Goal: Feedback & Contribution: Leave review/rating

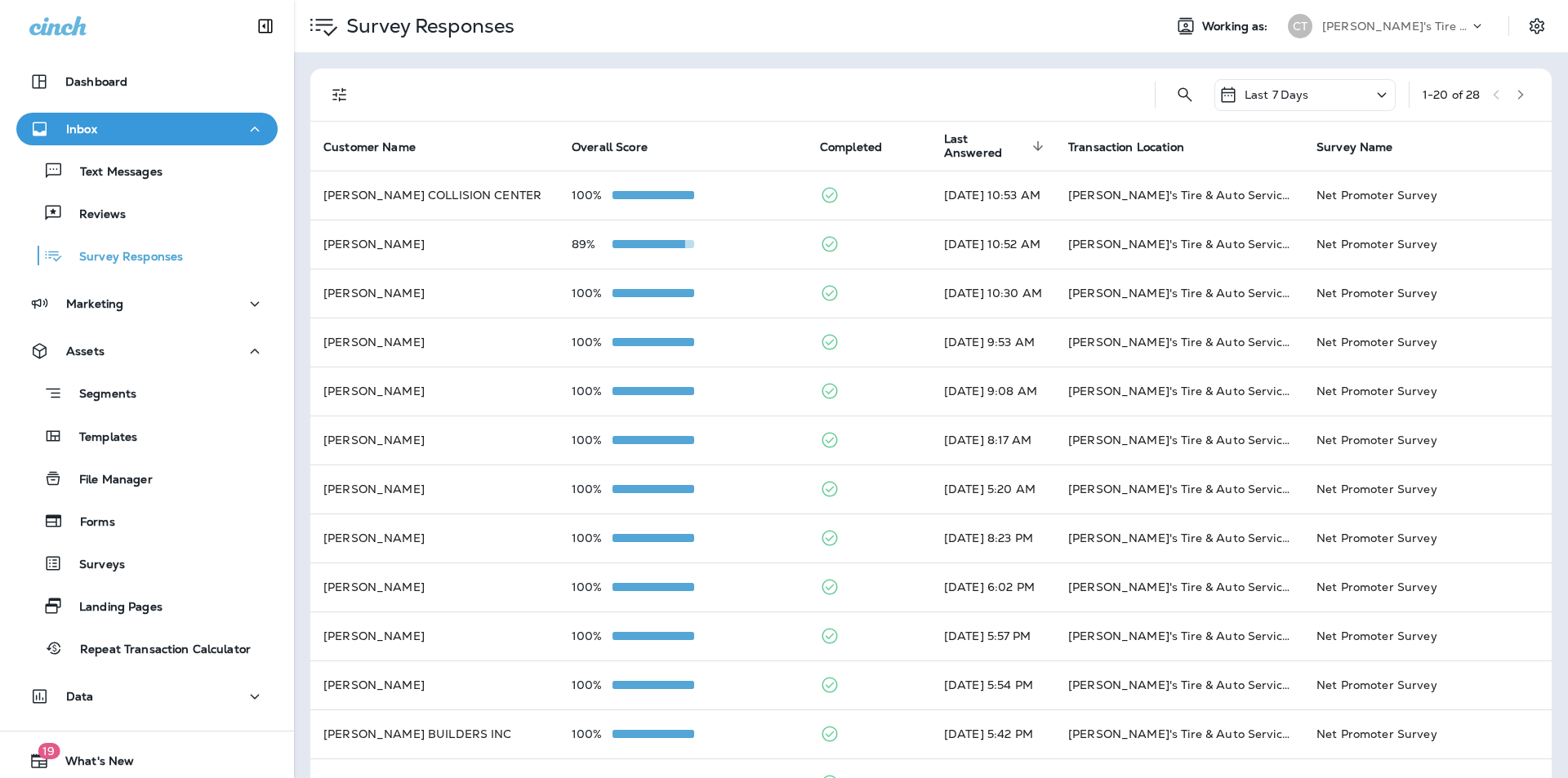
click at [119, 212] on p "Reviews" at bounding box center [94, 215] width 63 height 16
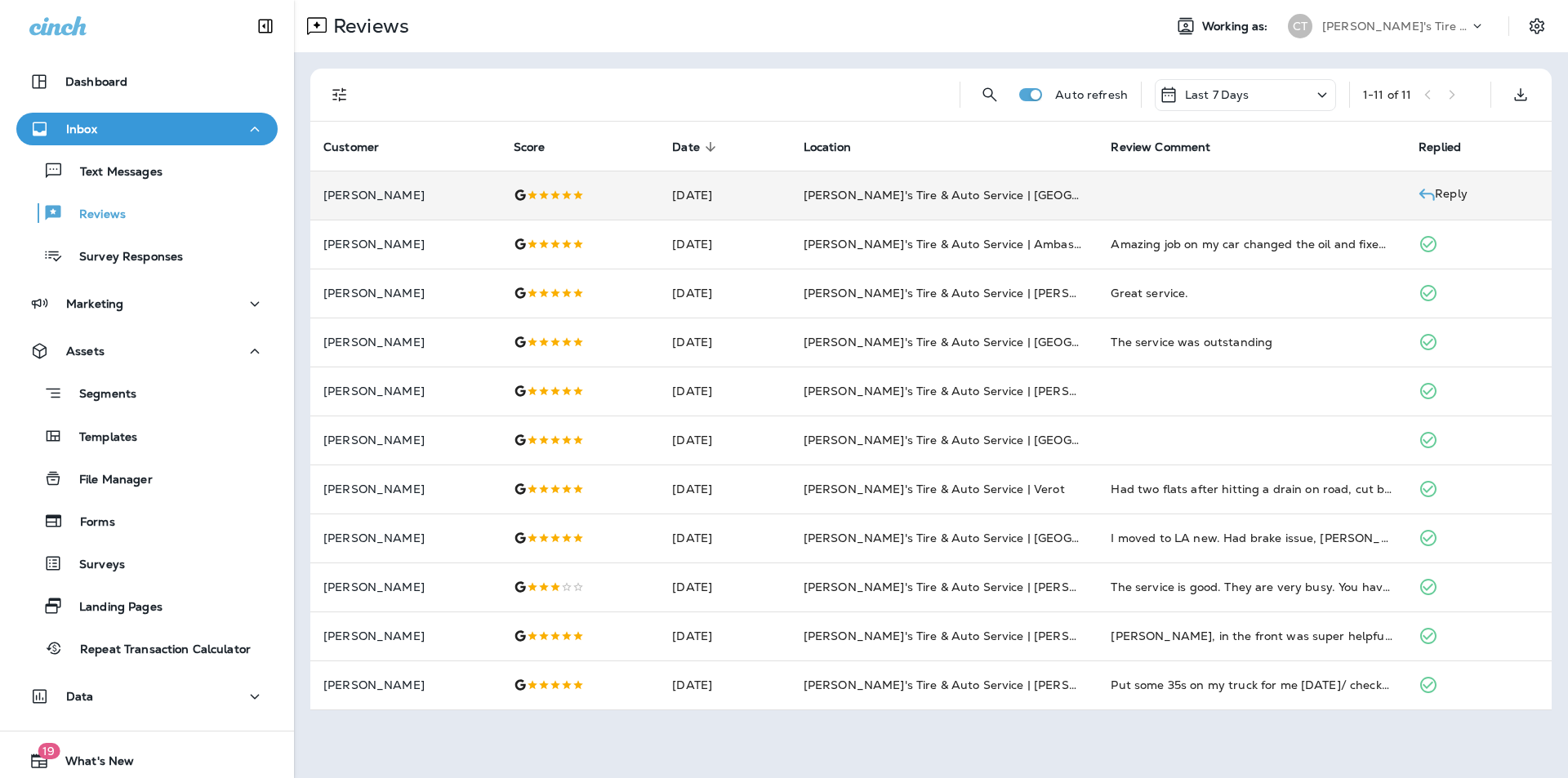
click at [1468, 192] on p "Reply" at bounding box center [1451, 191] width 32 height 11
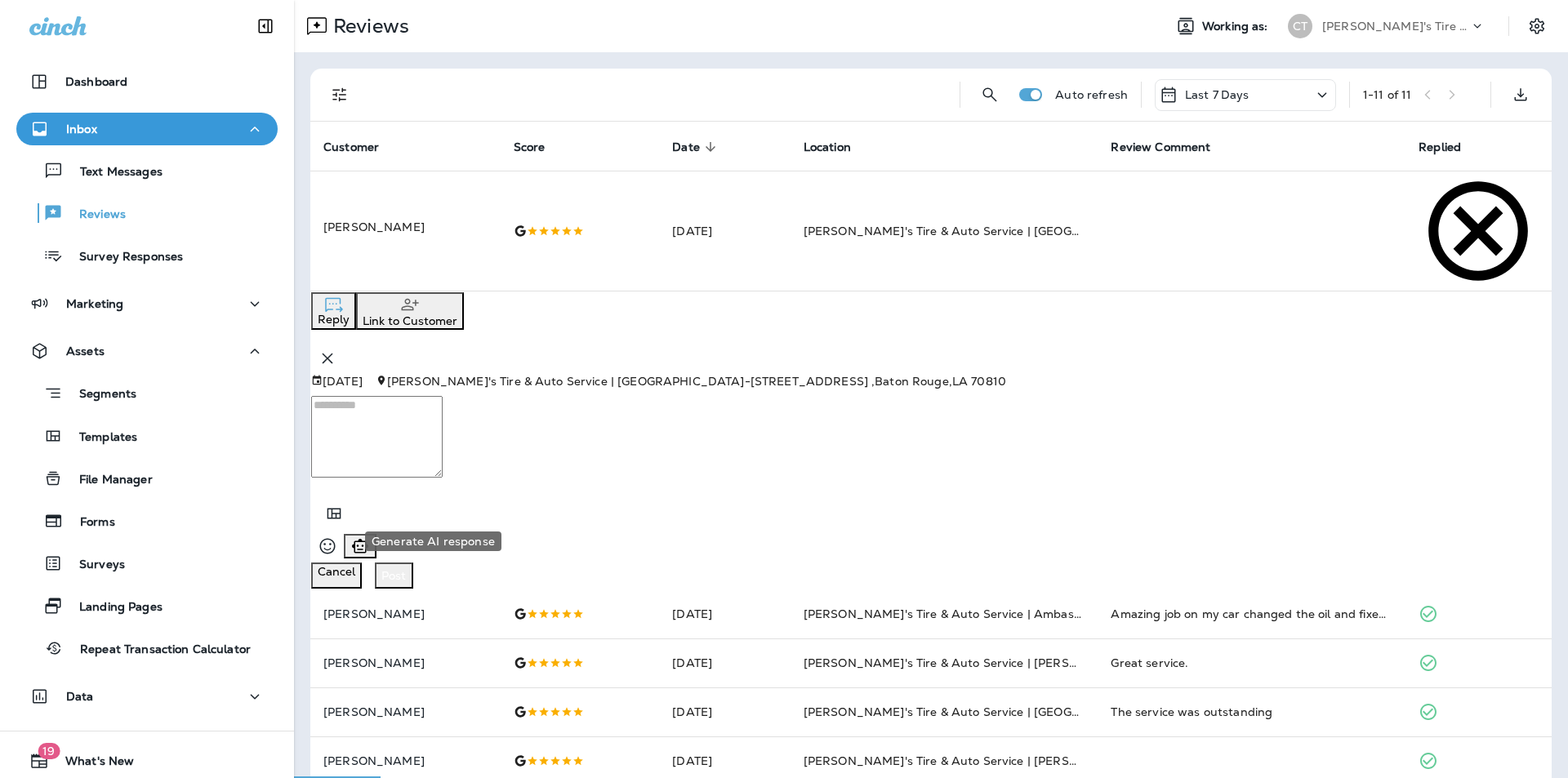
click at [370, 536] on icon "Generate AI response" at bounding box center [359, 545] width 19 height 19
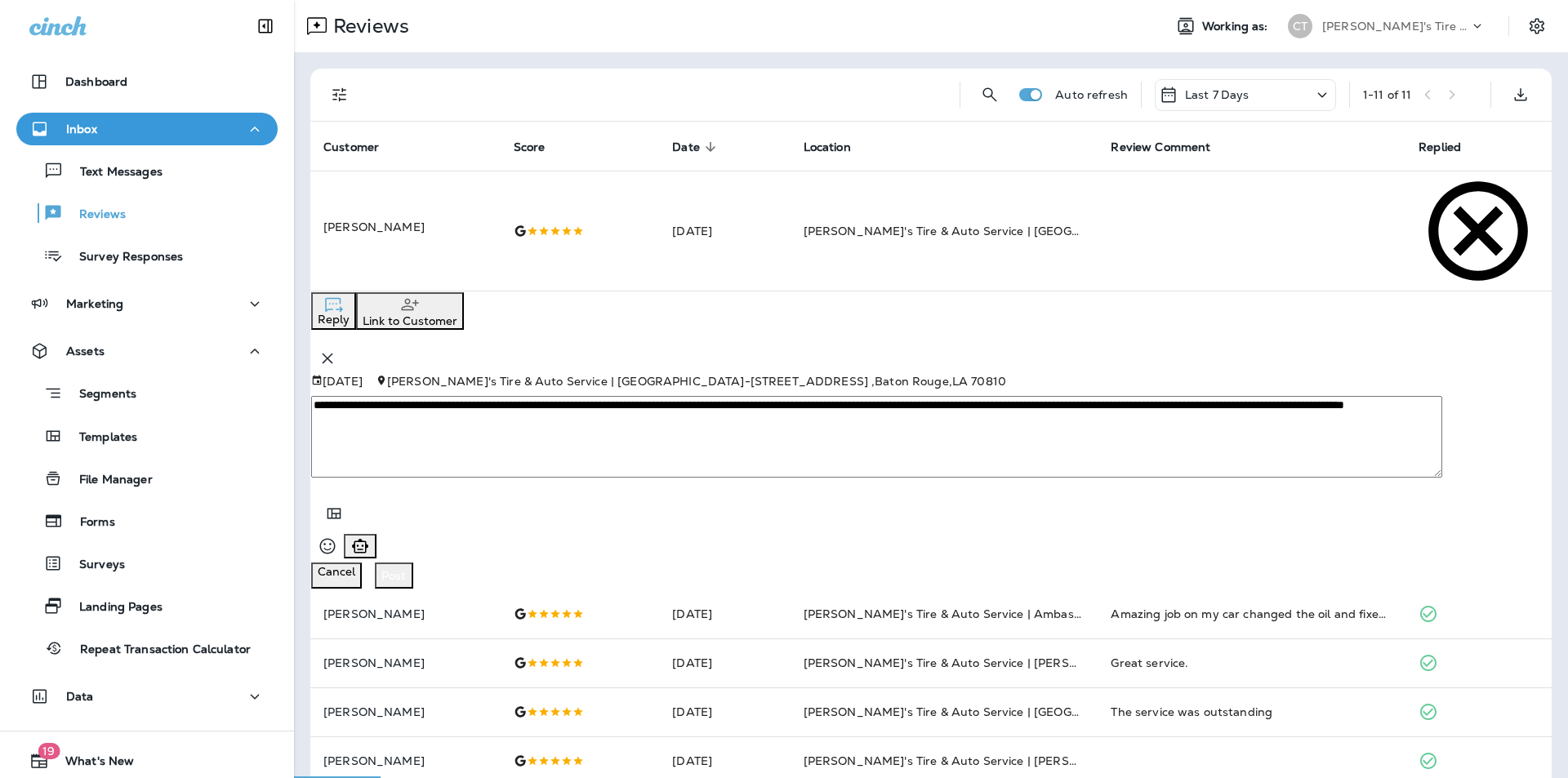
click at [406, 569] on p "Post" at bounding box center [393, 575] width 25 height 13
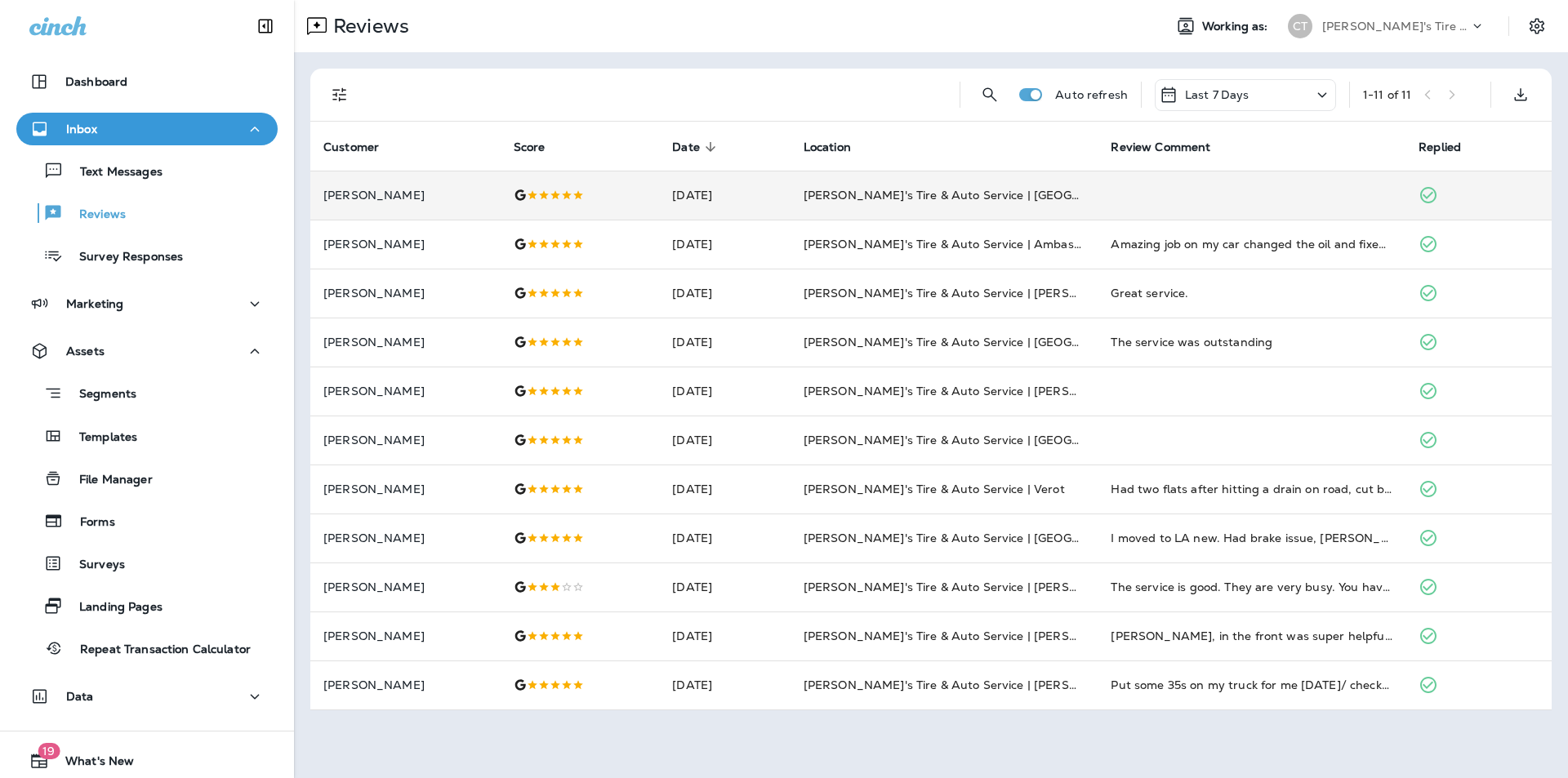
click at [18, 42] on icon "Close" at bounding box center [12, 37] width 11 height 11
click at [155, 262] on p "Survey Responses" at bounding box center [123, 257] width 120 height 16
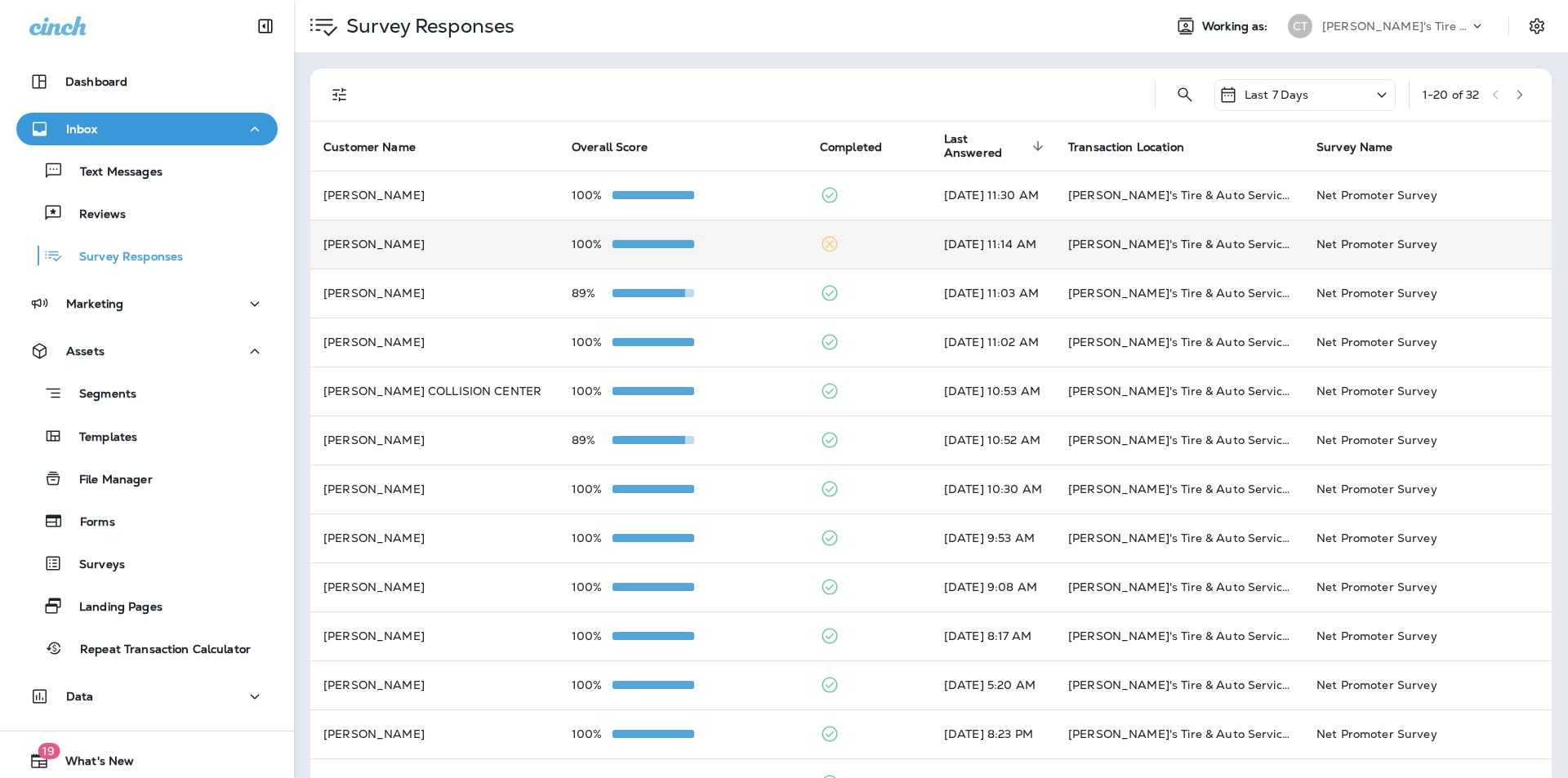
click at [735, 242] on div "100%" at bounding box center [683, 244] width 222 height 13
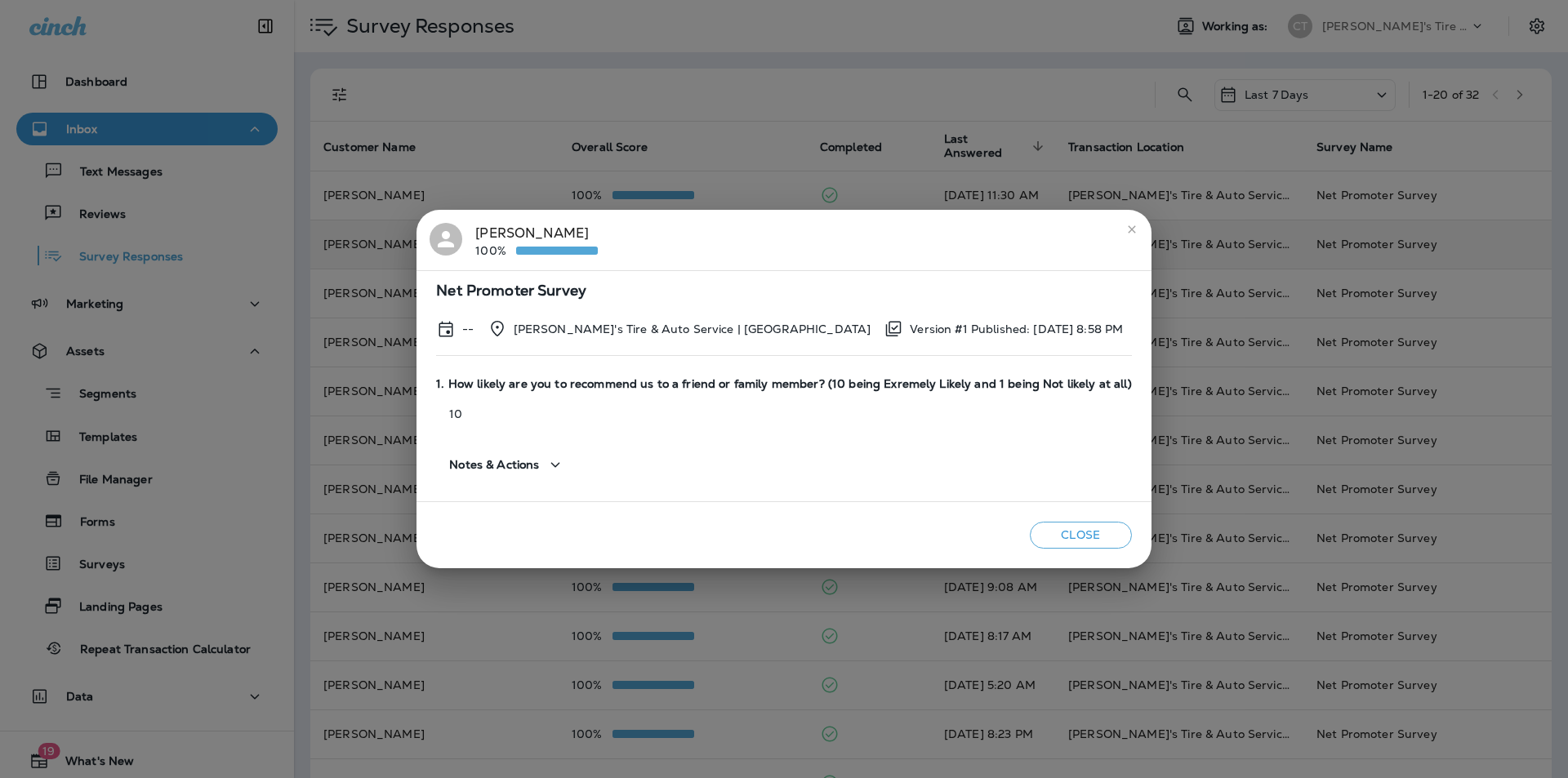
drag, startPoint x: 1126, startPoint y: 231, endPoint x: 1095, endPoint y: 230, distance: 31.0
click at [1126, 230] on icon "close" at bounding box center [1132, 229] width 13 height 13
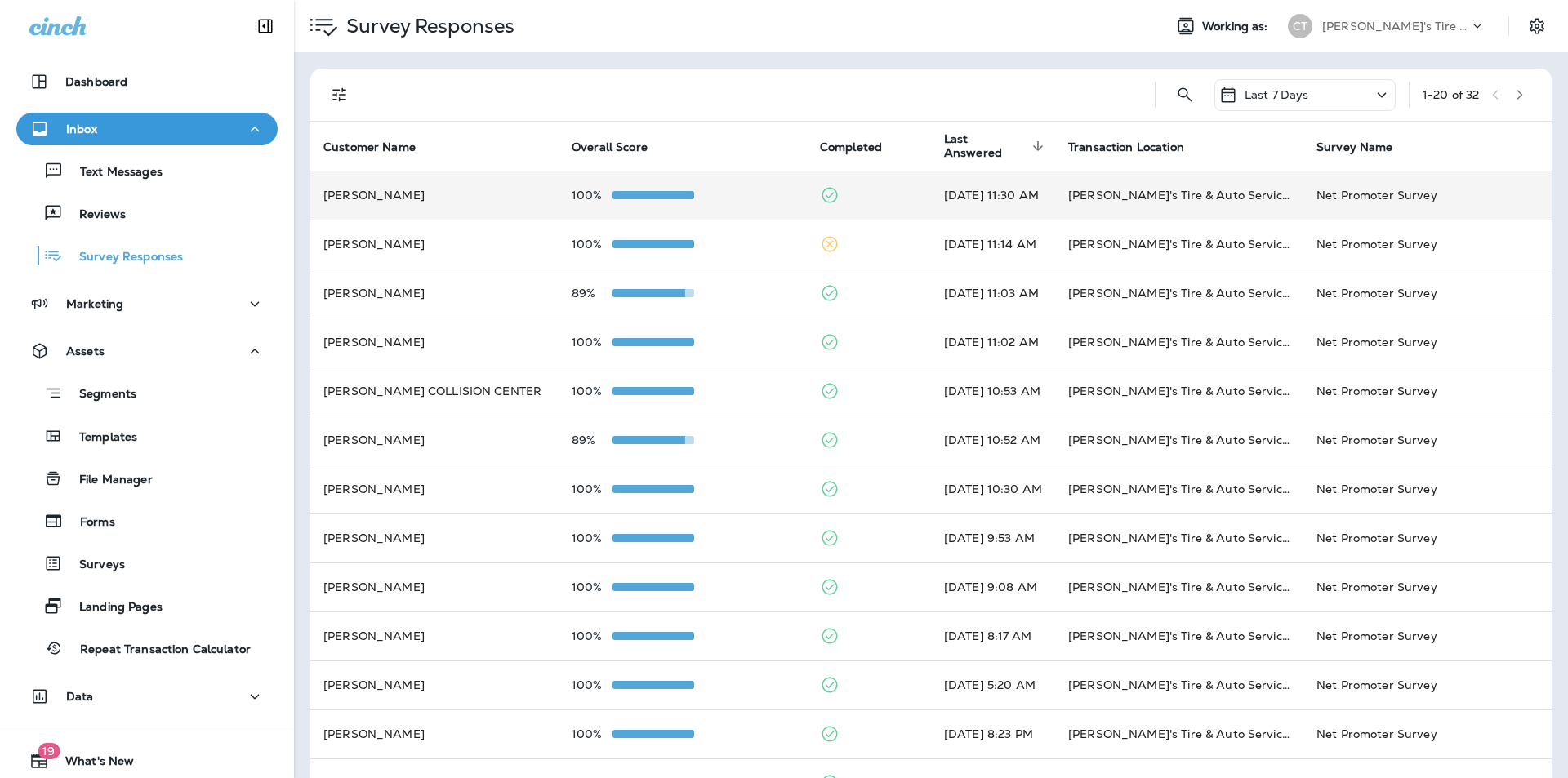
click at [765, 189] on div "100%" at bounding box center [683, 195] width 222 height 13
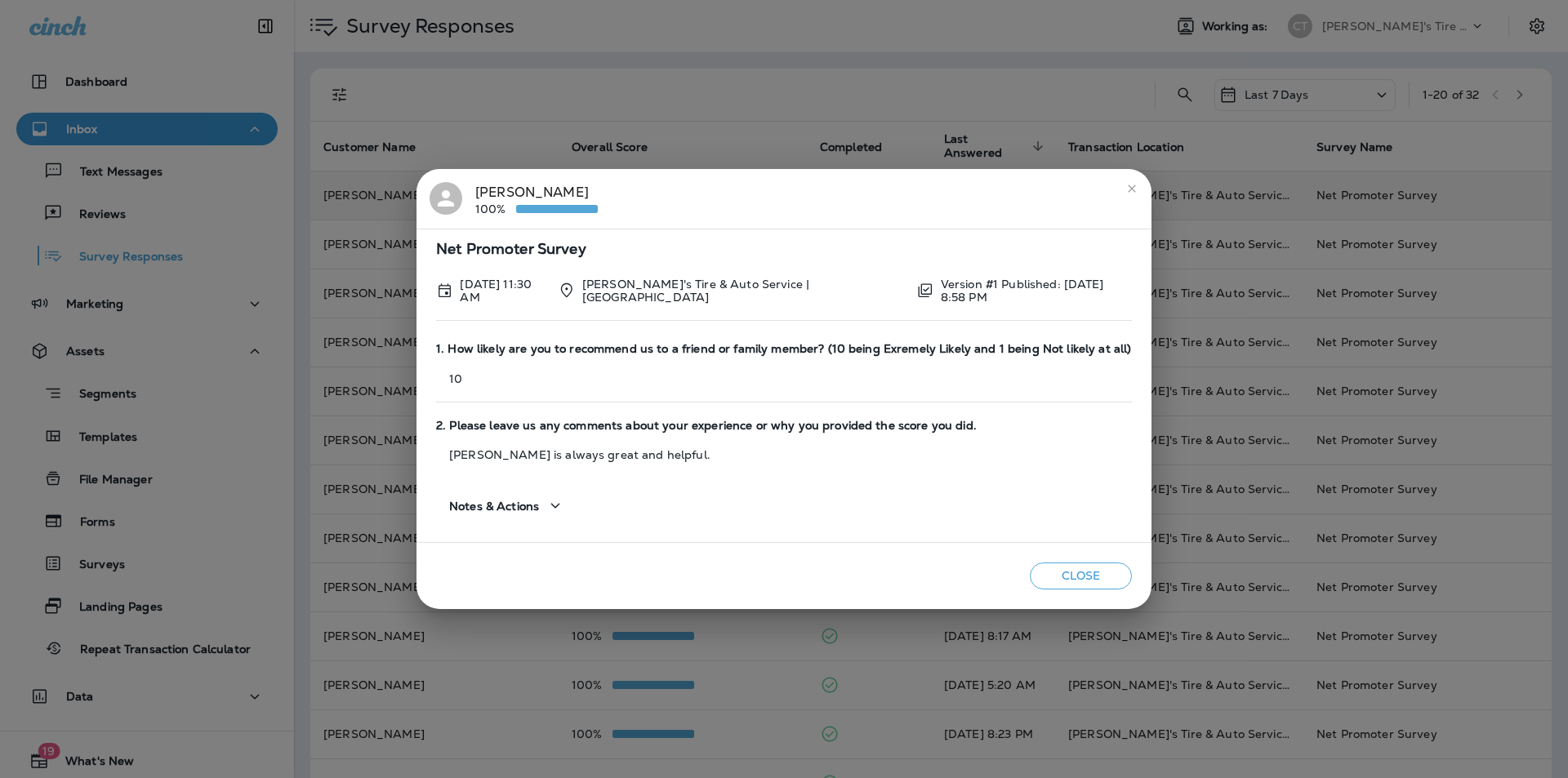
click at [1128, 191] on icon "close" at bounding box center [1131, 188] width 7 height 7
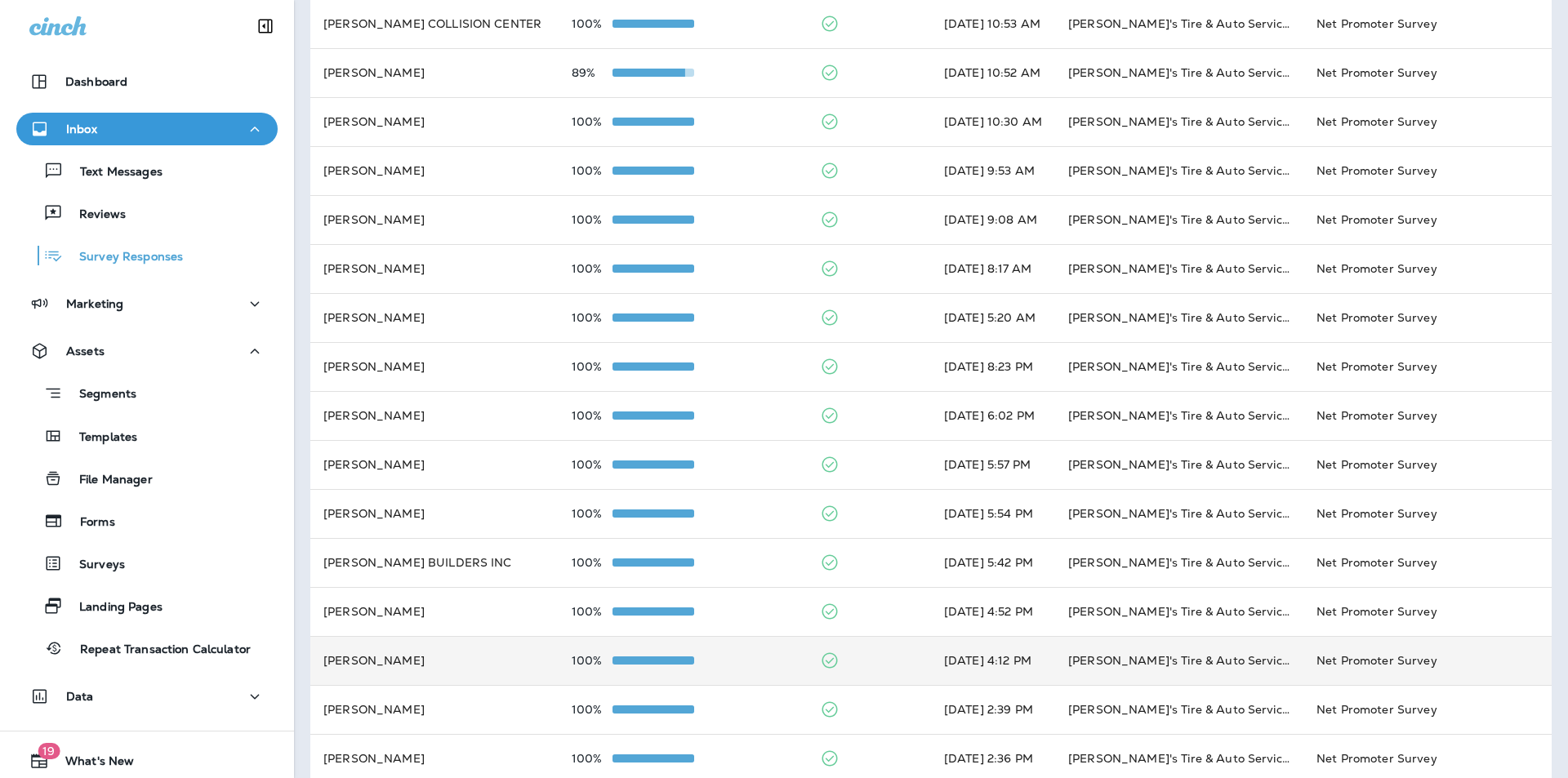
scroll to position [389, 0]
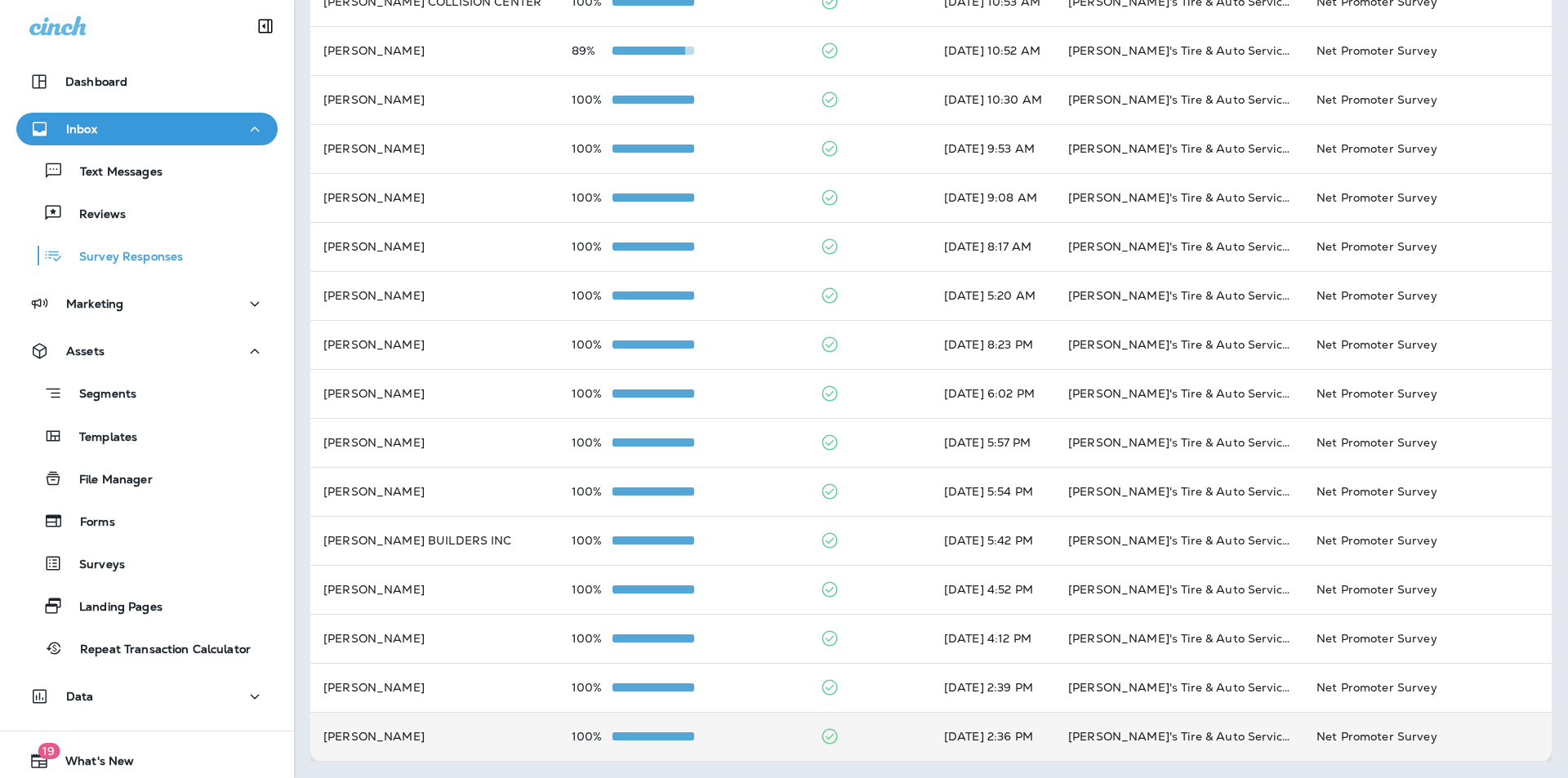
click at [866, 732] on td at bounding box center [869, 736] width 124 height 49
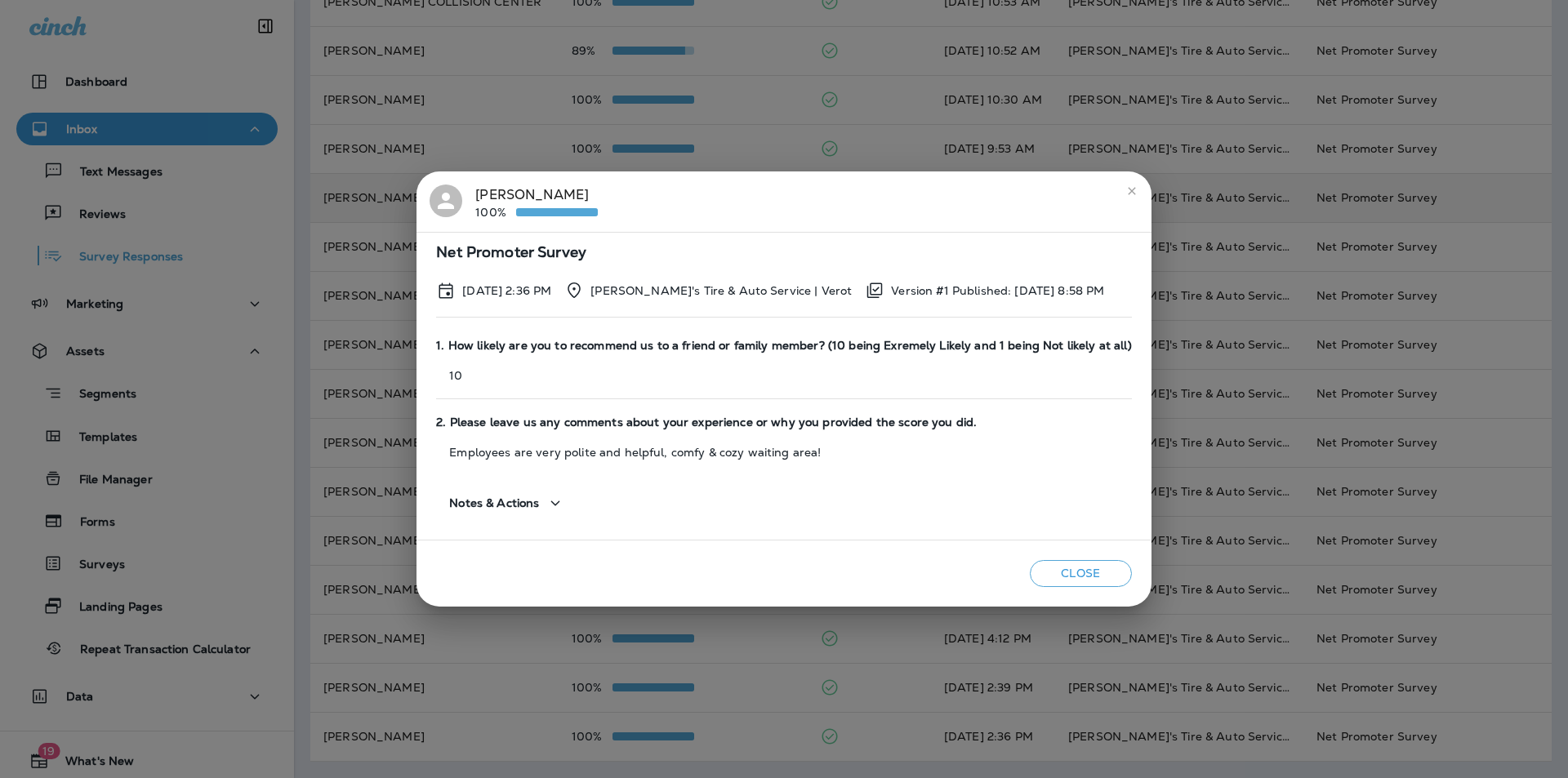
click at [1127, 191] on icon "close" at bounding box center [1132, 191] width 13 height 13
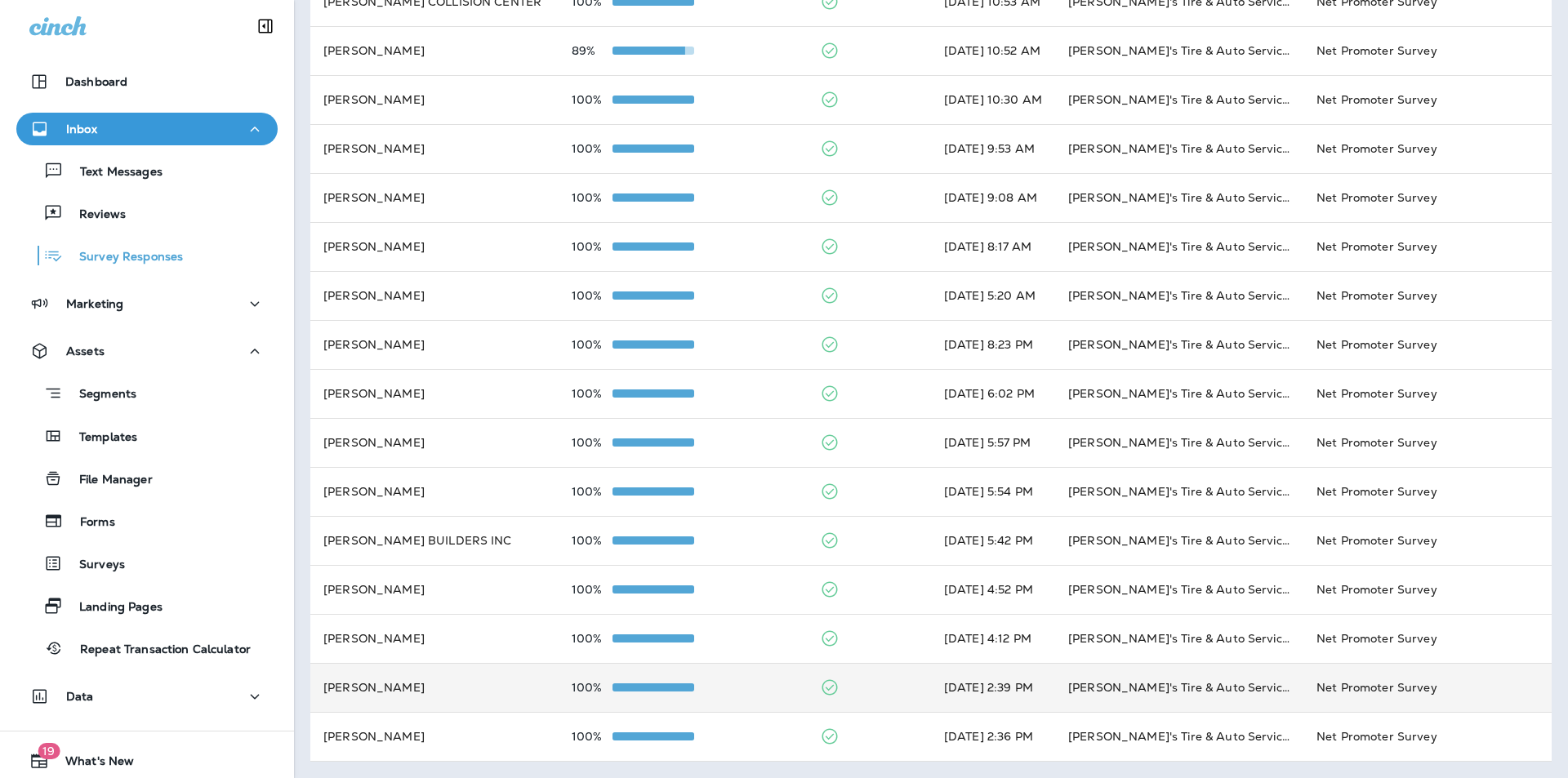
click at [881, 681] on td at bounding box center [869, 687] width 124 height 49
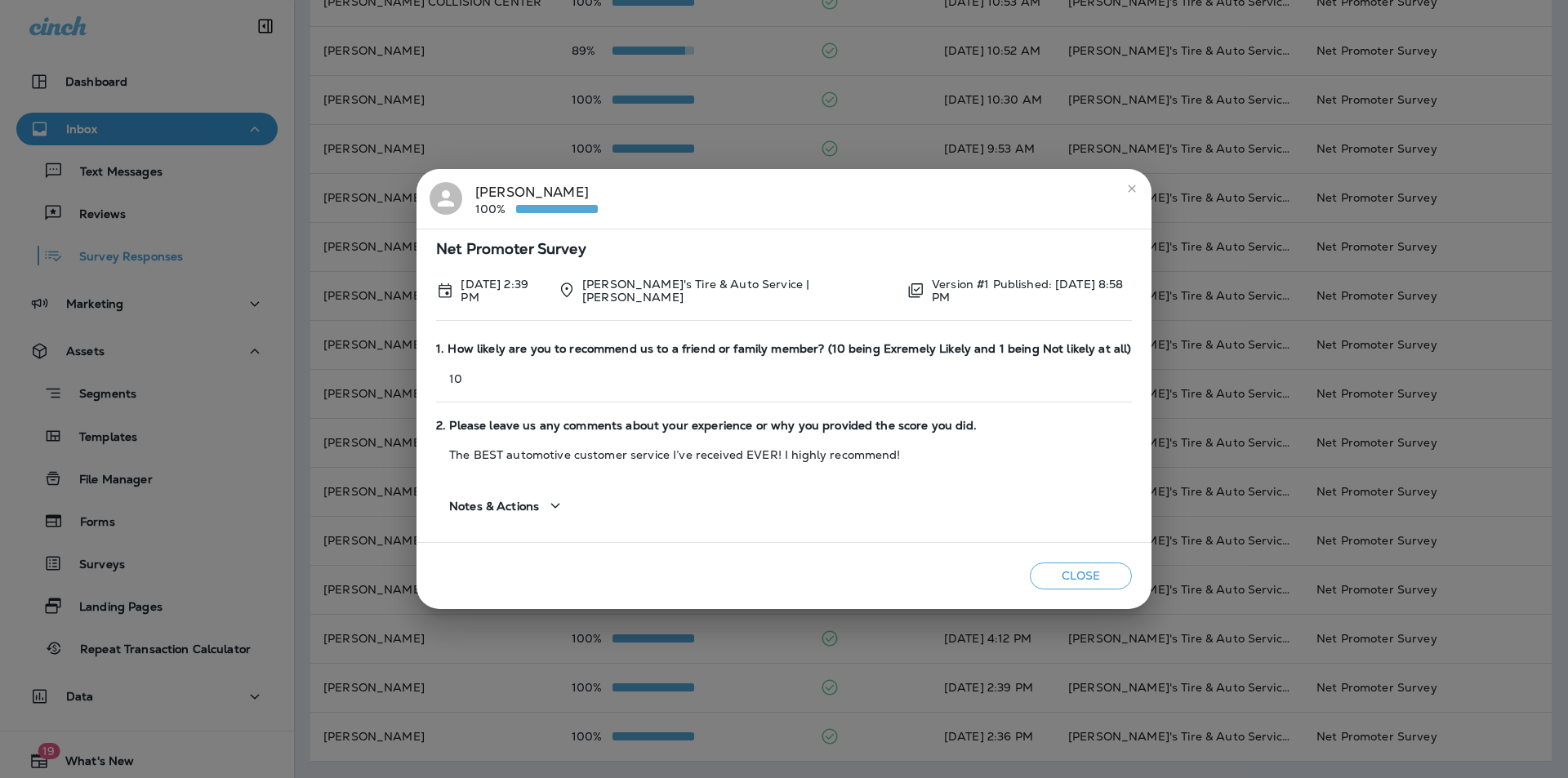
click at [1126, 191] on icon "close" at bounding box center [1132, 189] width 13 height 13
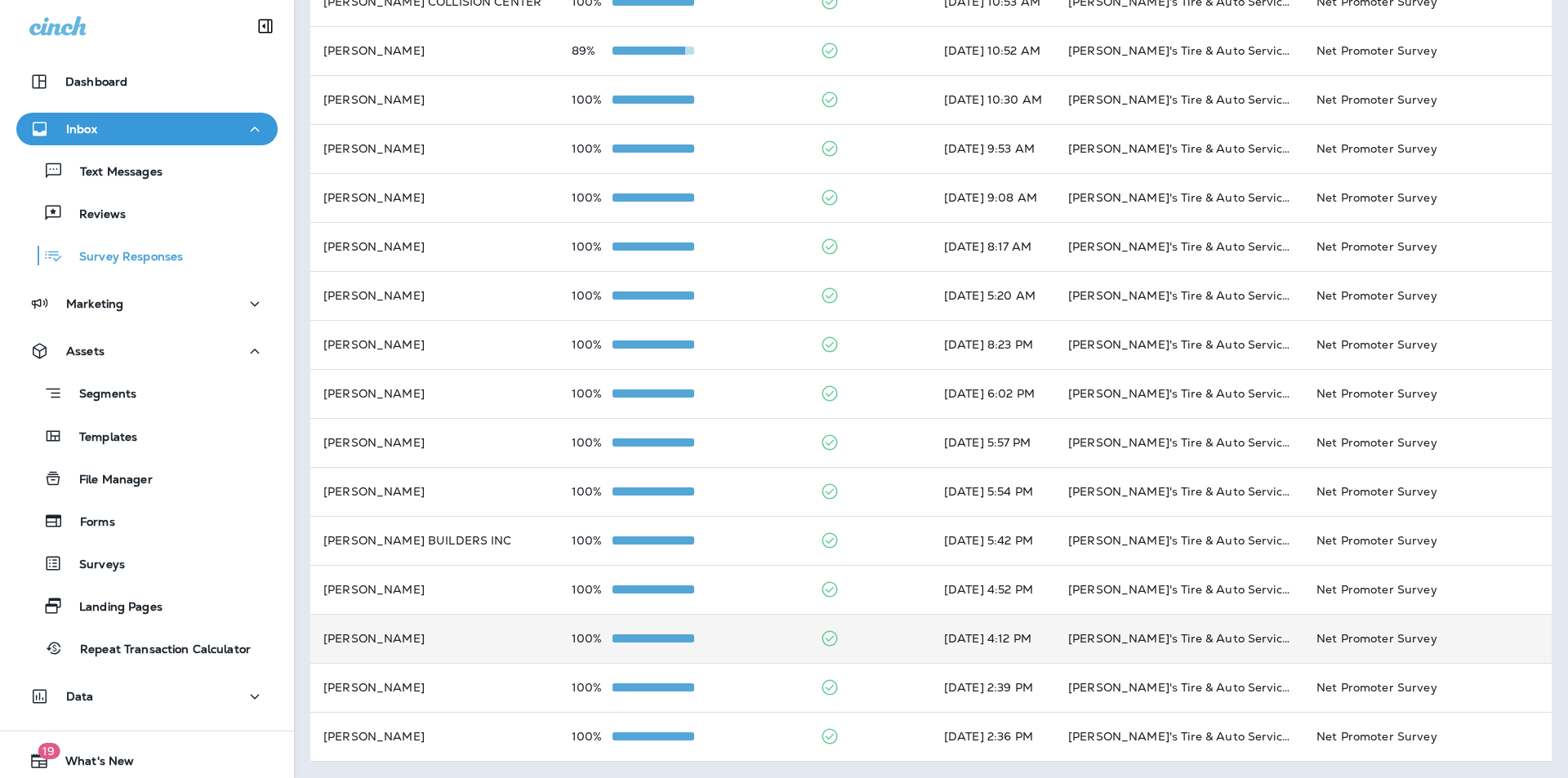
click at [877, 636] on td at bounding box center [869, 638] width 124 height 49
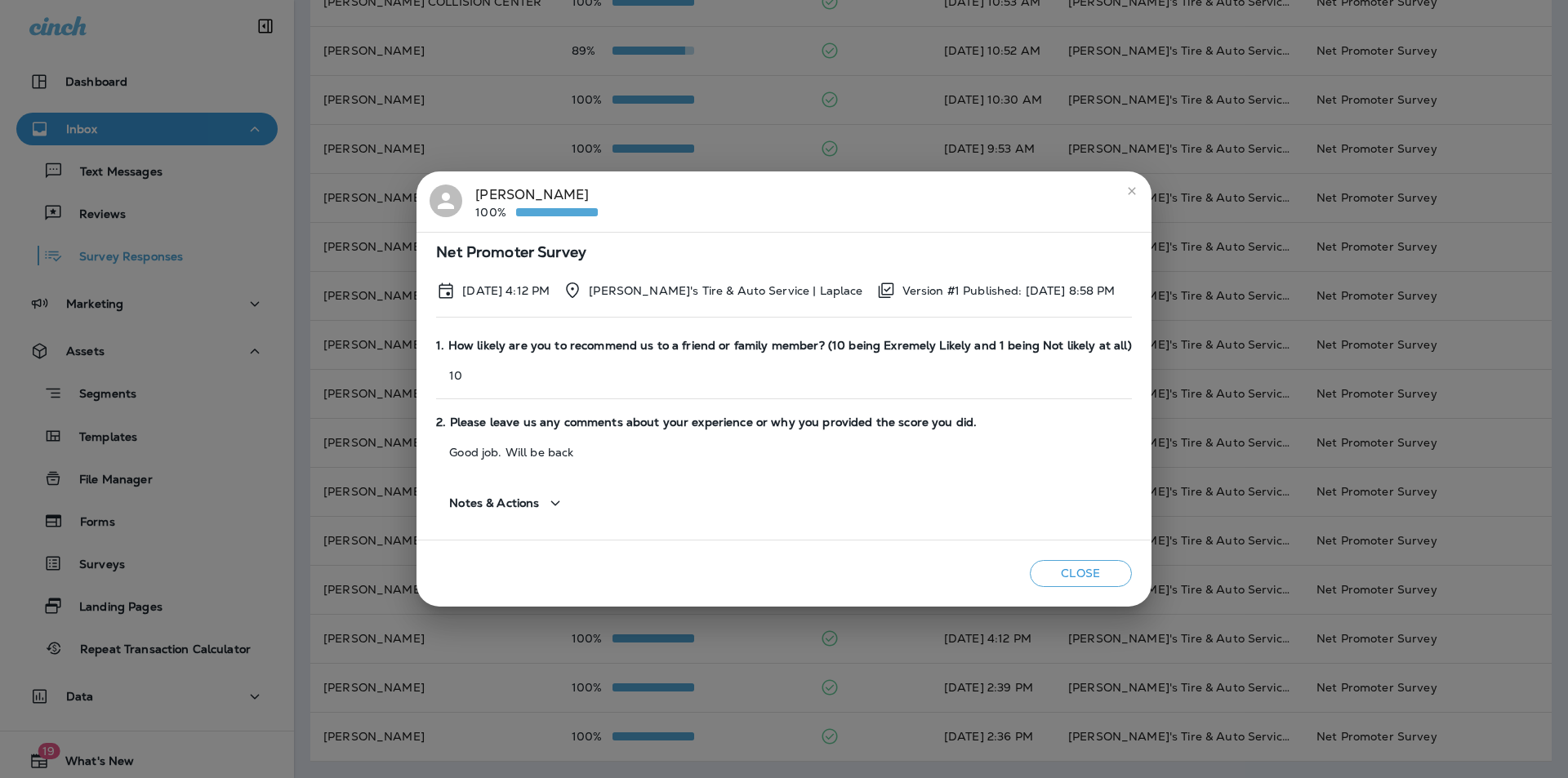
click at [1128, 190] on icon "close" at bounding box center [1131, 191] width 7 height 7
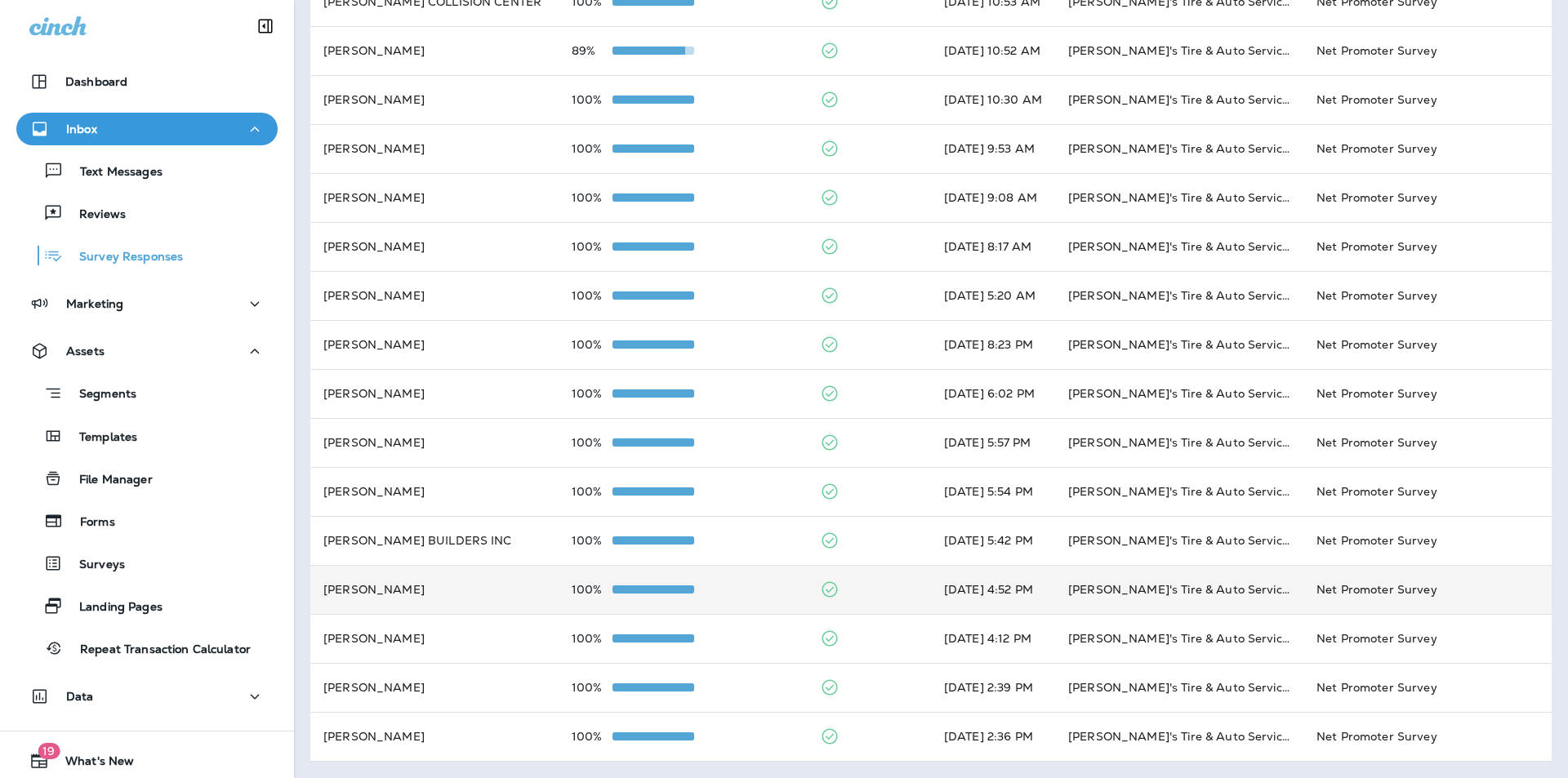
click at [866, 586] on td at bounding box center [869, 588] width 124 height 49
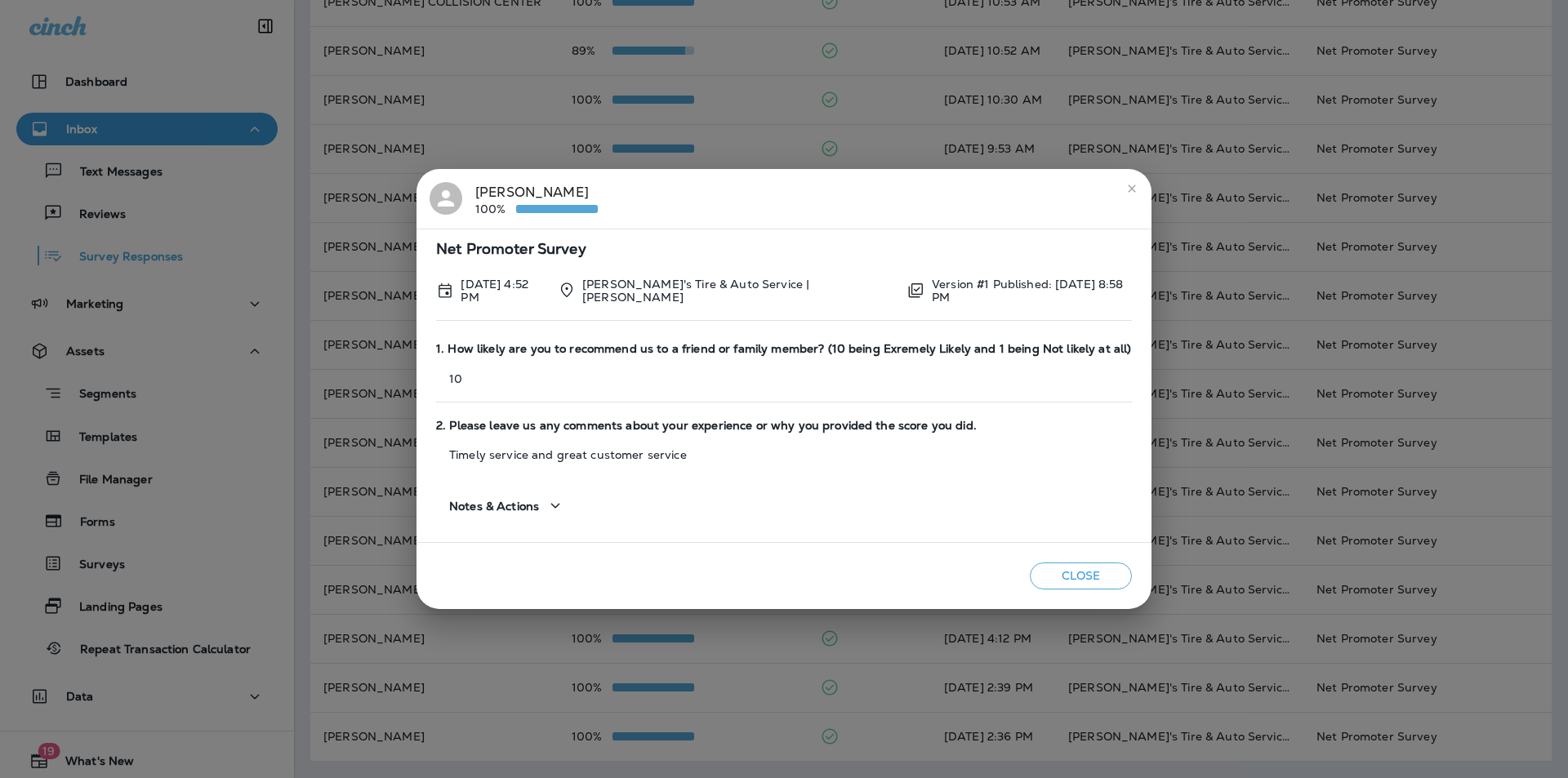
click at [1126, 188] on icon "close" at bounding box center [1132, 189] width 13 height 13
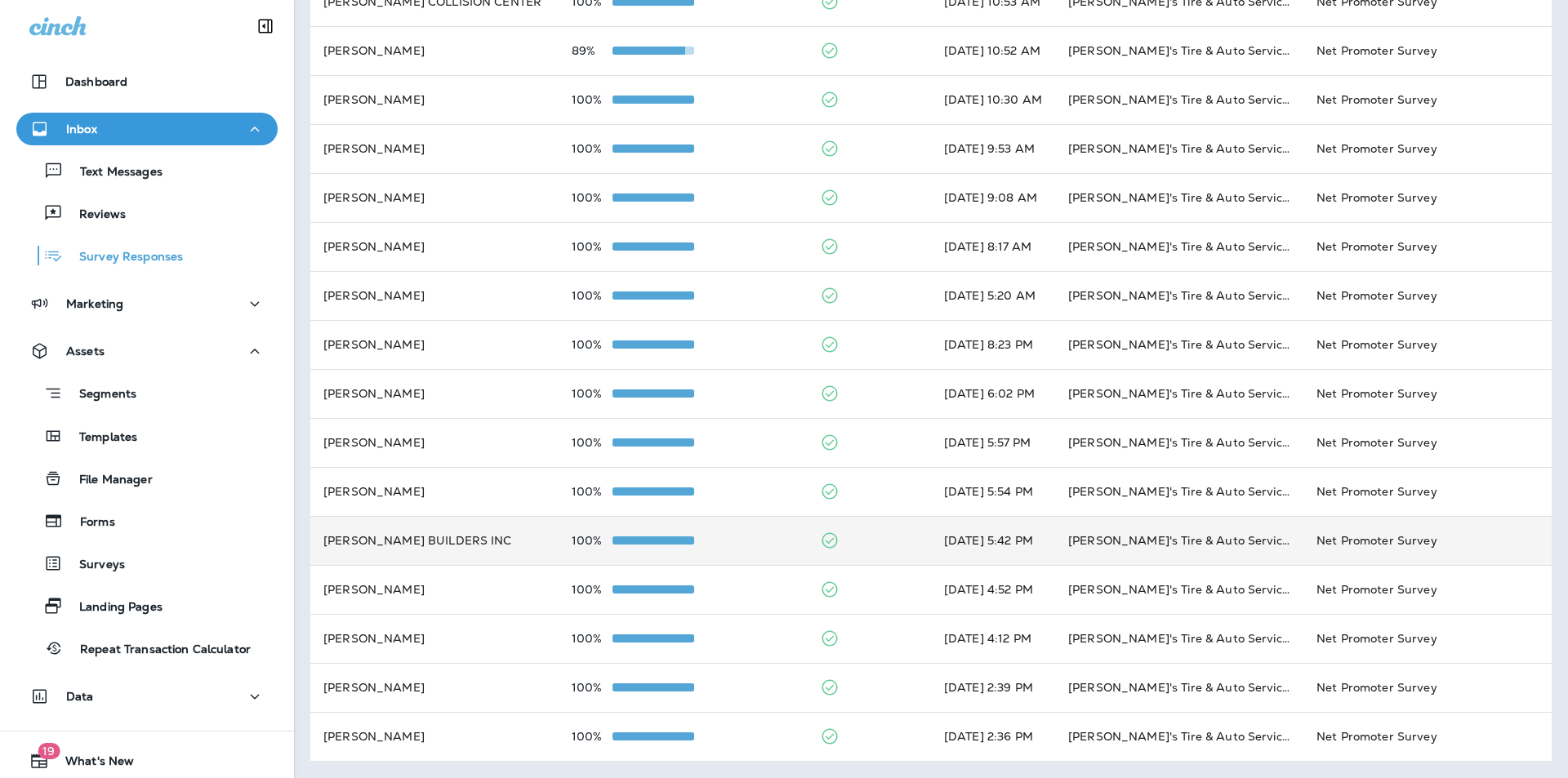
click at [861, 538] on td at bounding box center [869, 540] width 124 height 49
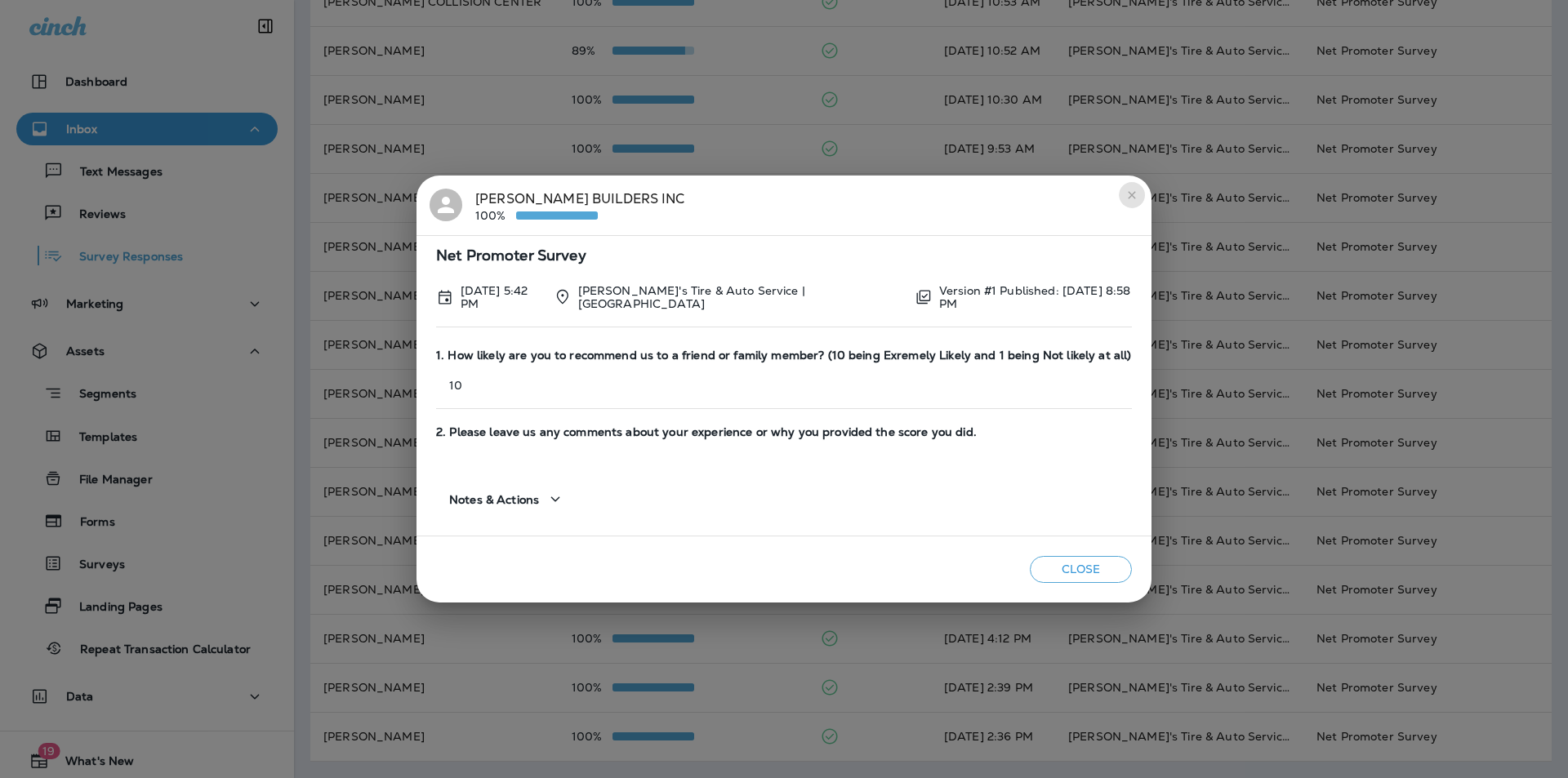
click at [1126, 195] on icon "close" at bounding box center [1132, 195] width 13 height 13
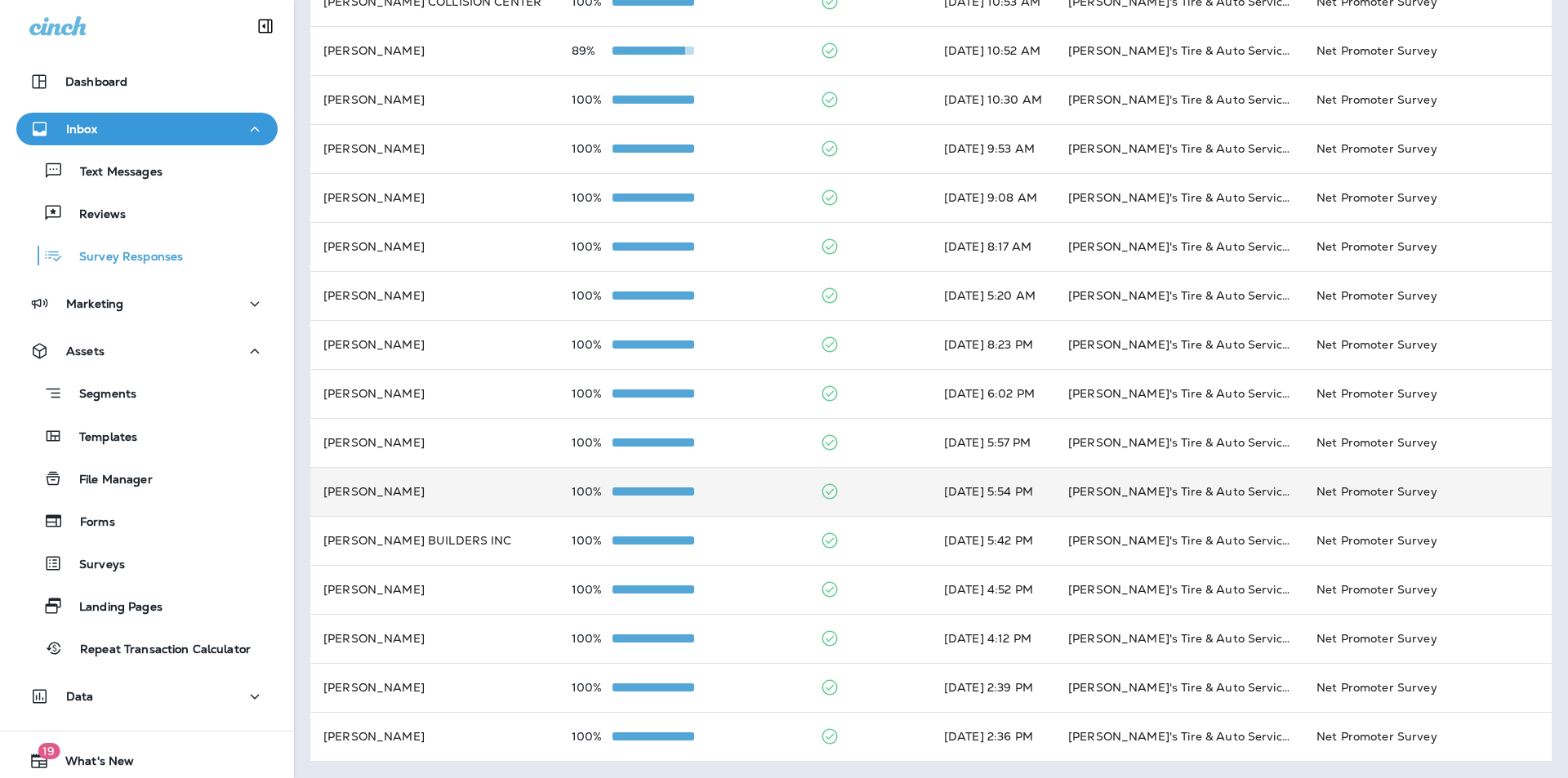
click at [867, 493] on td at bounding box center [869, 491] width 124 height 49
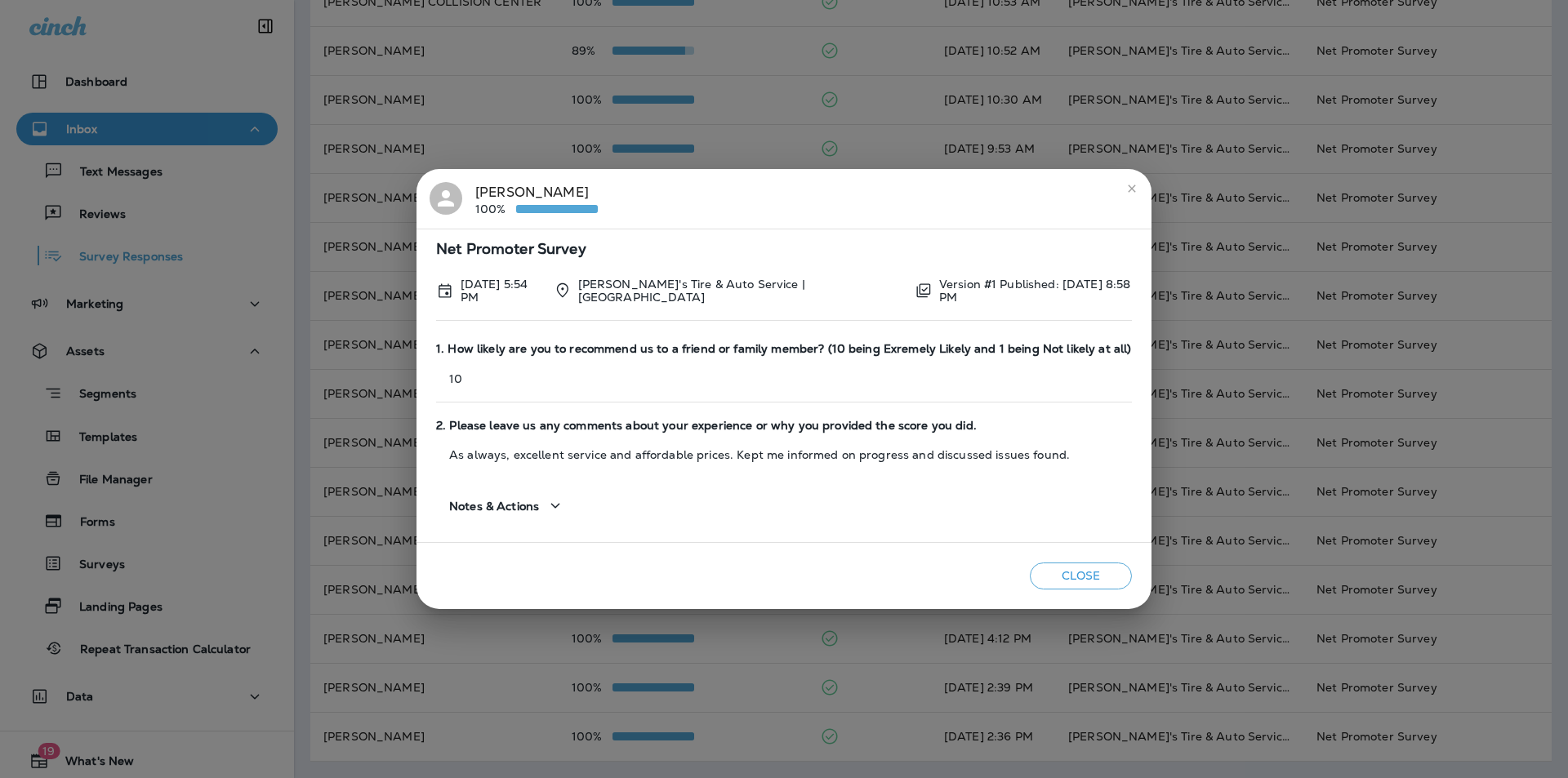
click at [1129, 190] on icon "close" at bounding box center [1131, 188] width 7 height 7
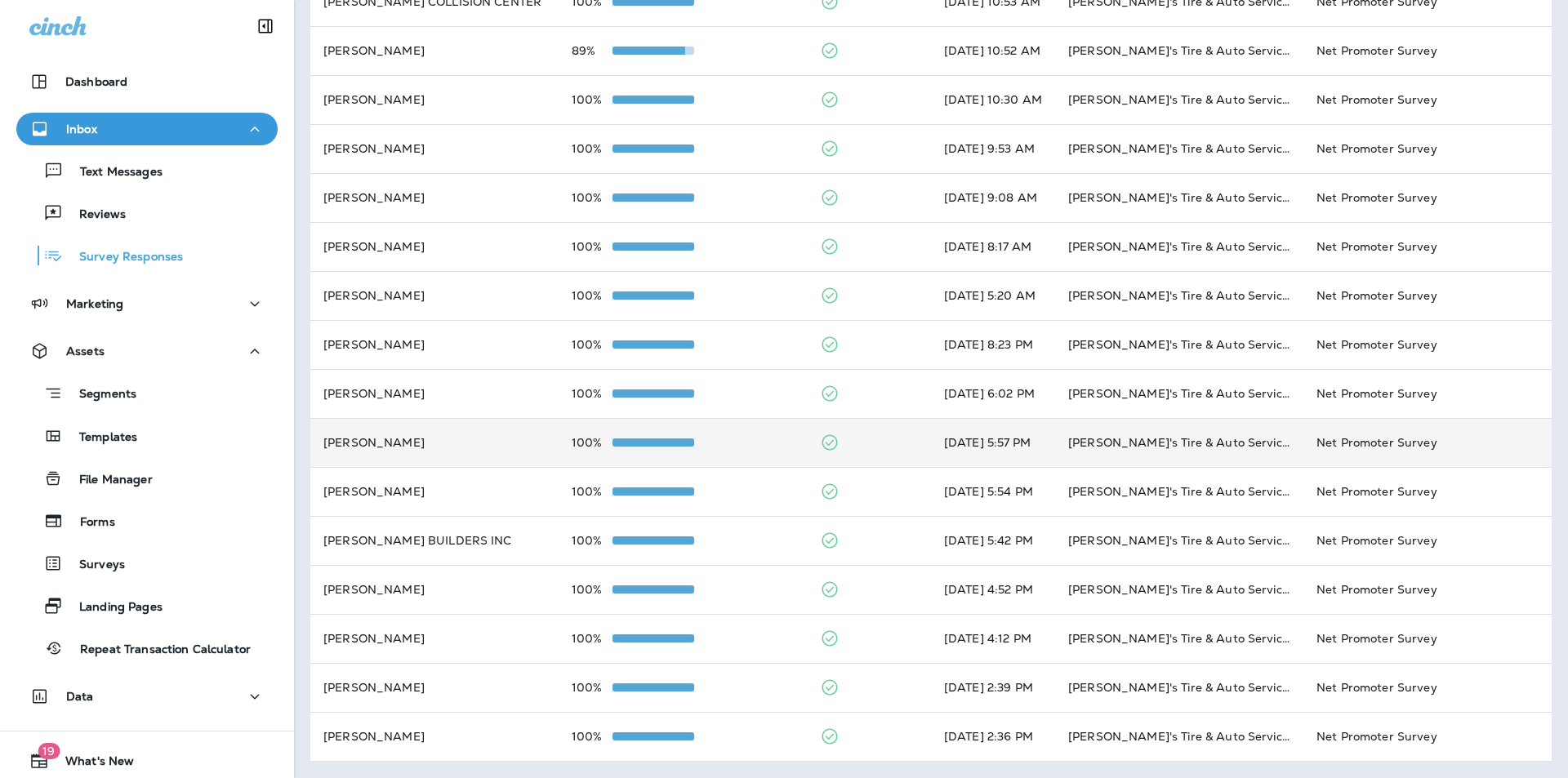
click at [860, 441] on td at bounding box center [869, 442] width 124 height 49
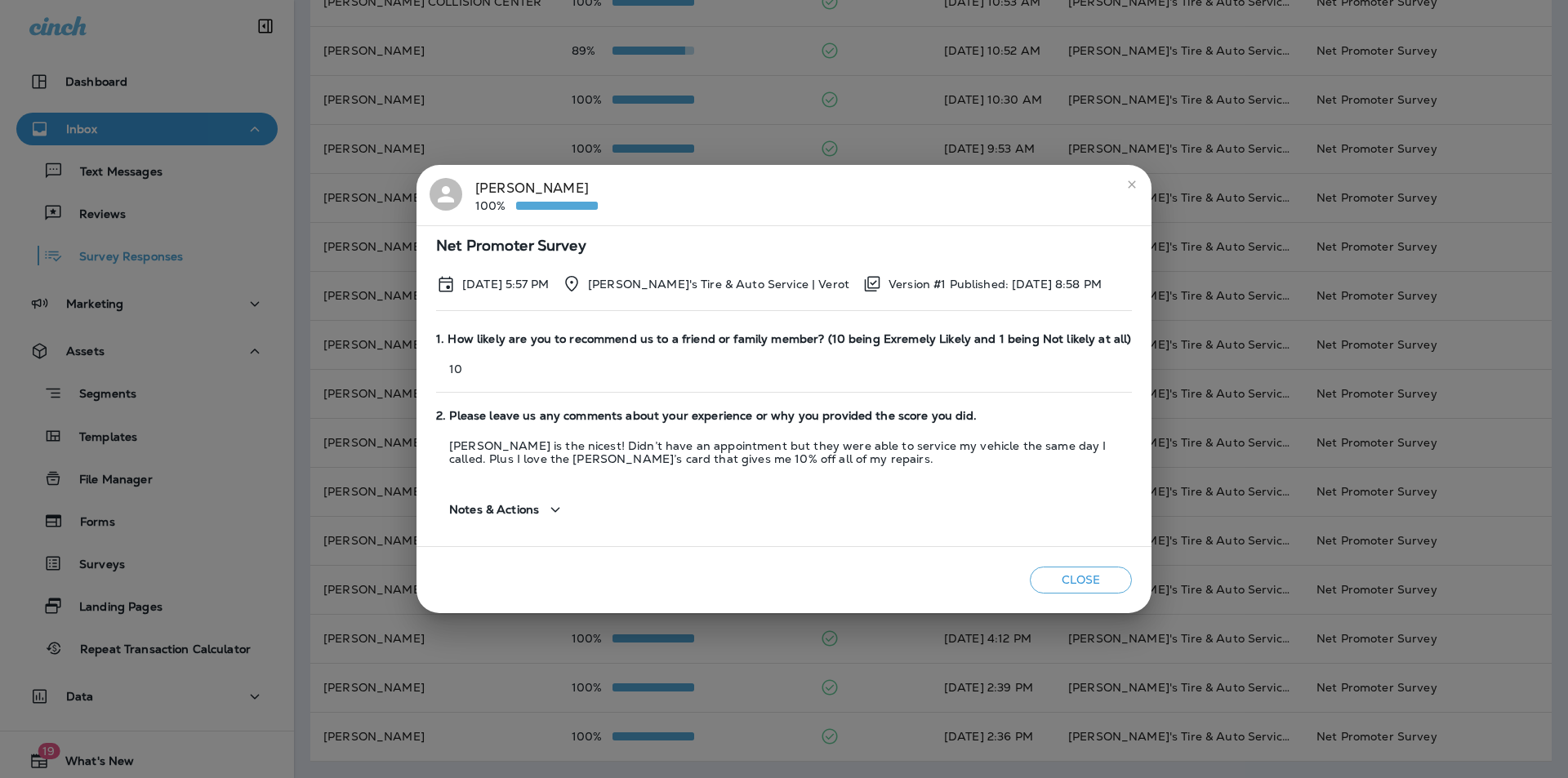
click at [1062, 577] on button "Close" at bounding box center [1081, 579] width 102 height 27
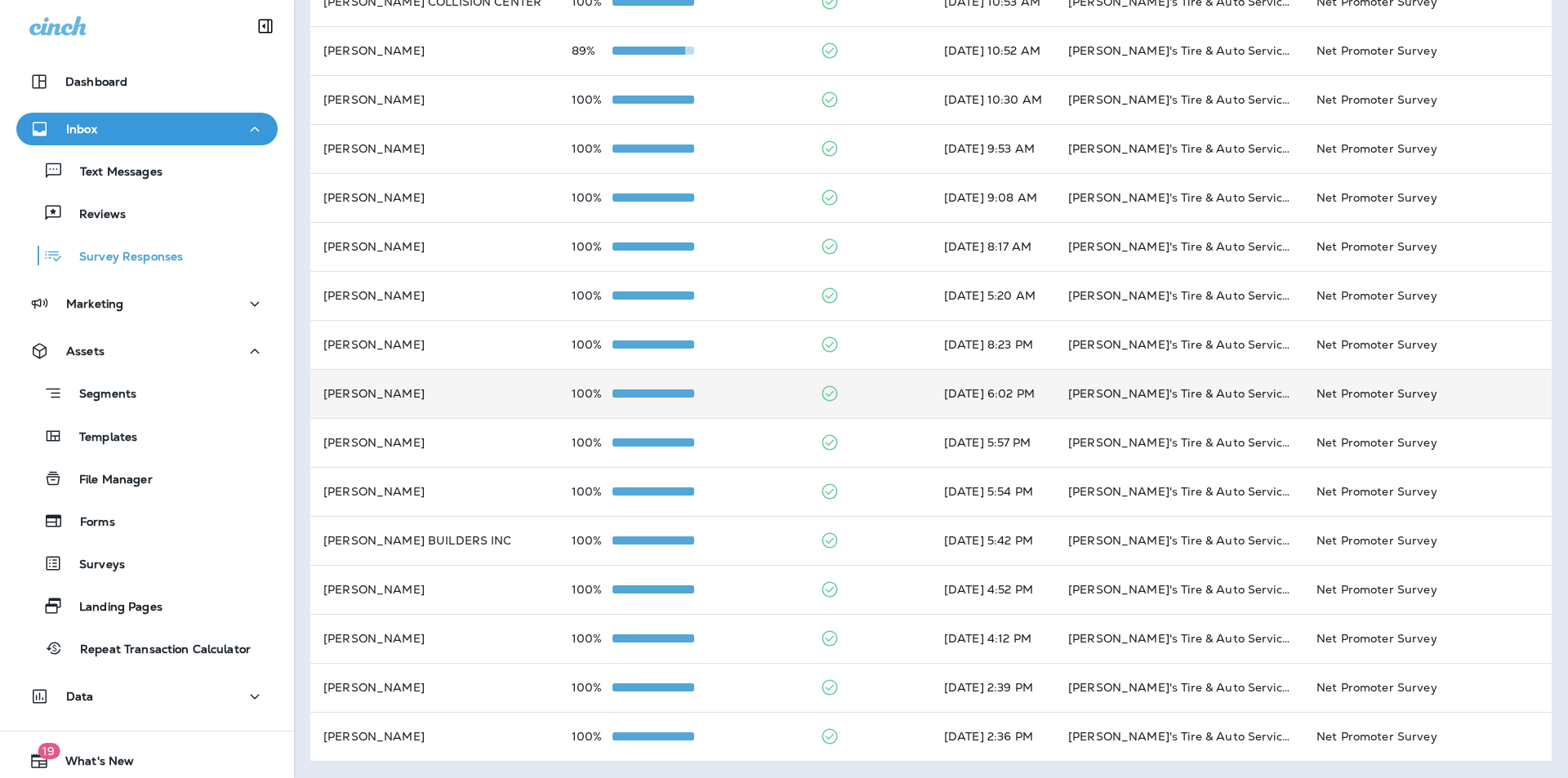
click at [864, 393] on td at bounding box center [869, 393] width 124 height 49
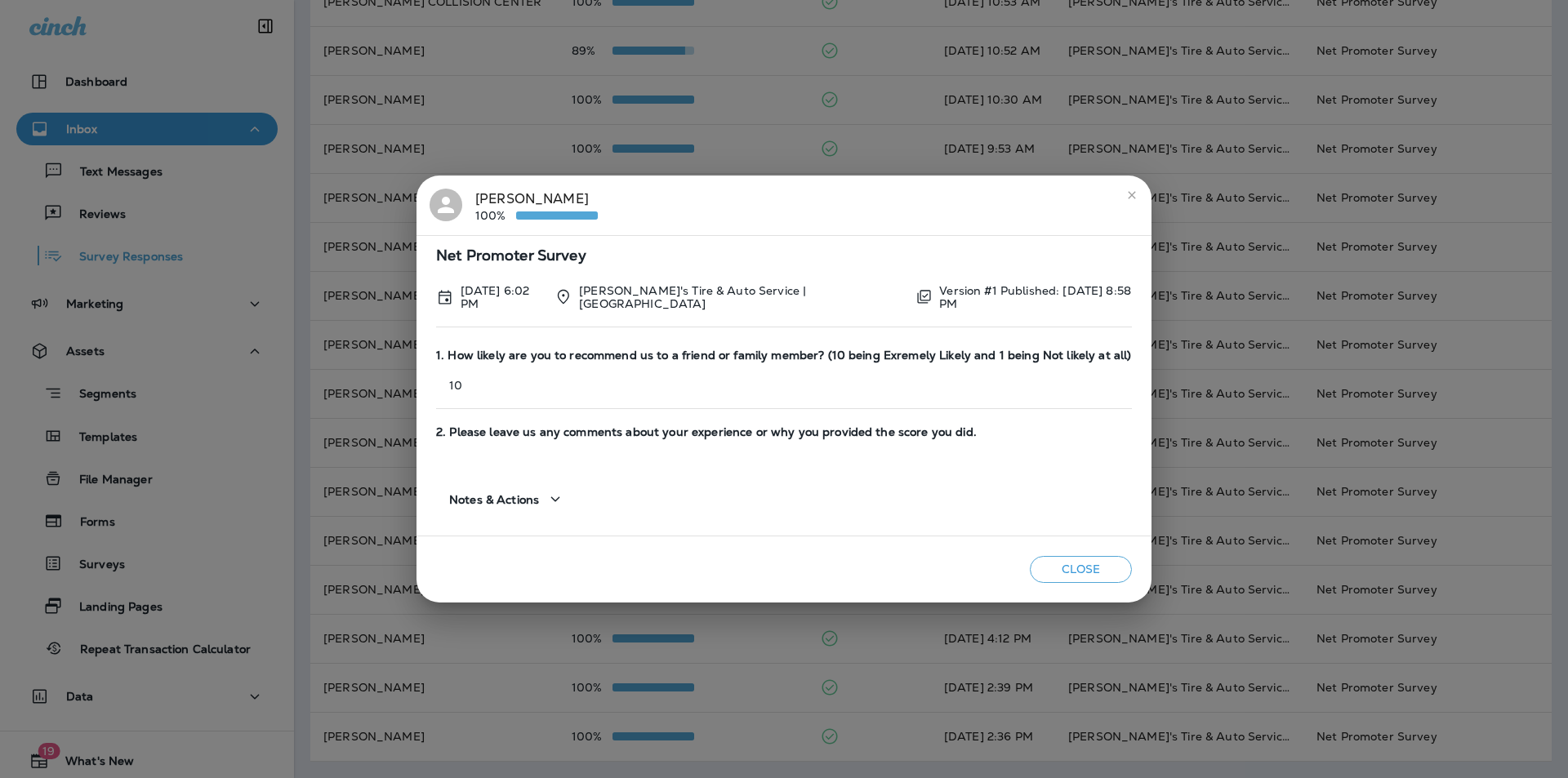
click at [1128, 198] on icon "close" at bounding box center [1131, 194] width 7 height 7
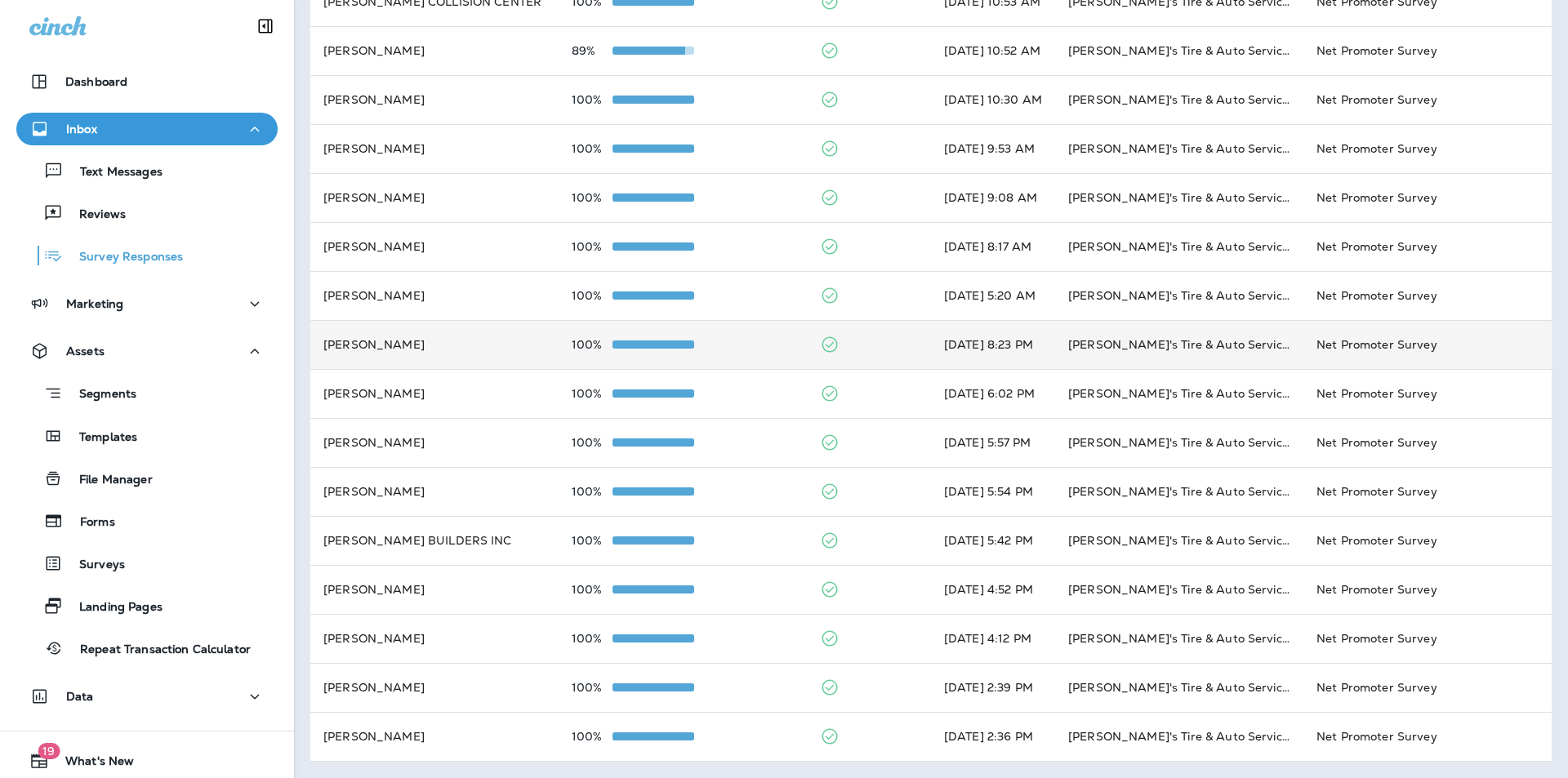
click at [866, 342] on td at bounding box center [869, 344] width 124 height 49
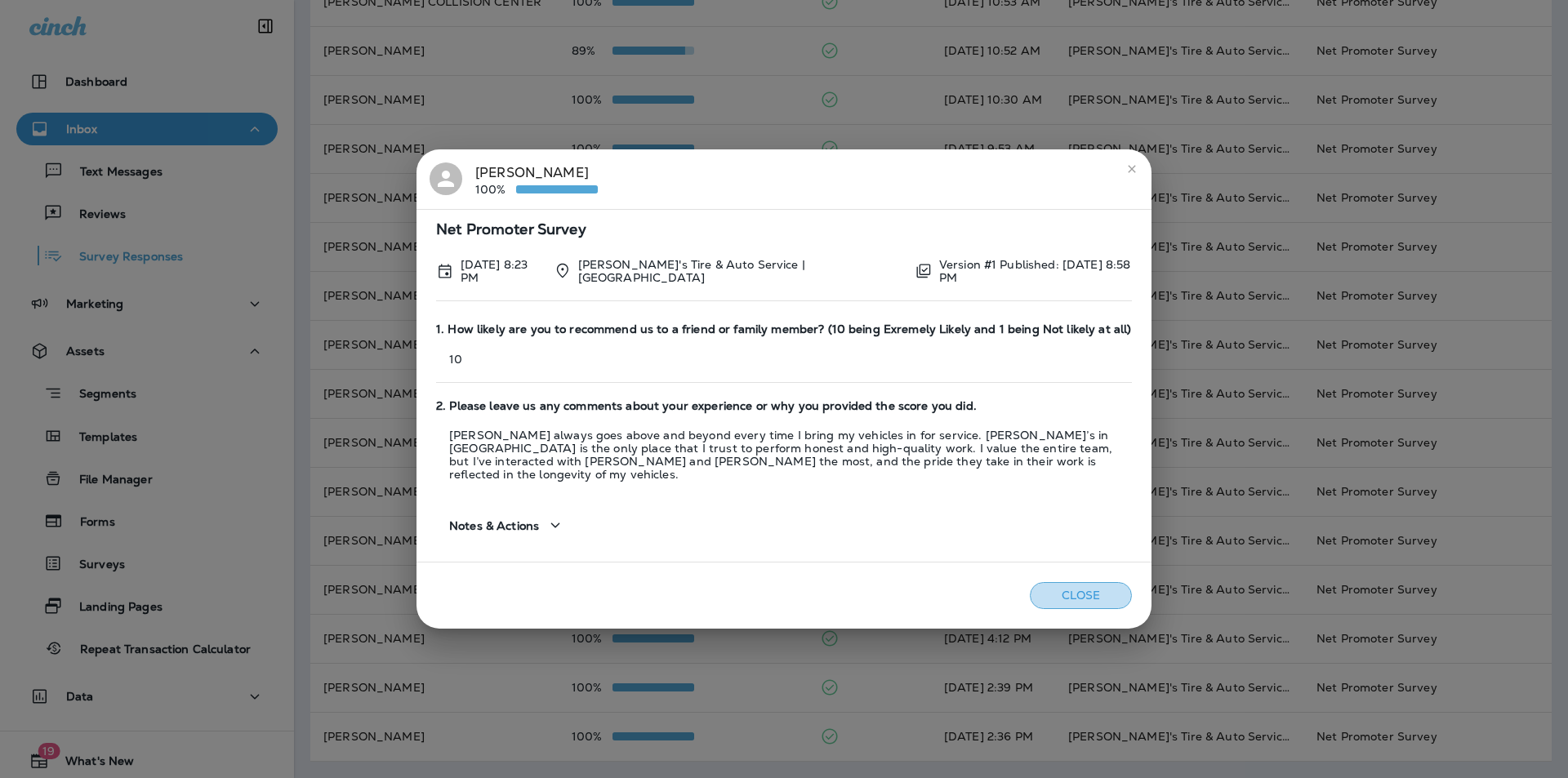
click at [1093, 583] on button "Close" at bounding box center [1081, 595] width 102 height 27
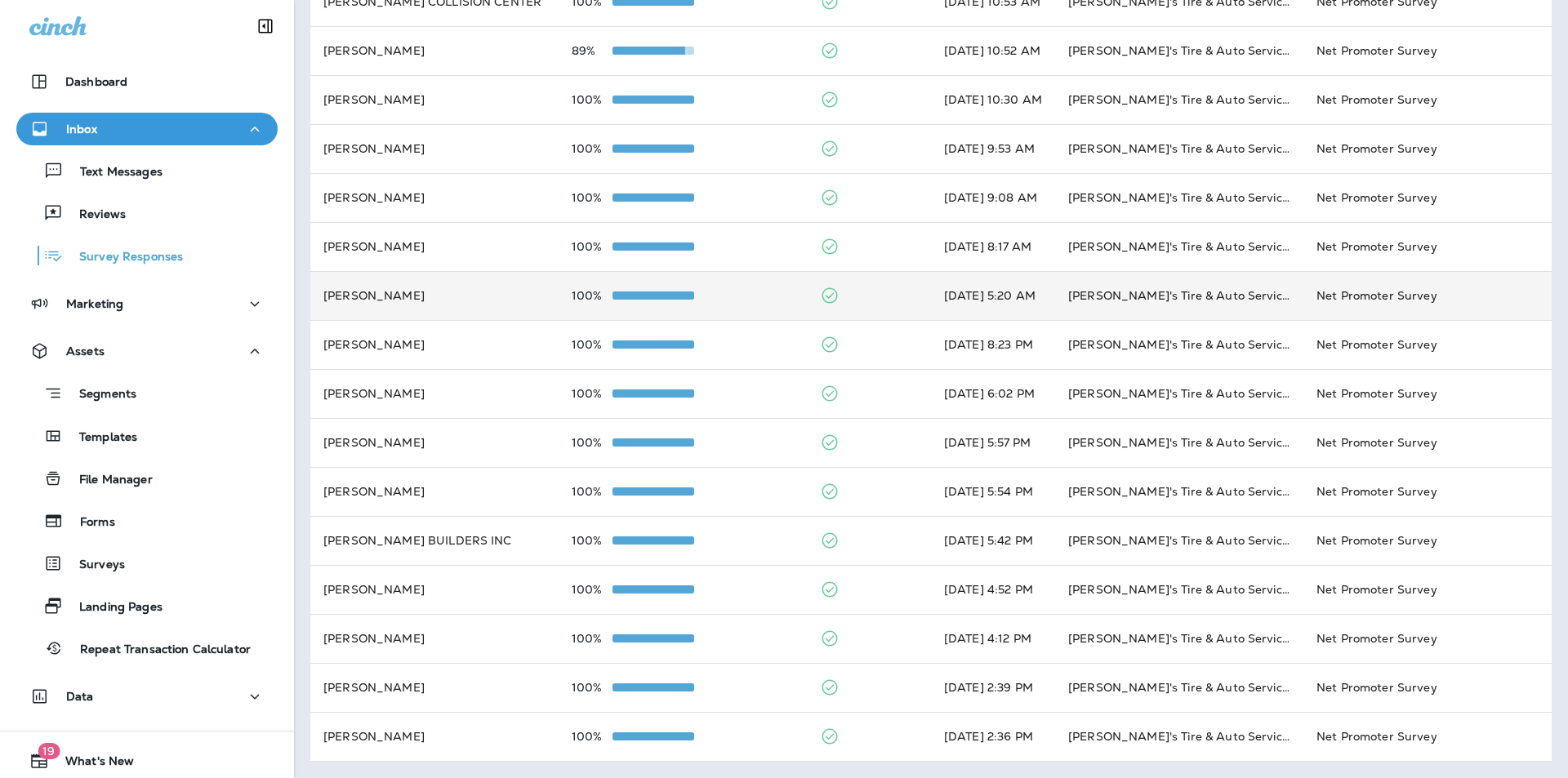
click at [857, 291] on td at bounding box center [869, 295] width 124 height 49
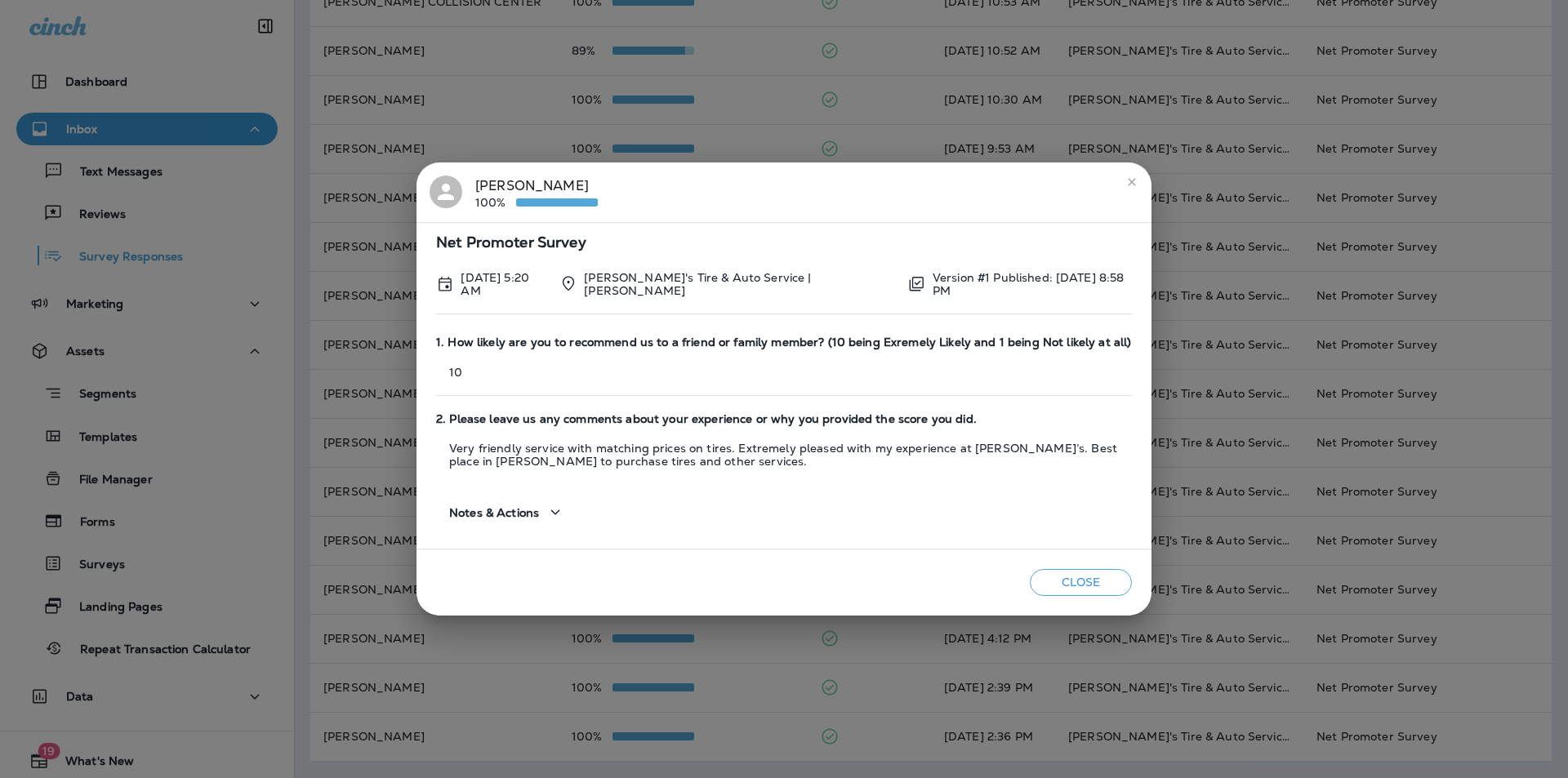
click at [1133, 186] on icon "close" at bounding box center [1132, 182] width 13 height 13
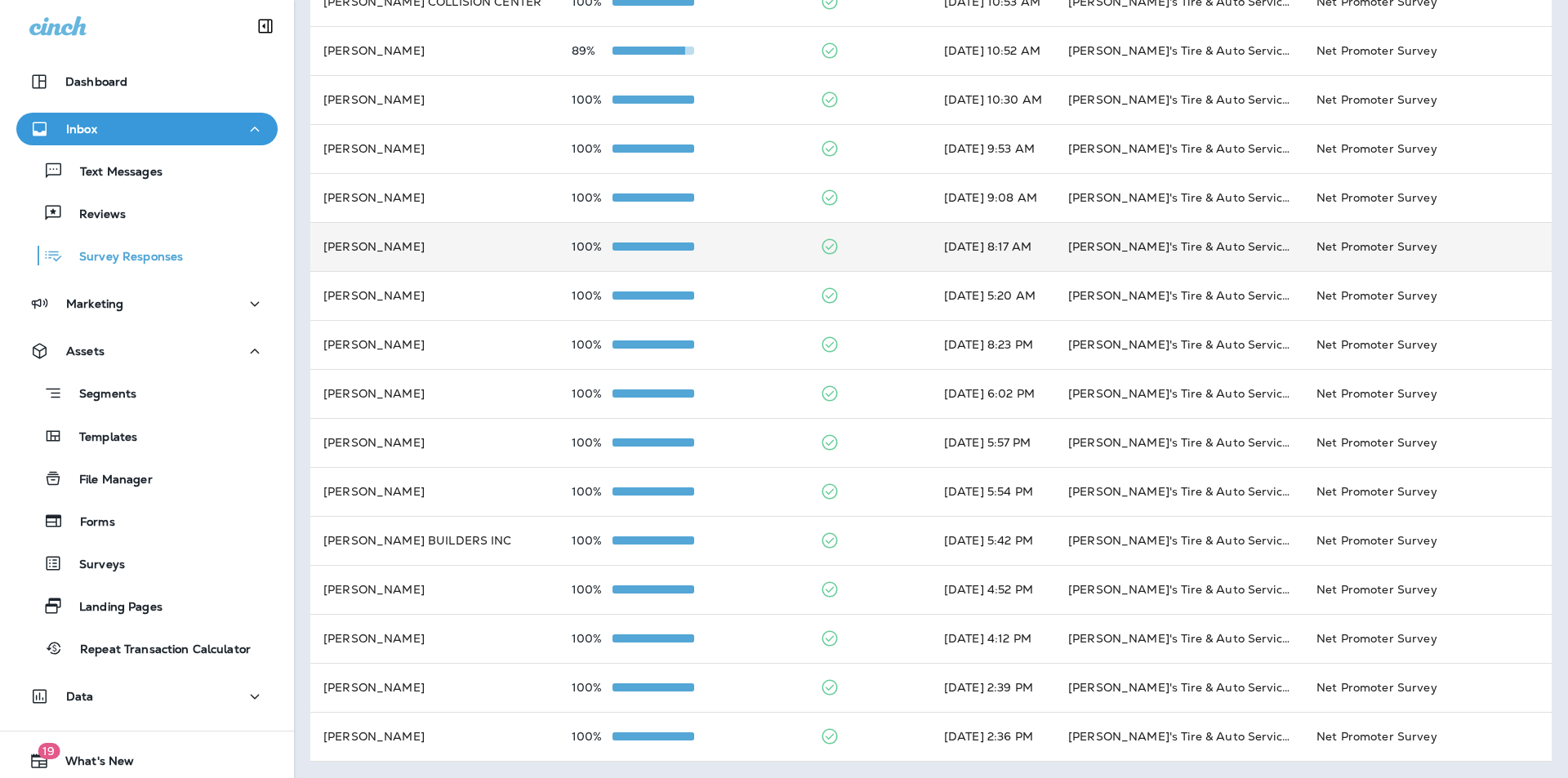
click at [850, 243] on td at bounding box center [869, 246] width 124 height 49
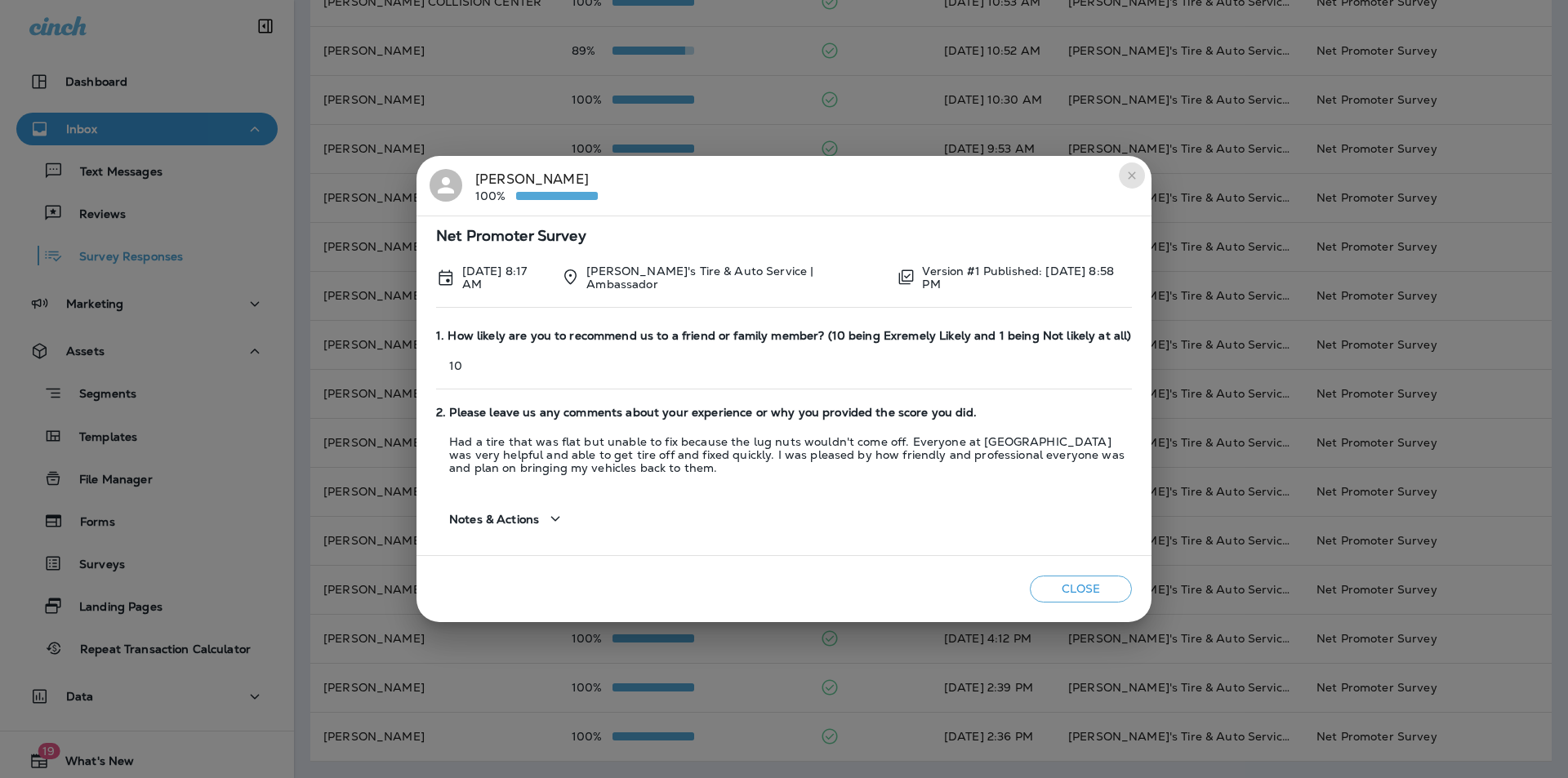
click at [1137, 174] on icon "close" at bounding box center [1132, 176] width 13 height 13
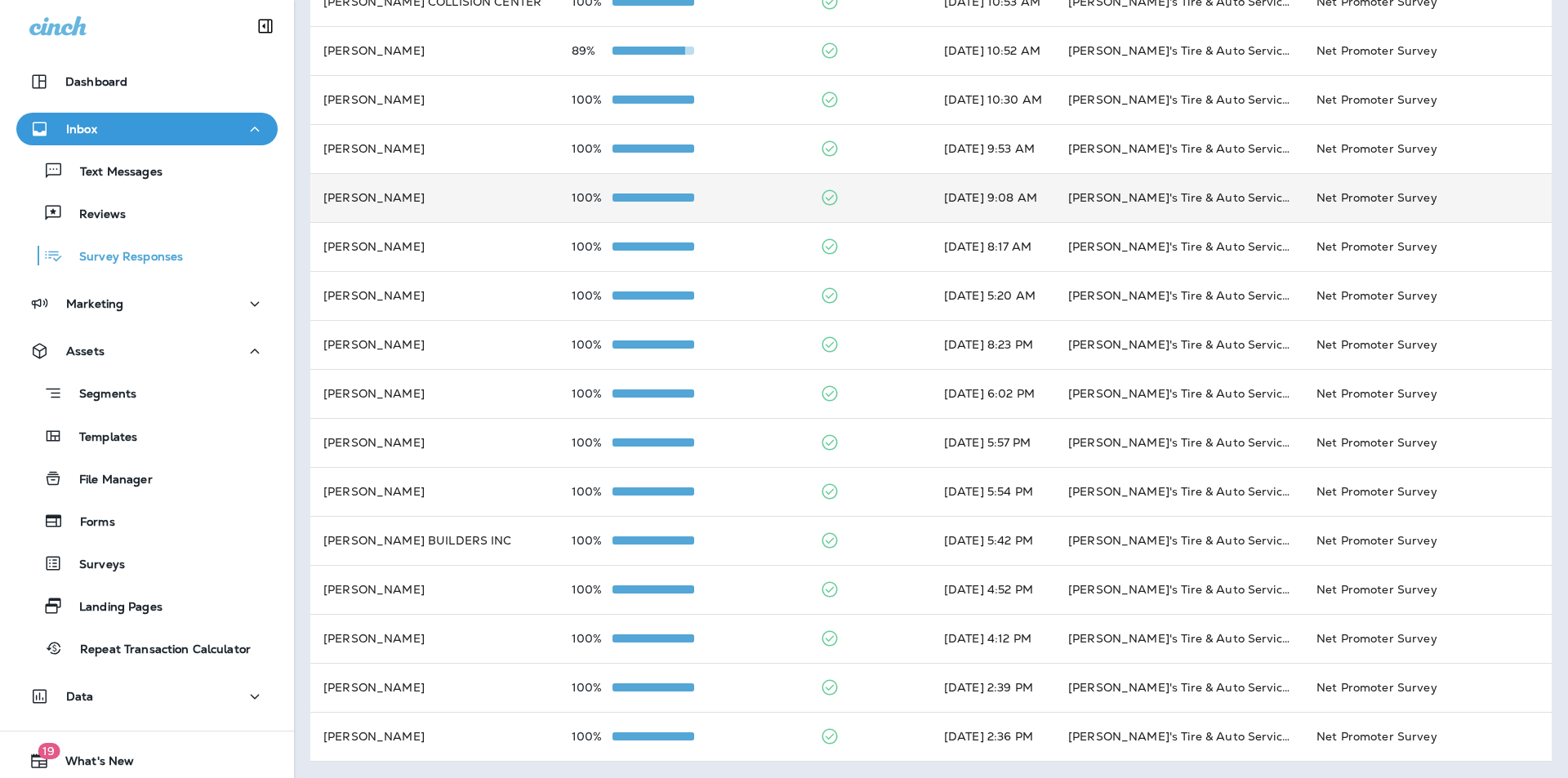
click at [854, 191] on td at bounding box center [869, 197] width 124 height 49
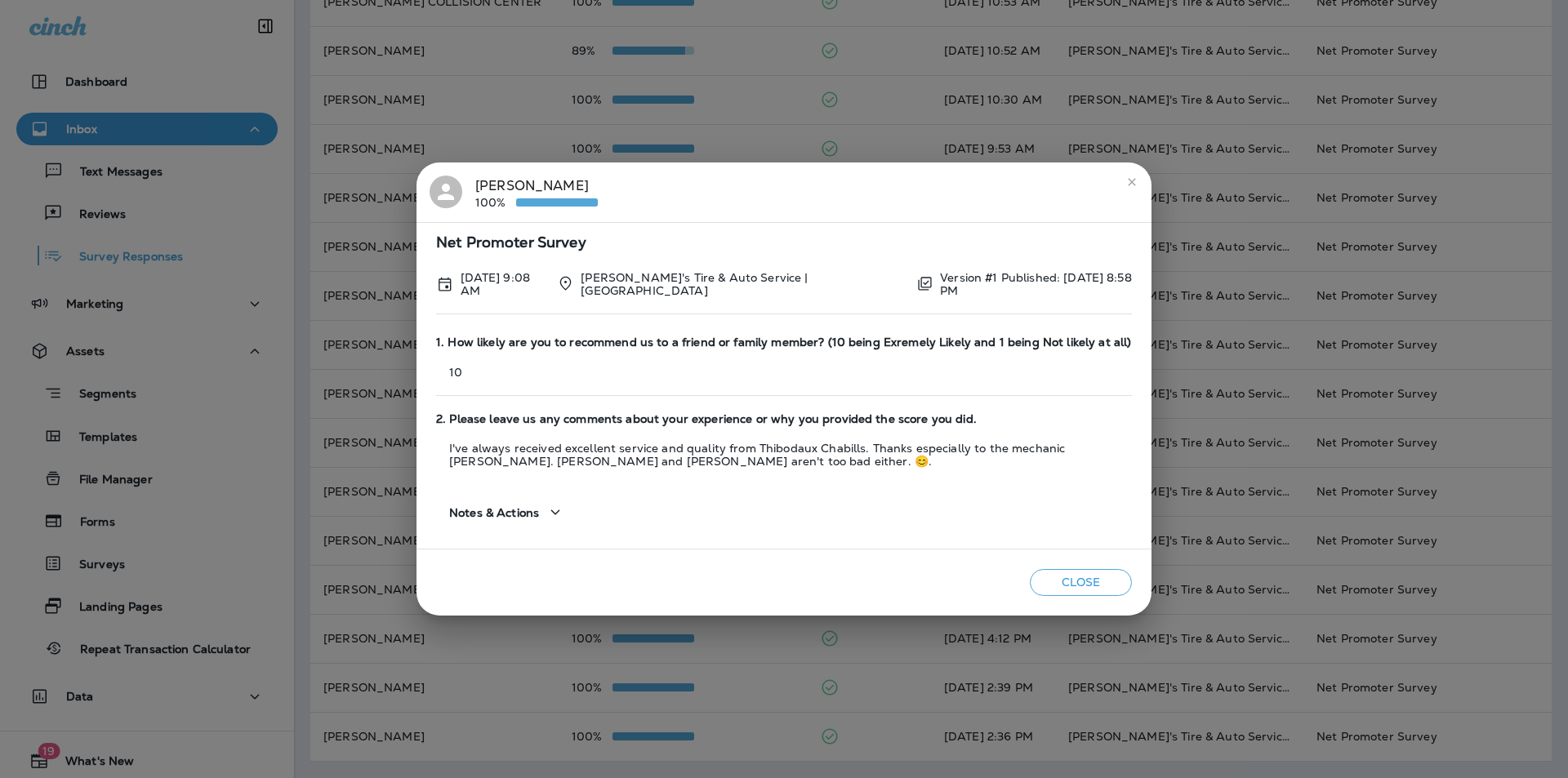
click at [1076, 586] on button "Close" at bounding box center [1081, 582] width 102 height 27
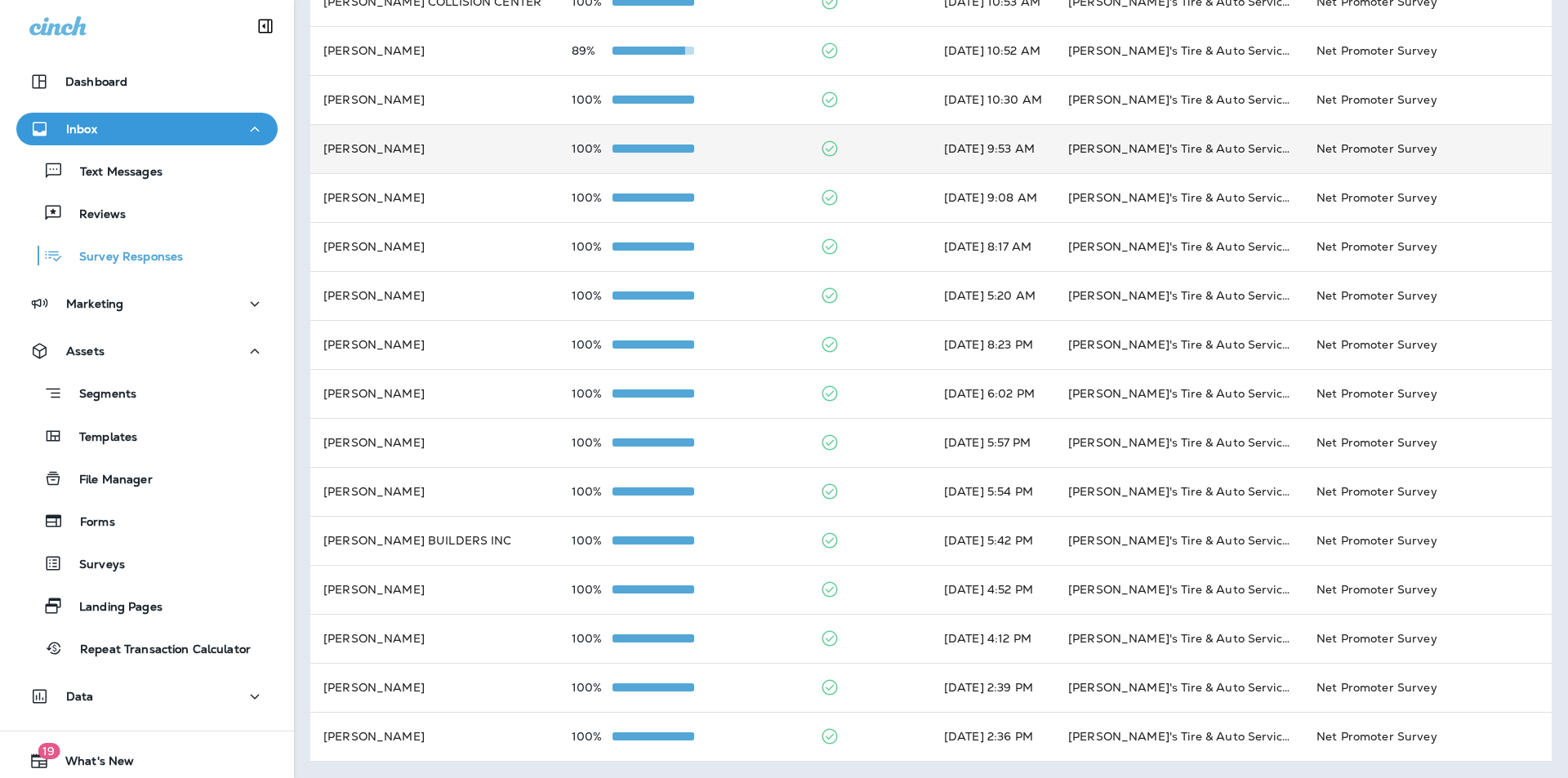
click at [861, 151] on td at bounding box center [869, 148] width 124 height 49
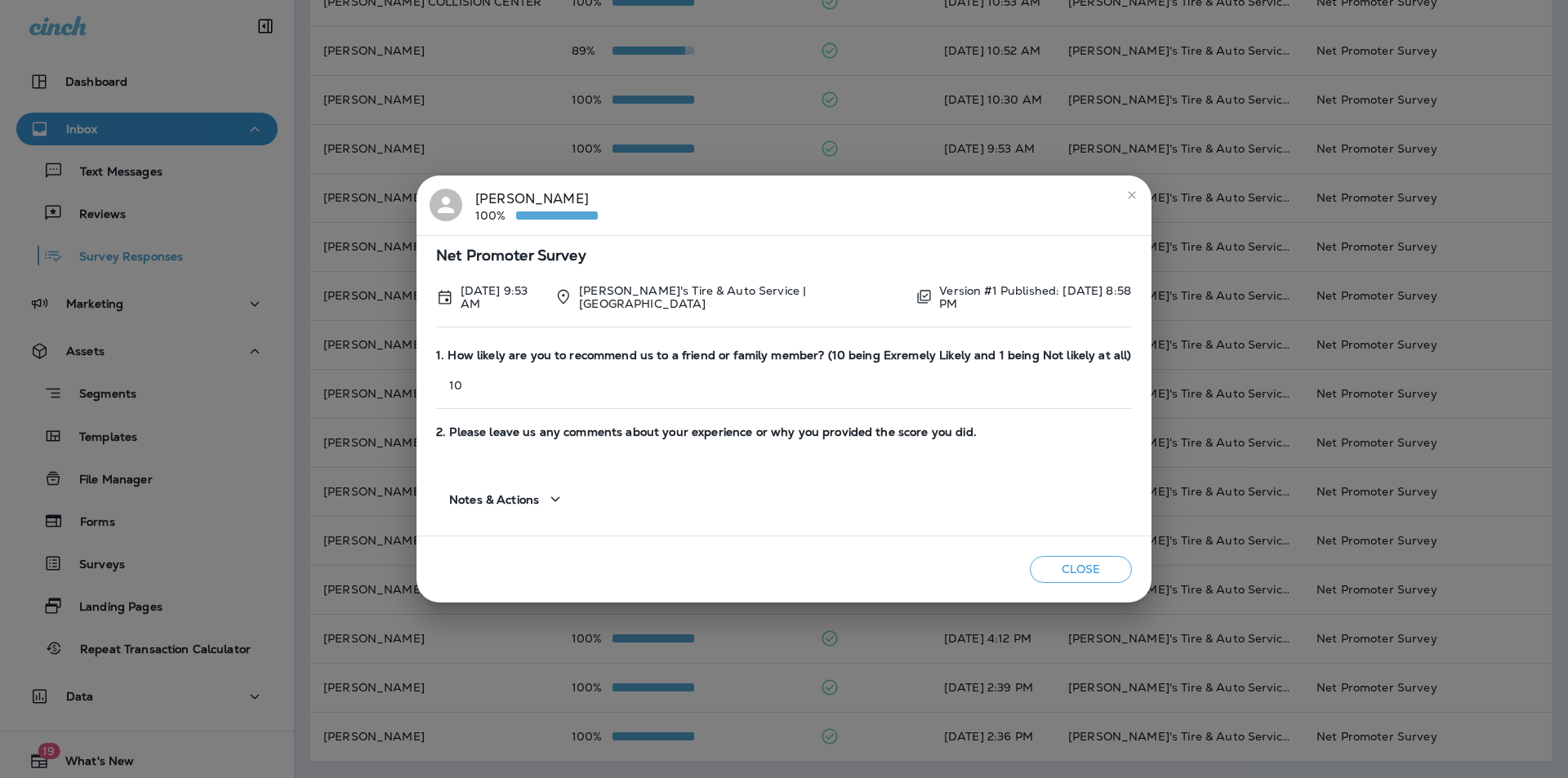
click at [1127, 195] on icon "close" at bounding box center [1132, 195] width 13 height 13
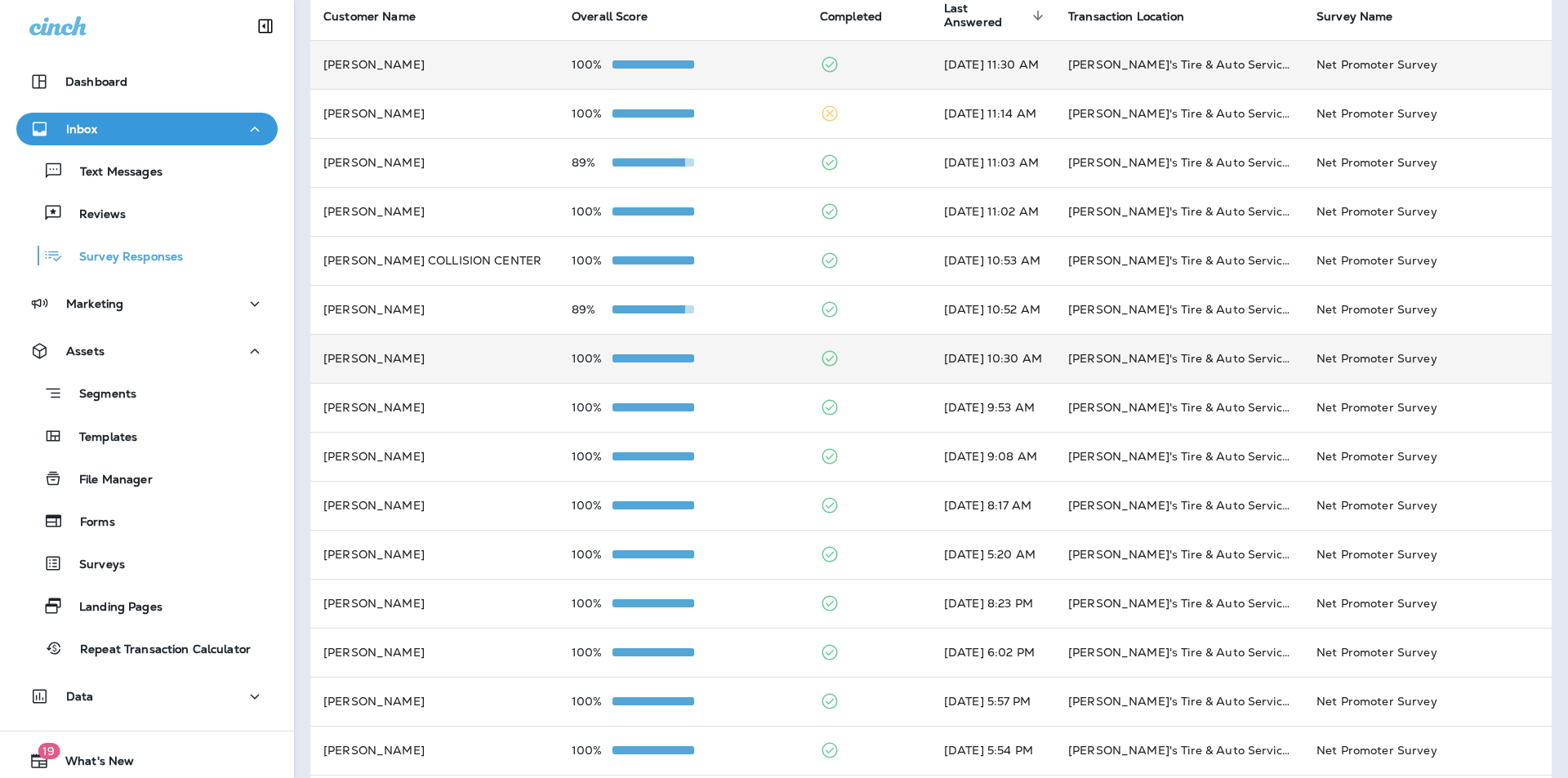
scroll to position [63, 0]
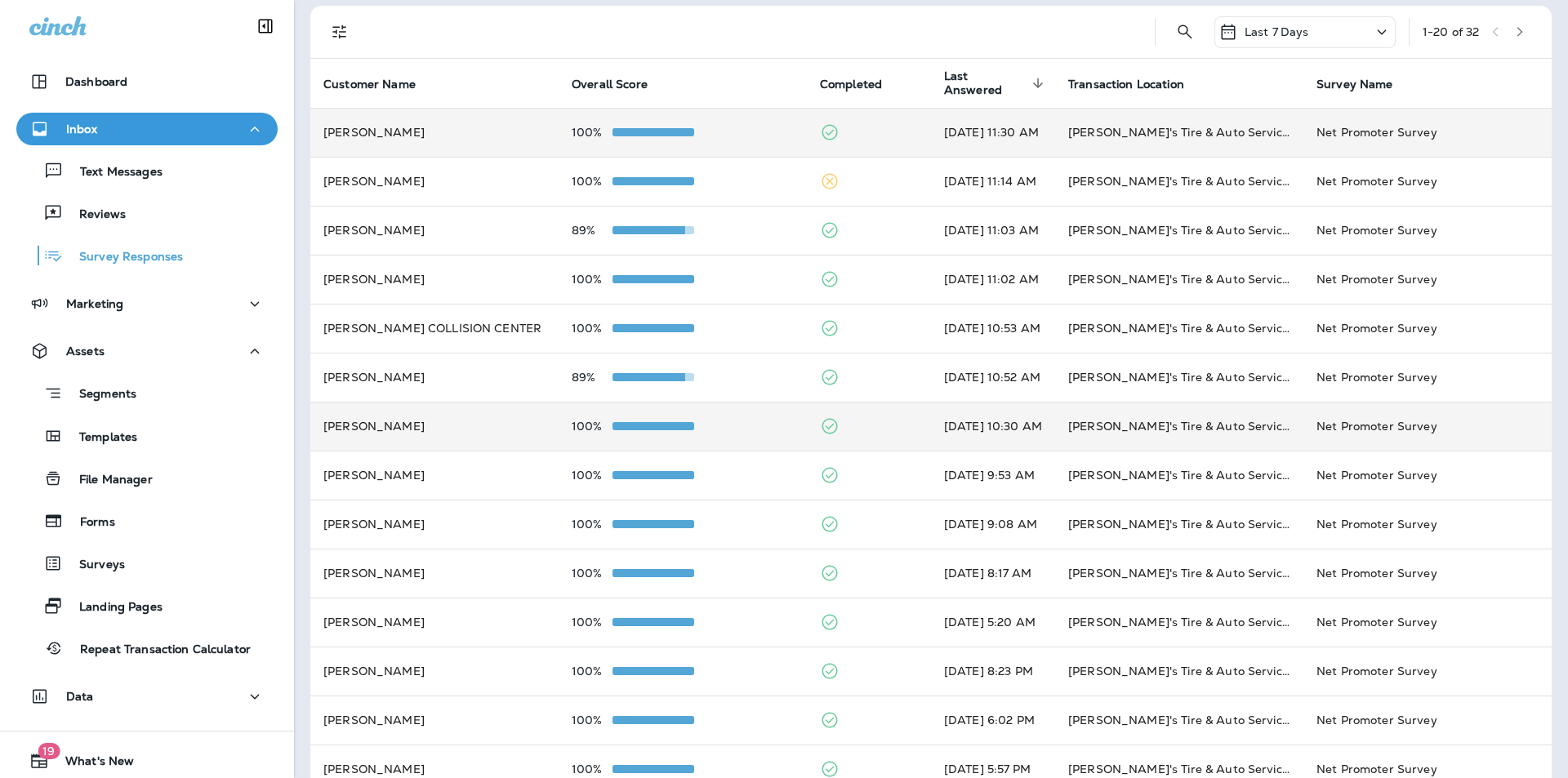
click at [844, 420] on td at bounding box center [869, 425] width 124 height 49
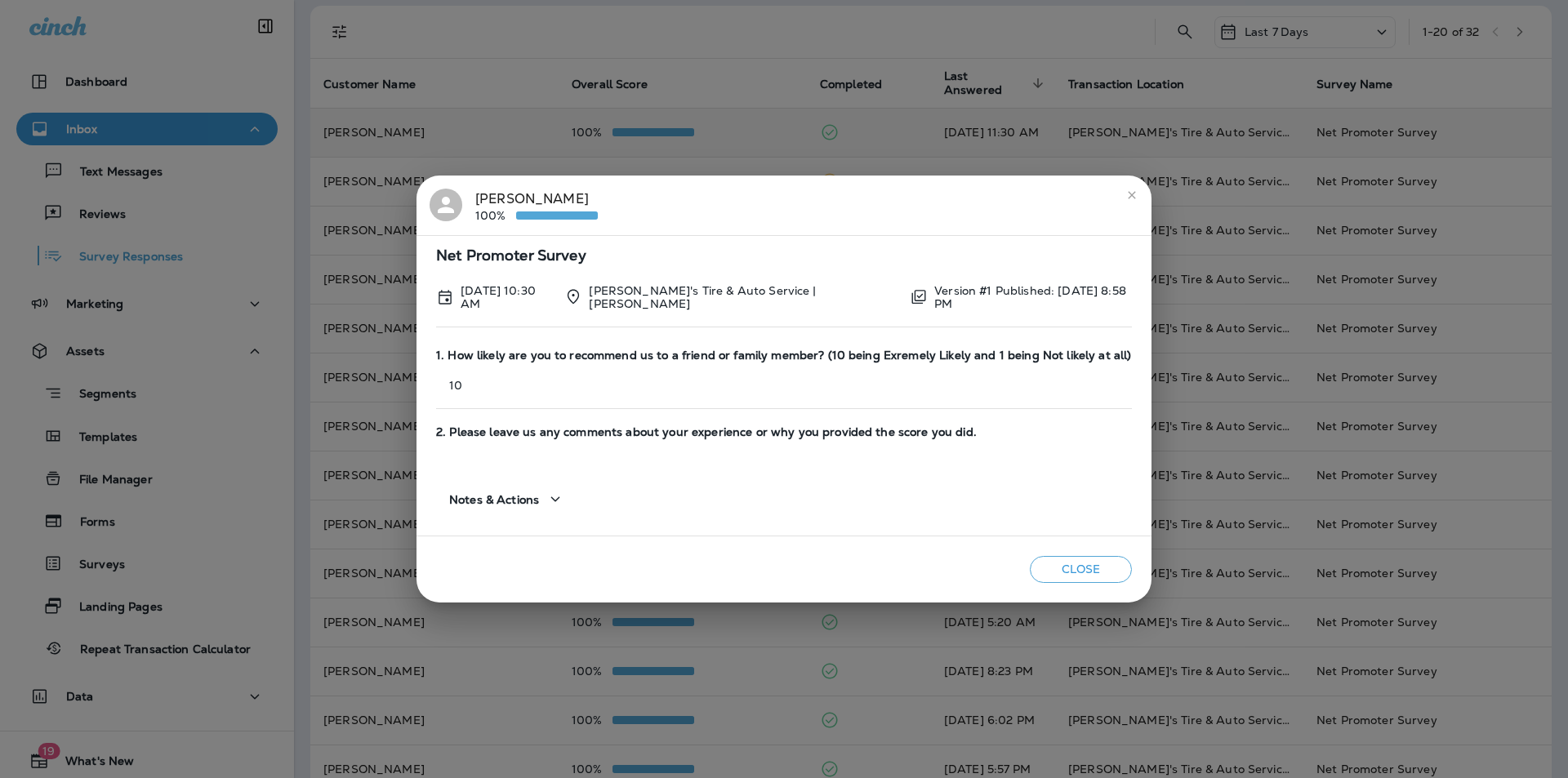
click at [1126, 192] on icon "close" at bounding box center [1132, 195] width 13 height 13
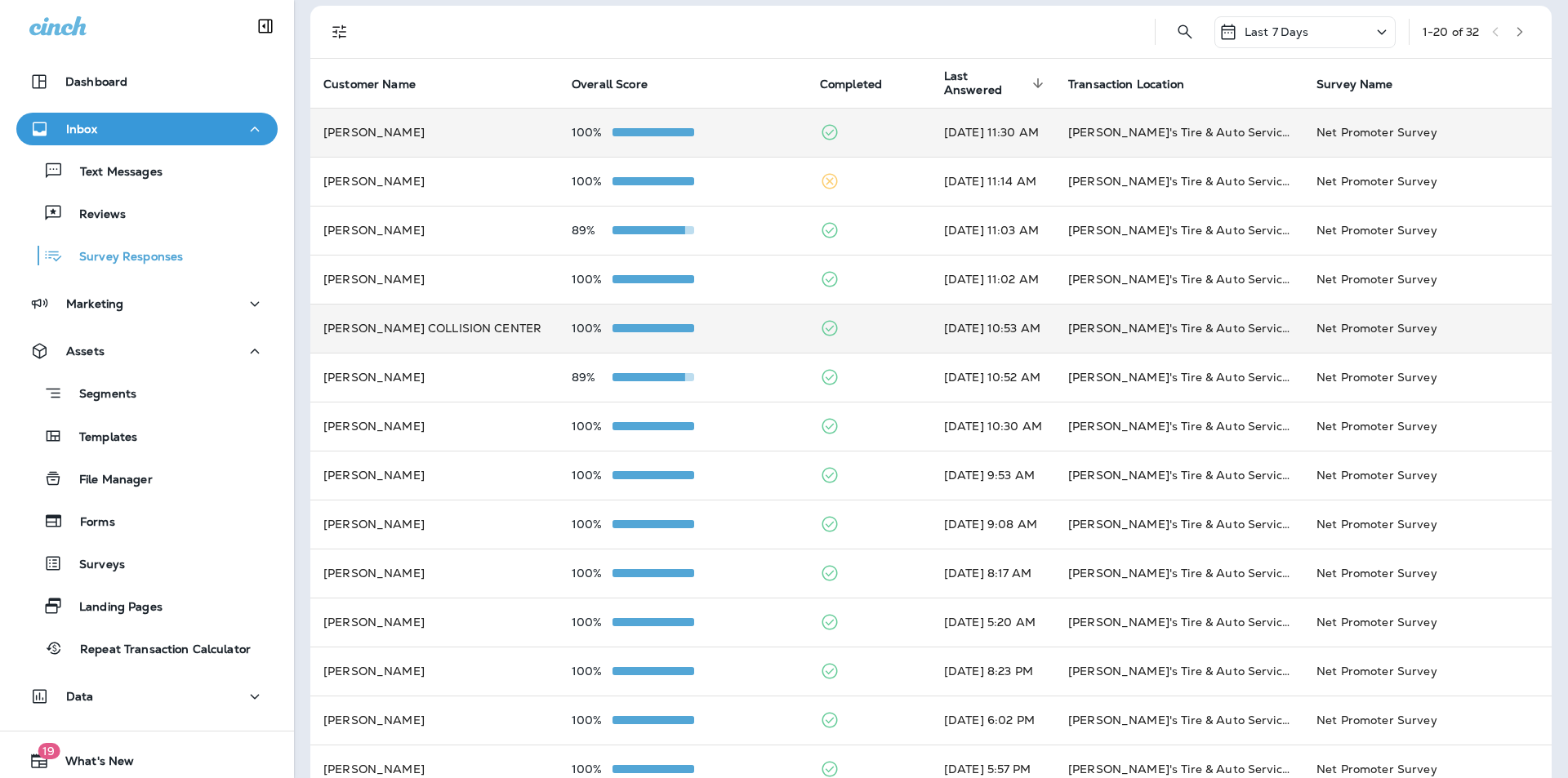
click at [854, 327] on td at bounding box center [869, 328] width 124 height 49
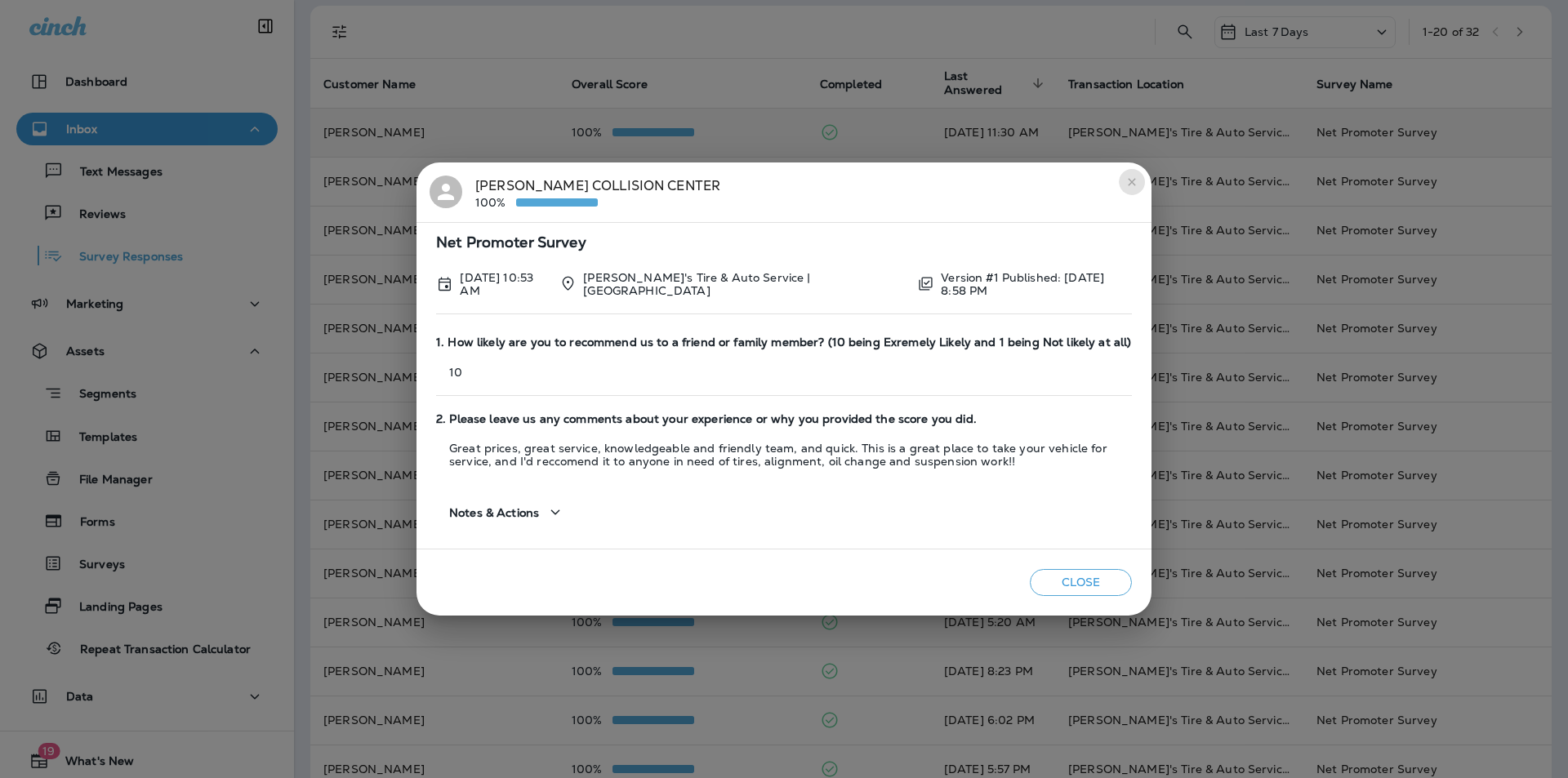
click at [1131, 180] on icon "close" at bounding box center [1132, 182] width 13 height 13
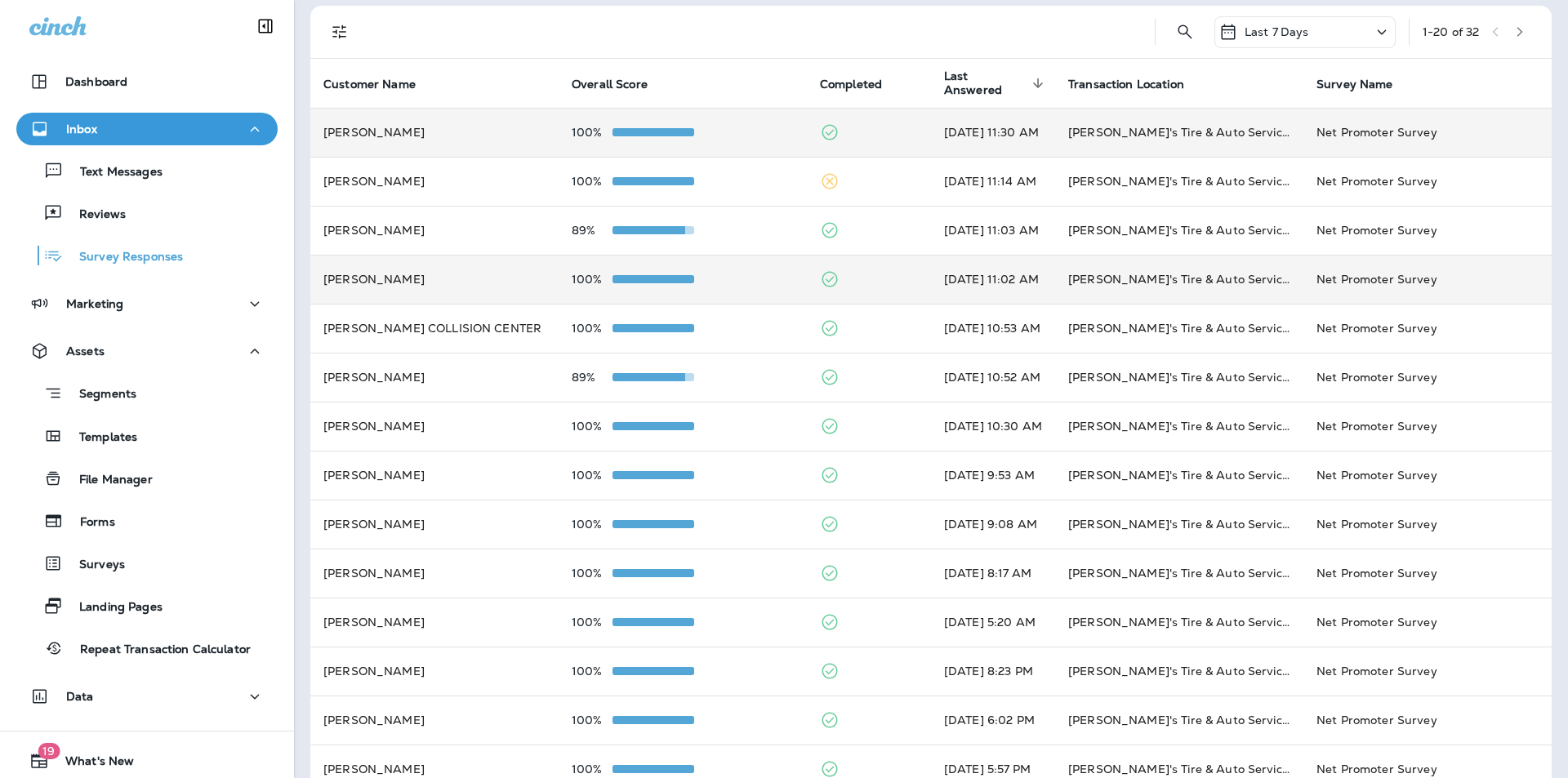
click at [863, 275] on td at bounding box center [869, 279] width 124 height 49
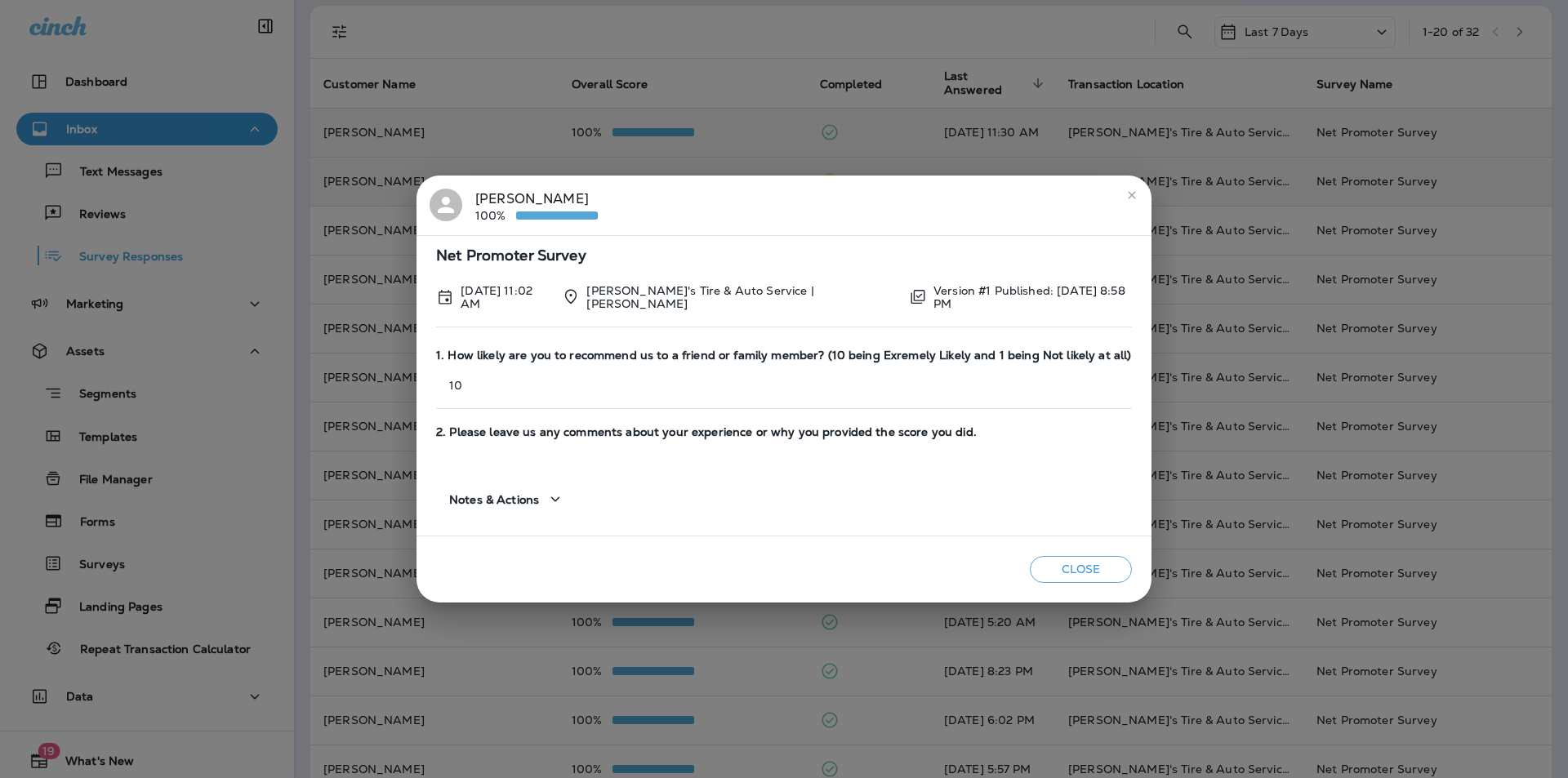
click at [1126, 198] on icon "close" at bounding box center [1132, 195] width 13 height 13
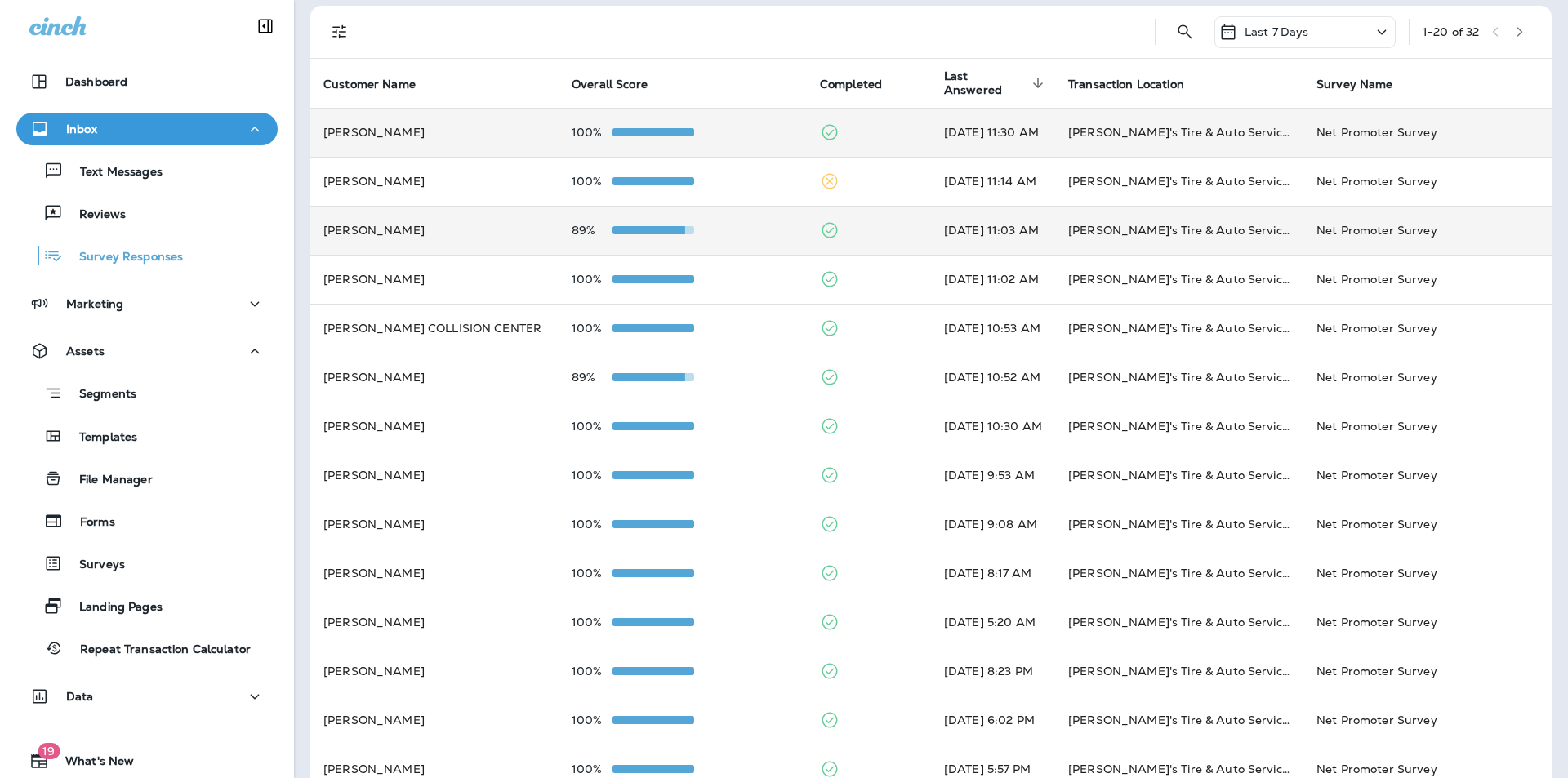
click at [866, 226] on td at bounding box center [869, 229] width 124 height 49
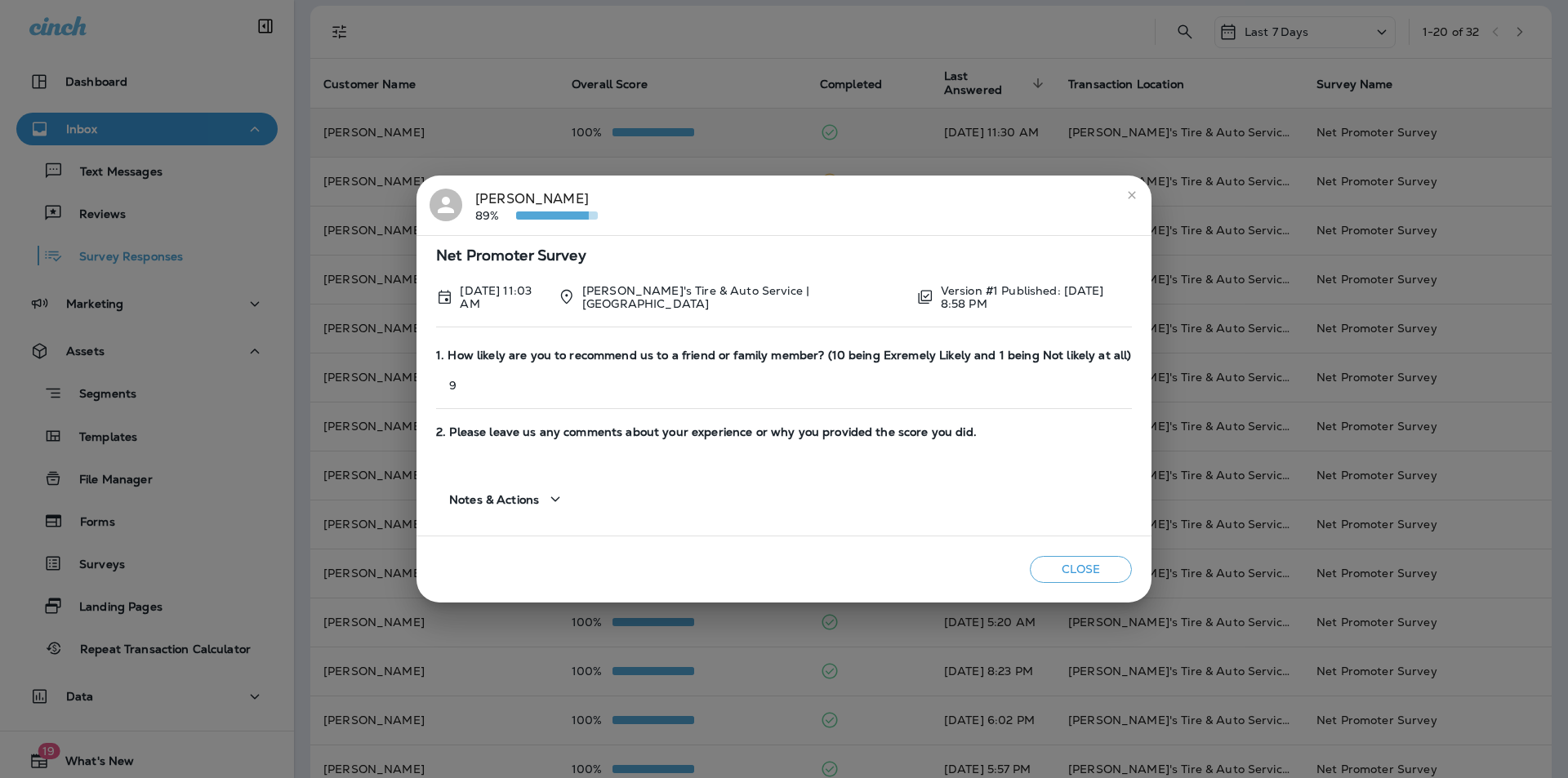
click at [1128, 198] on icon "close" at bounding box center [1131, 194] width 7 height 7
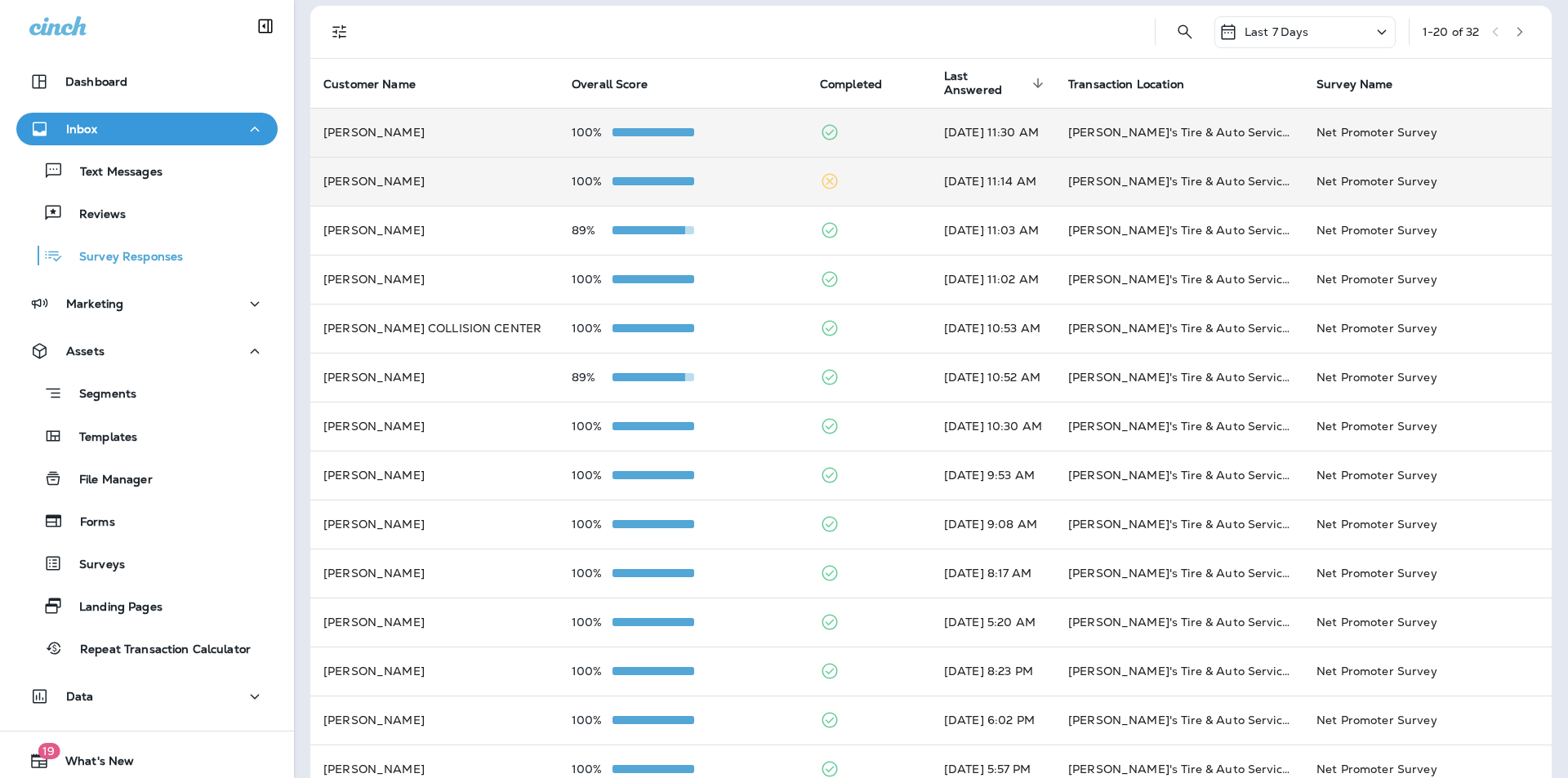
click at [864, 180] on td at bounding box center [869, 180] width 124 height 49
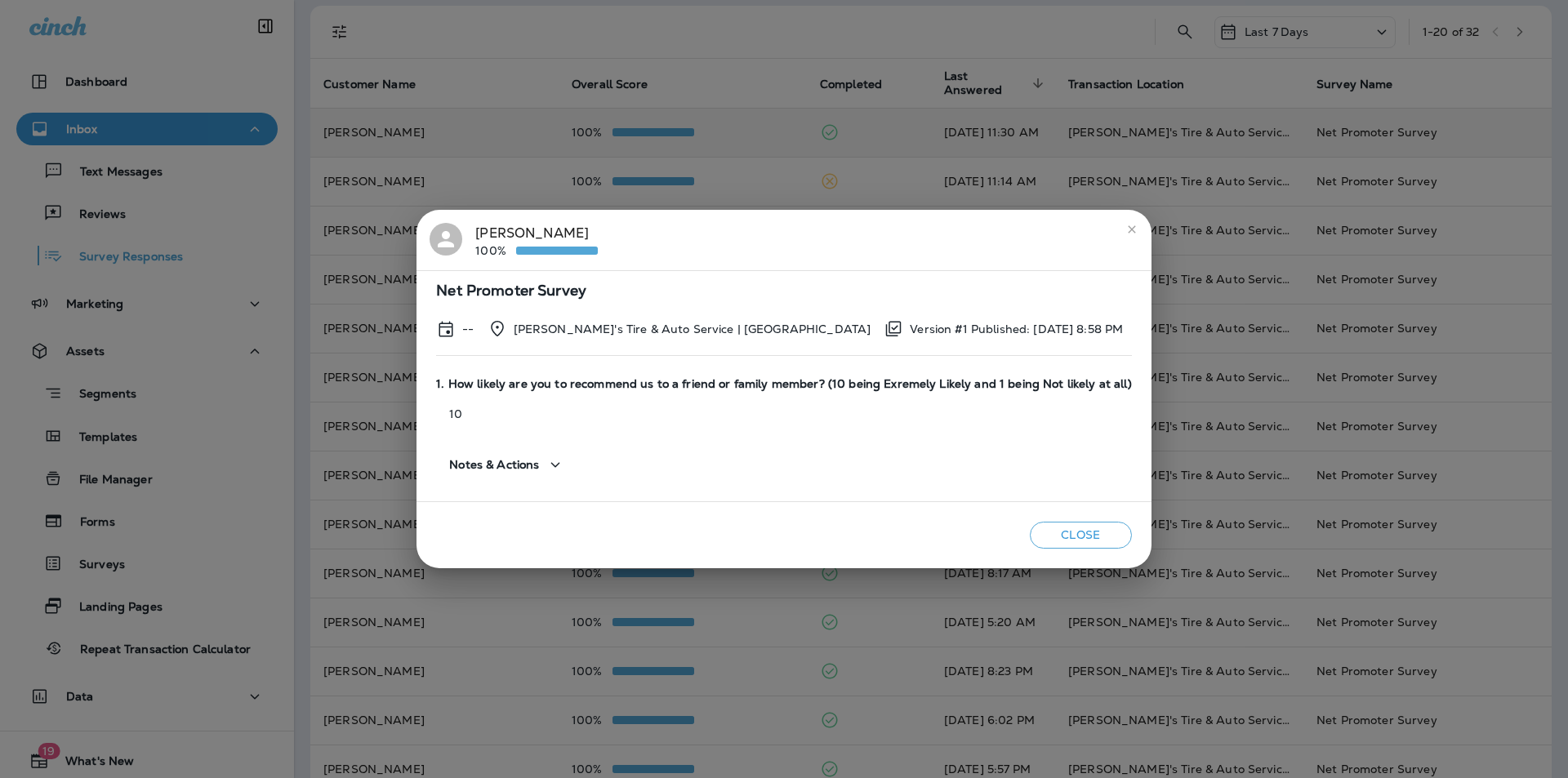
click at [1128, 226] on icon "close" at bounding box center [1131, 229] width 7 height 7
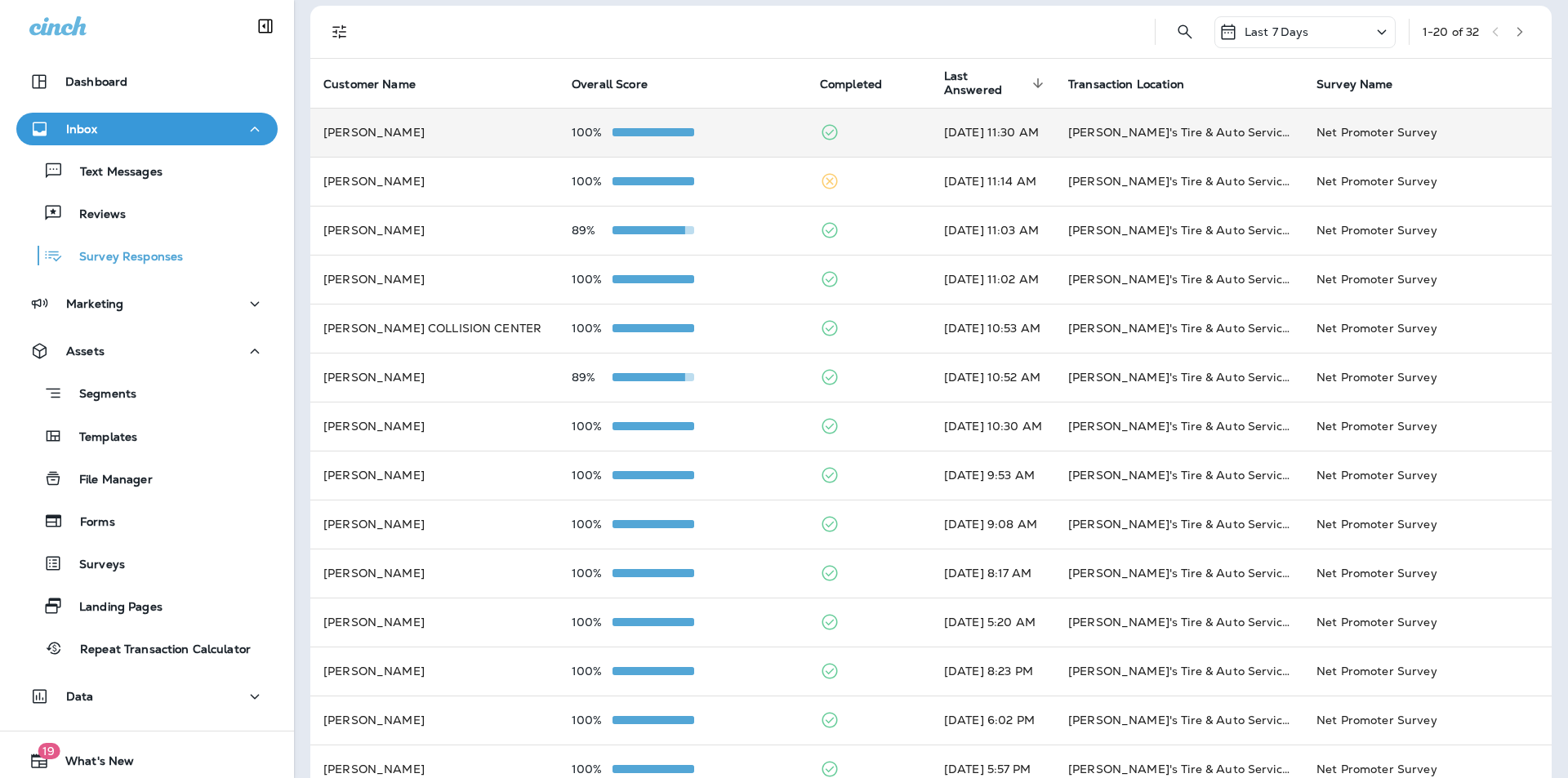
click at [865, 127] on td at bounding box center [869, 132] width 124 height 49
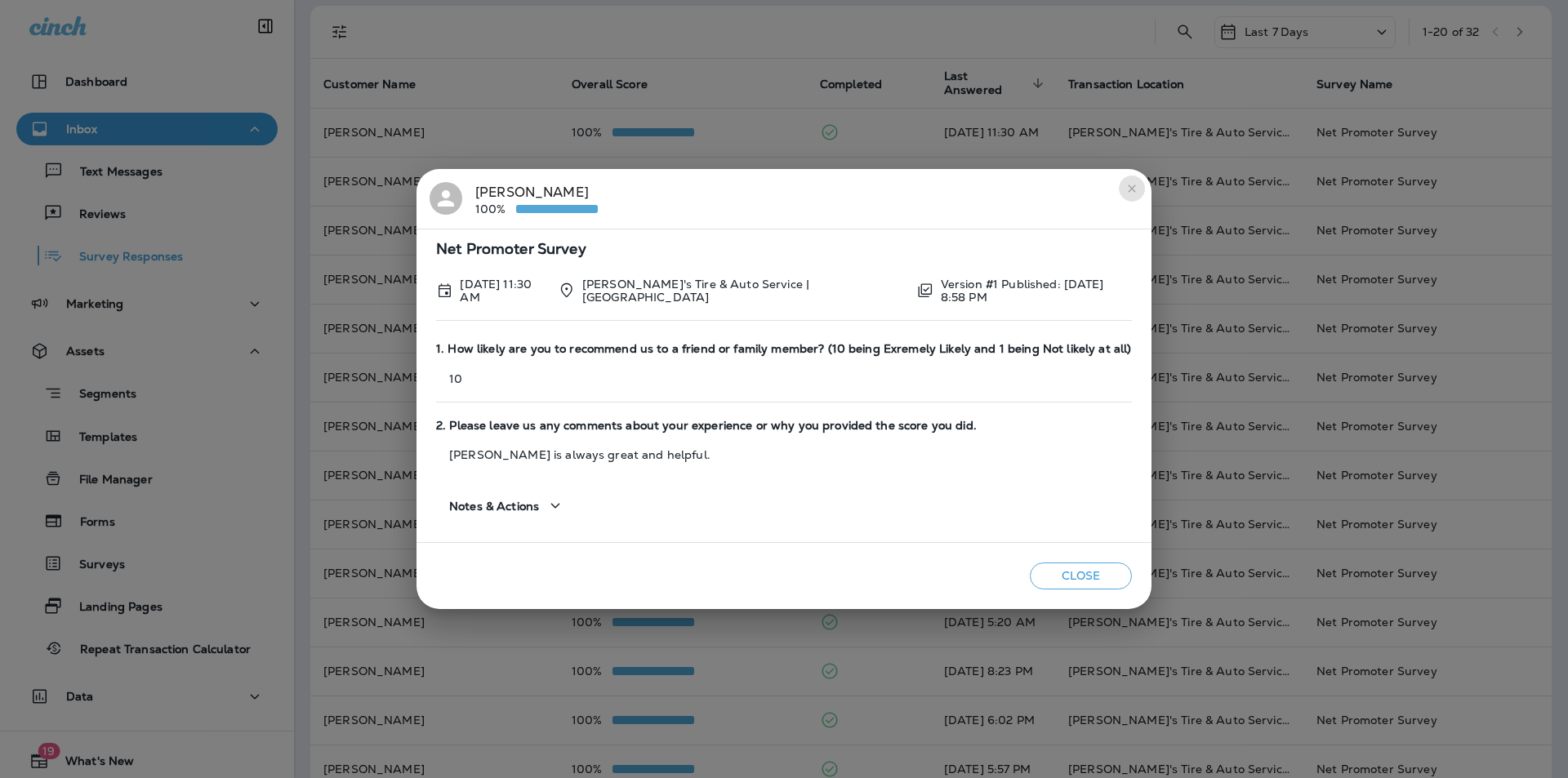
click at [1128, 189] on icon "close" at bounding box center [1131, 188] width 7 height 7
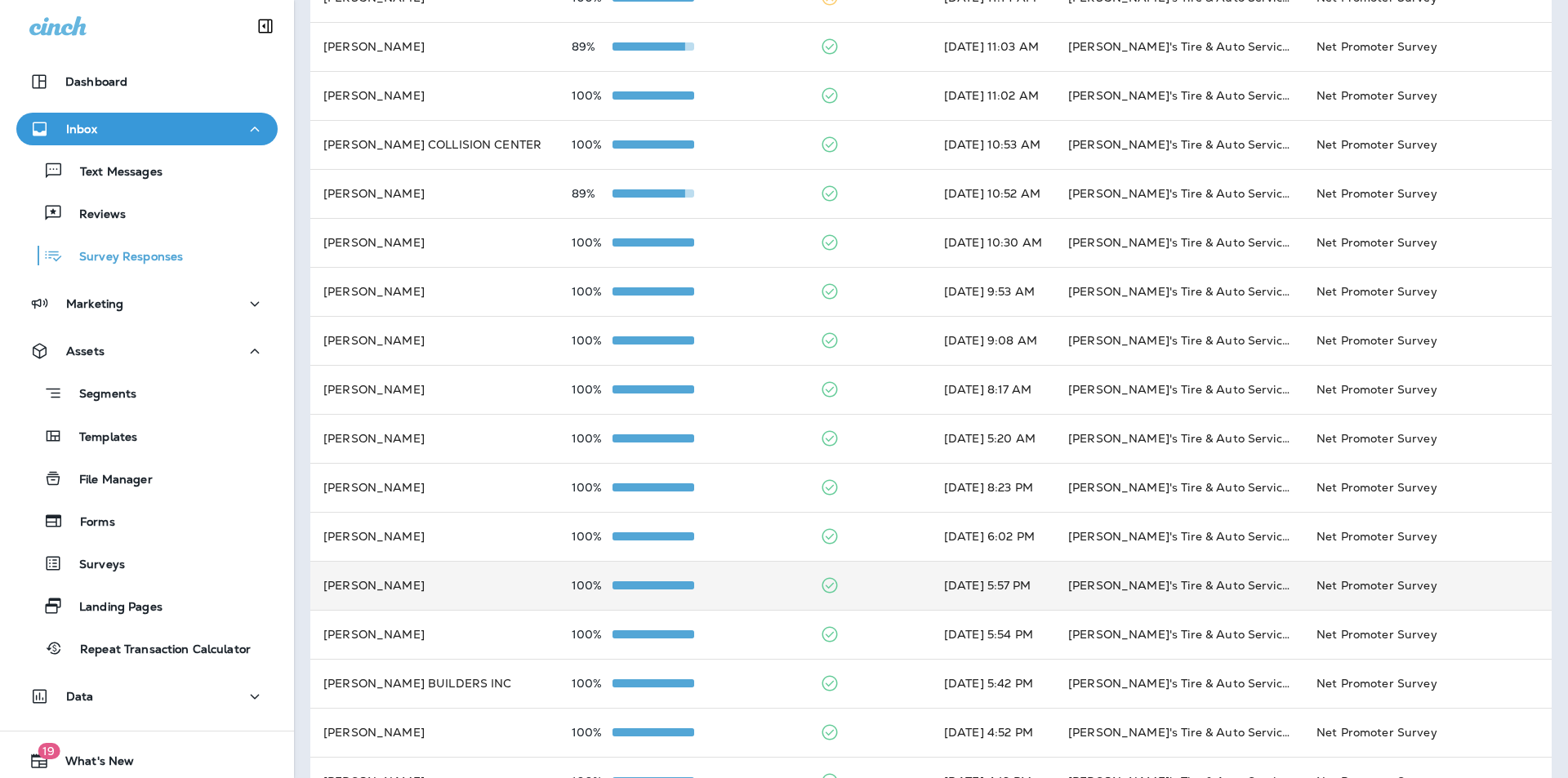
scroll to position [389, 0]
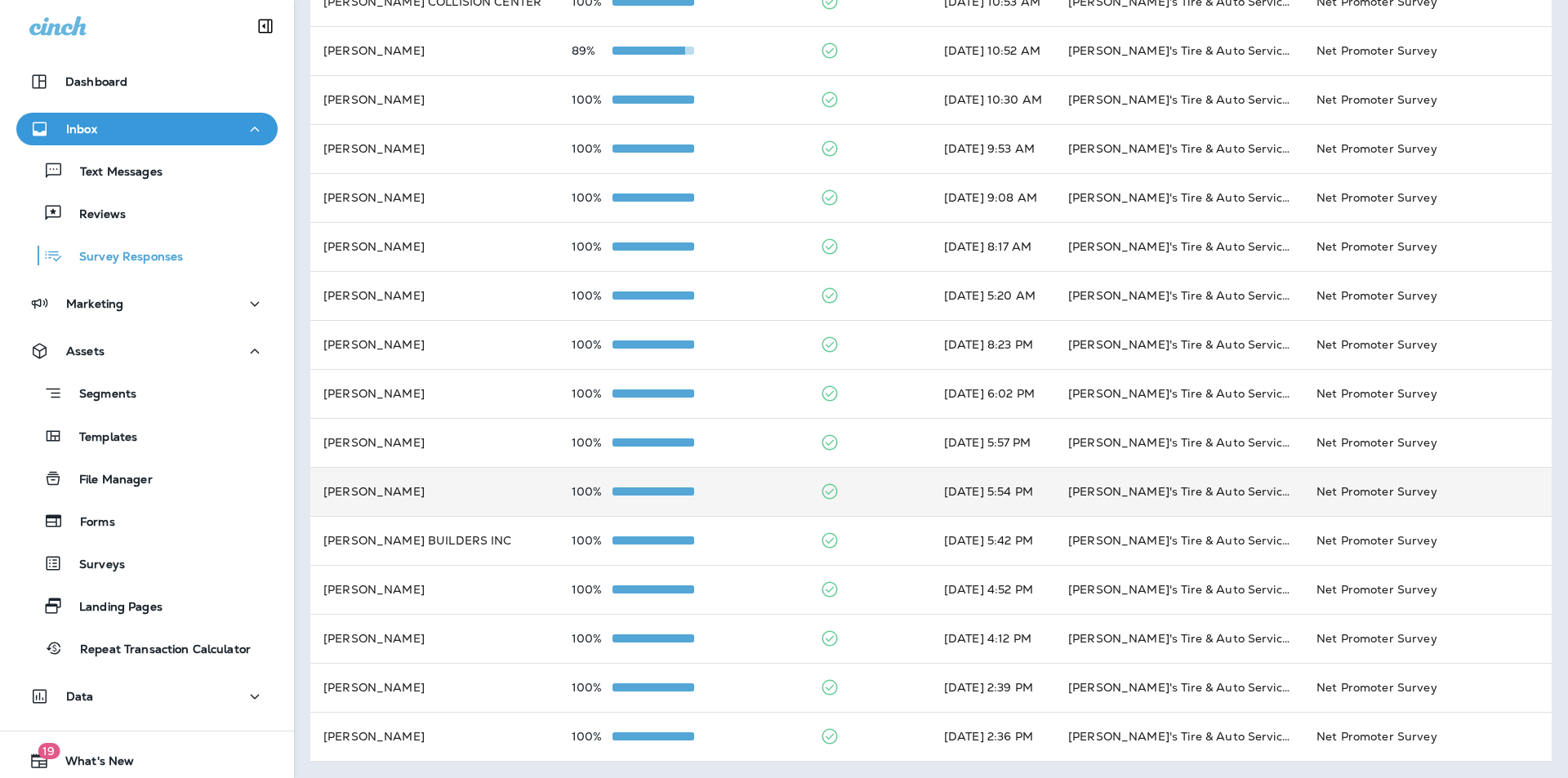
click at [872, 489] on td at bounding box center [869, 491] width 124 height 49
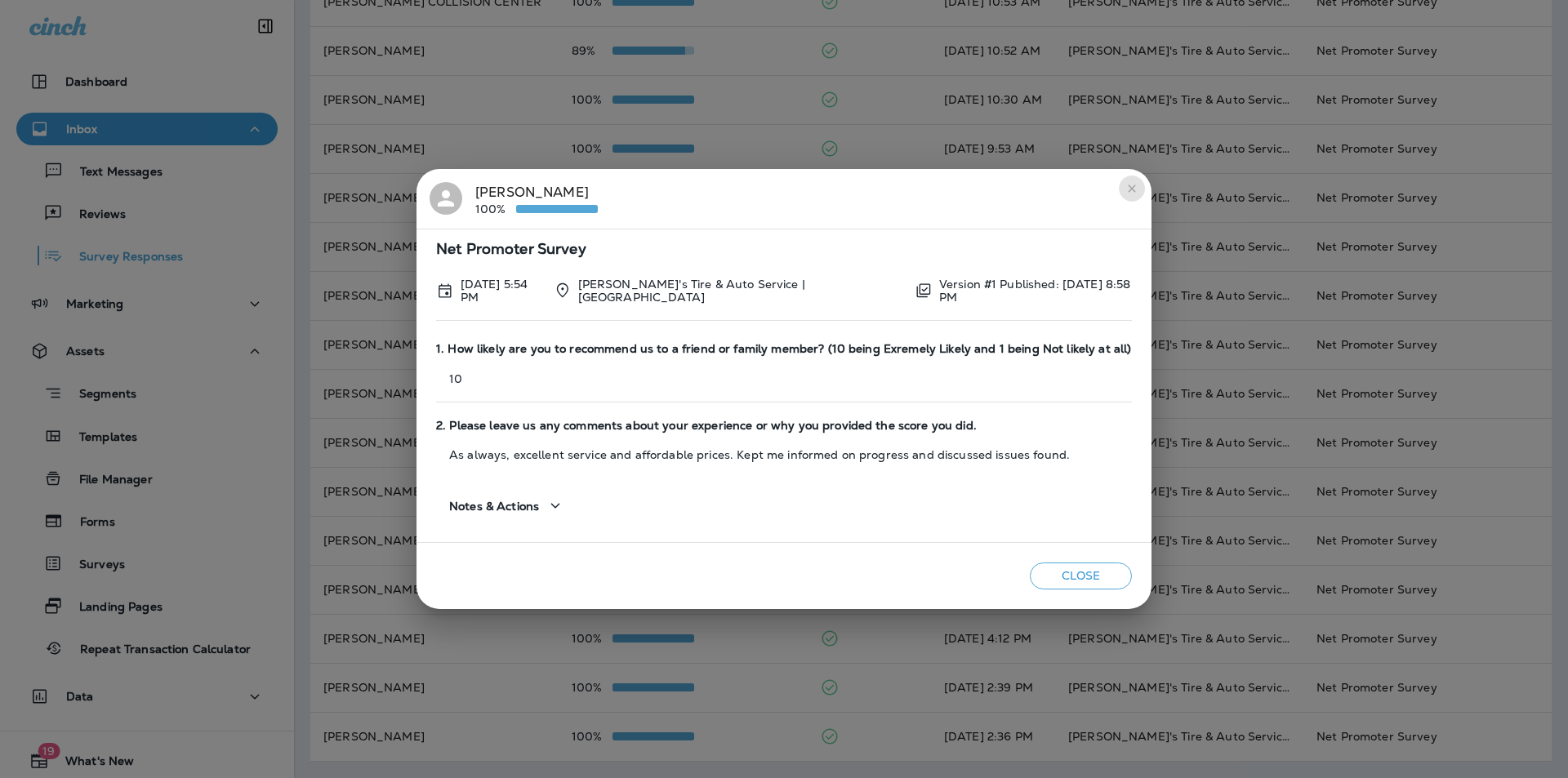
click at [1128, 191] on icon "close" at bounding box center [1131, 188] width 7 height 7
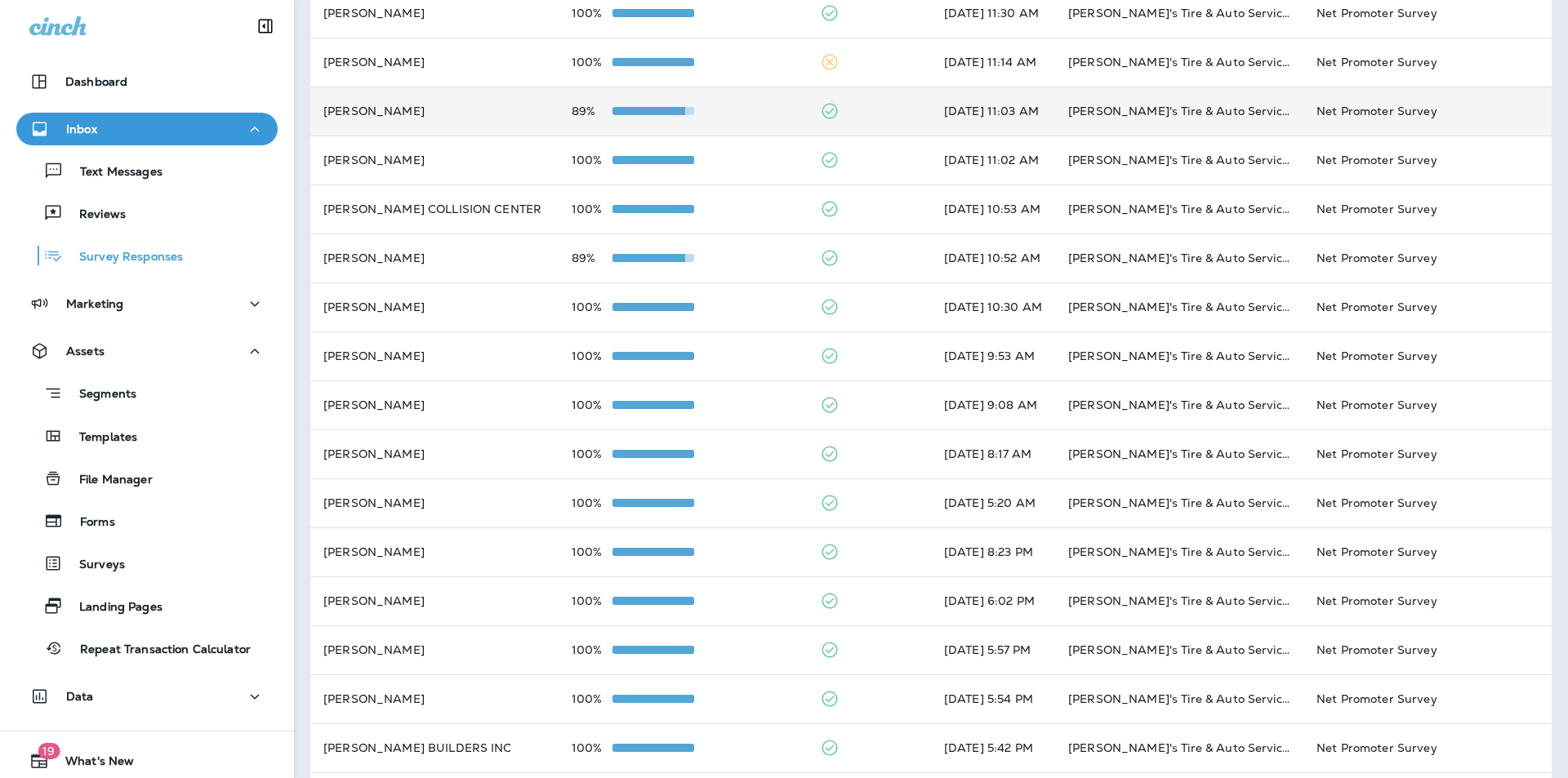
scroll to position [0, 0]
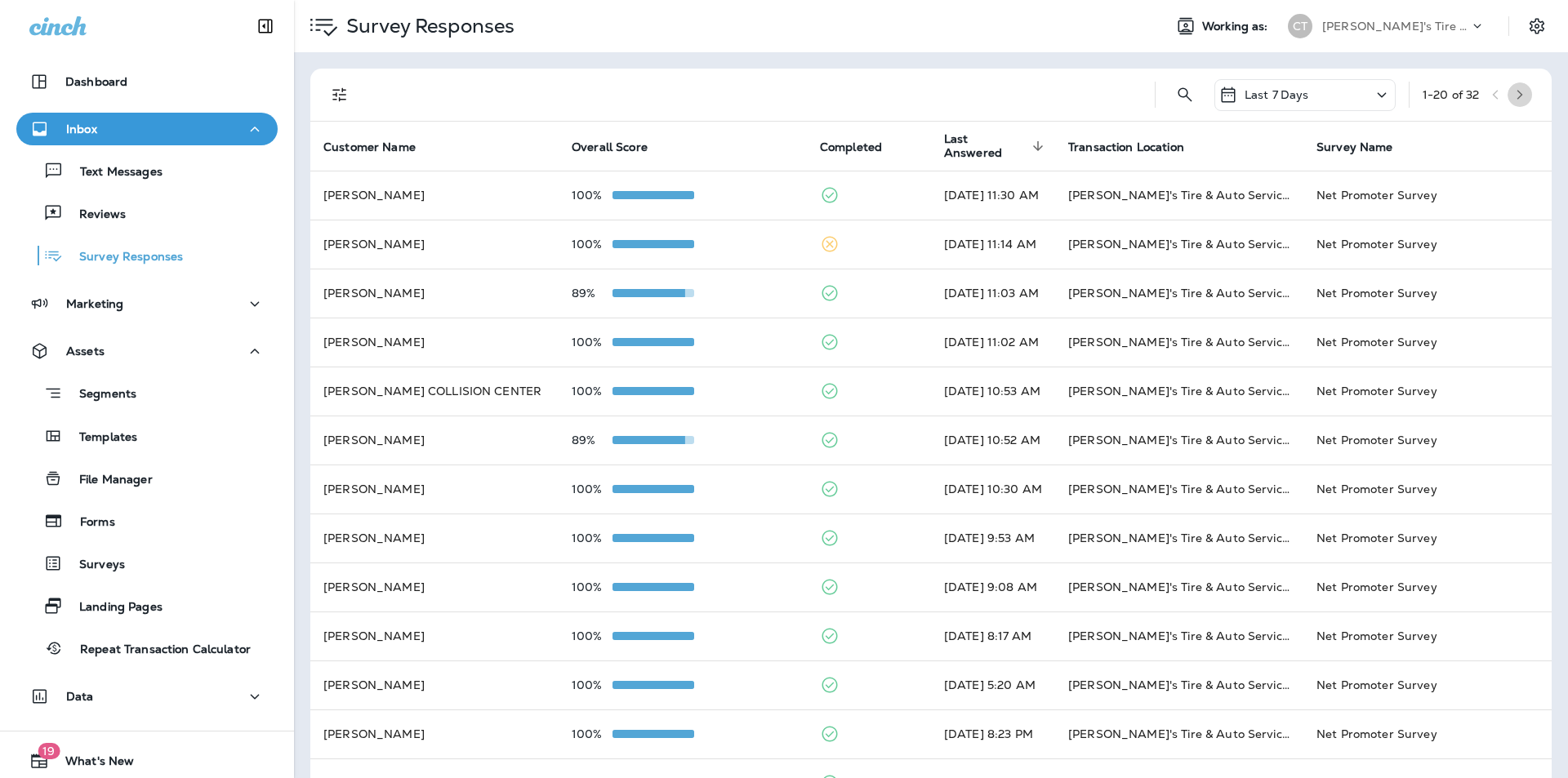
click at [1515, 93] on icon "button" at bounding box center [1520, 95] width 11 height 11
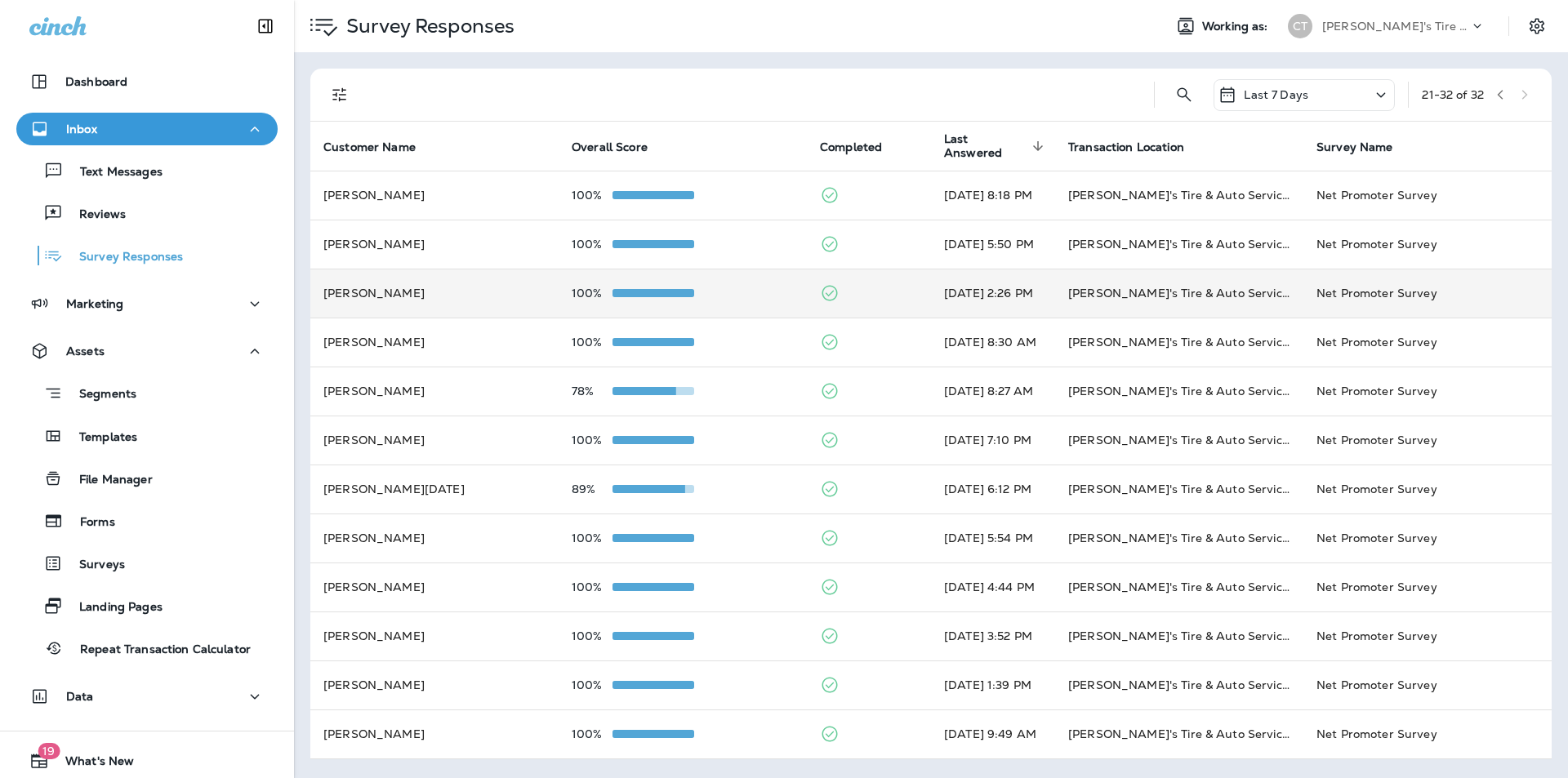
click at [867, 291] on td at bounding box center [869, 293] width 124 height 49
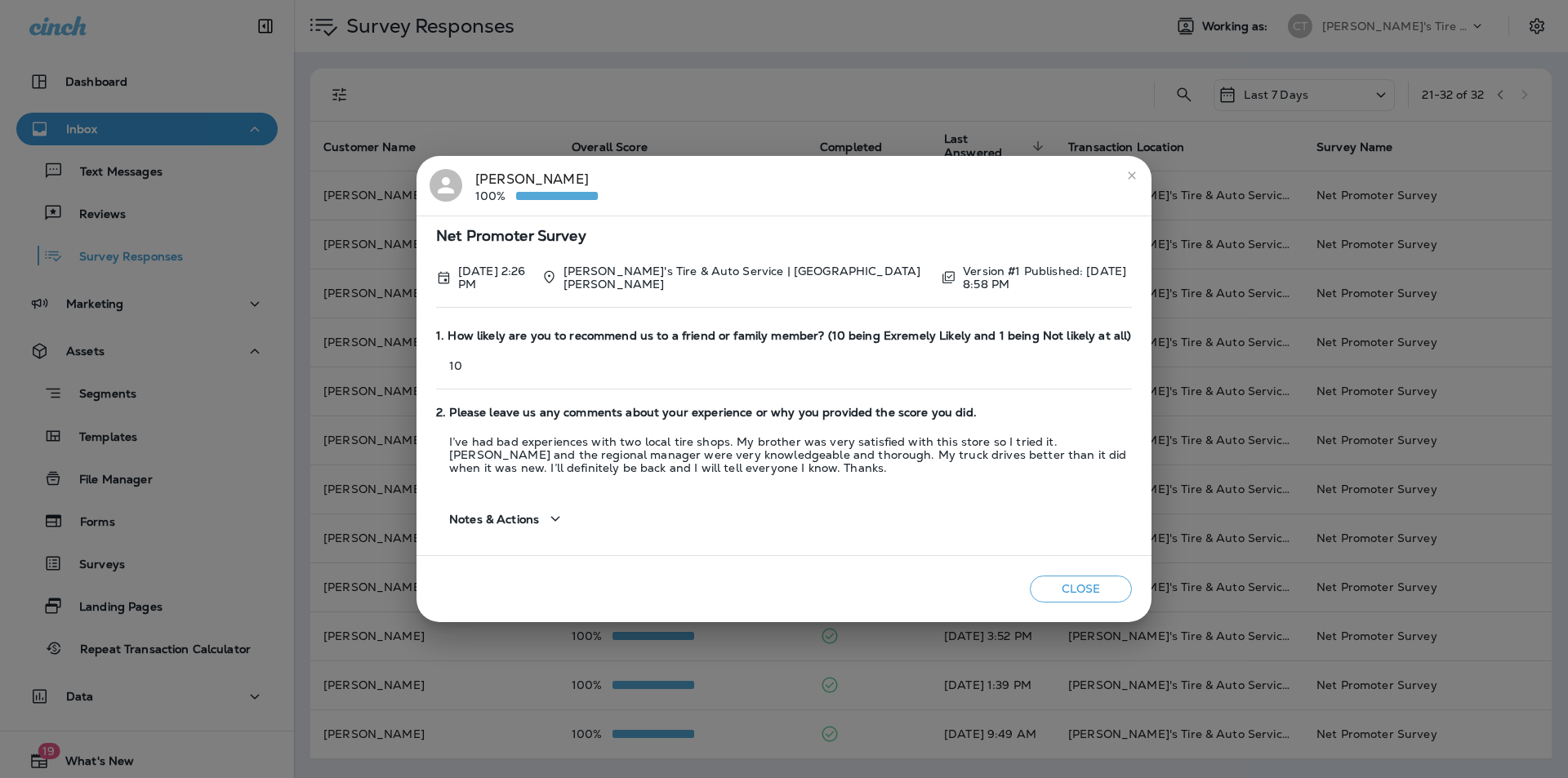
click at [1129, 174] on icon "close" at bounding box center [1132, 176] width 13 height 13
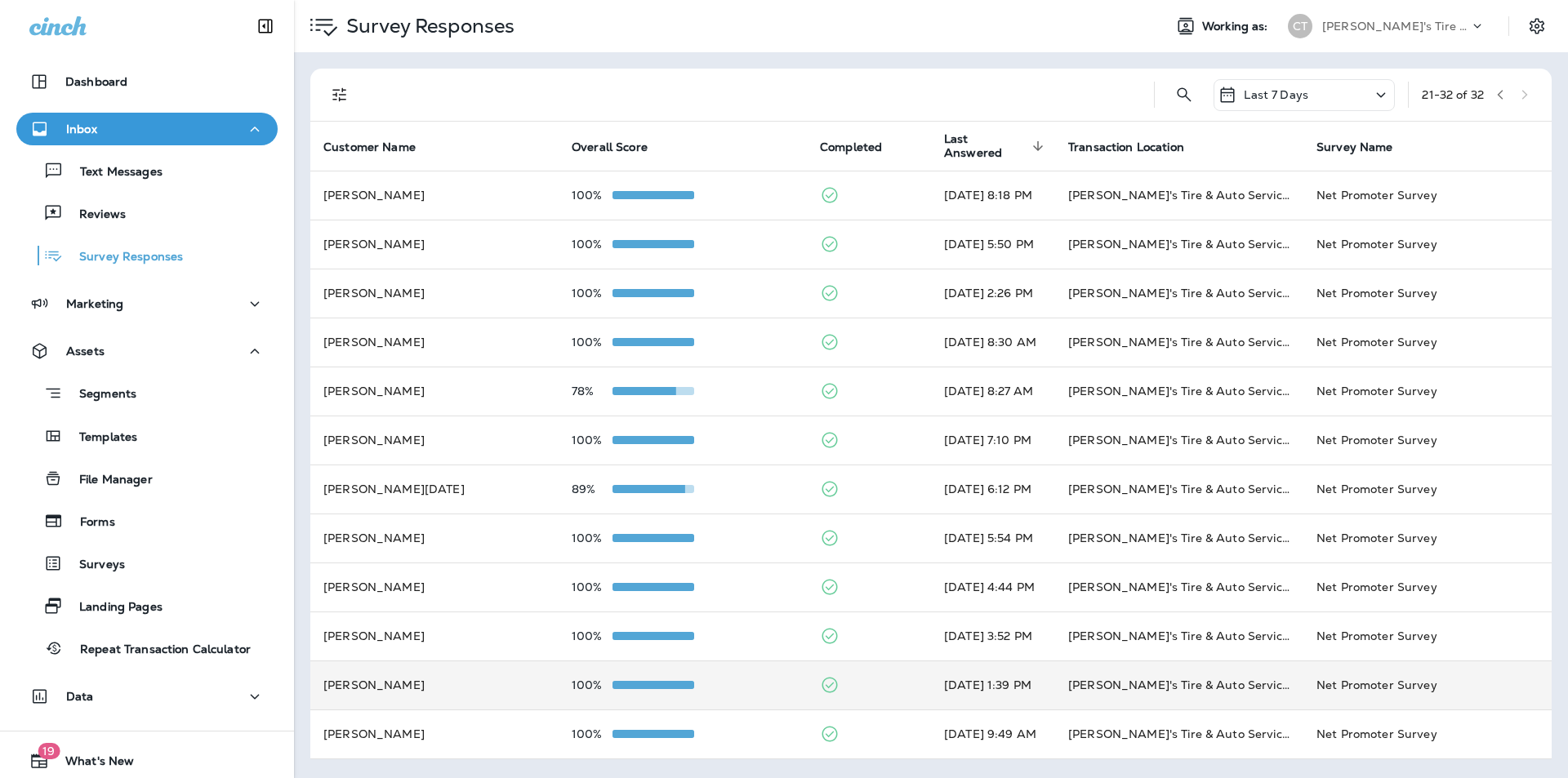
click at [862, 682] on td at bounding box center [869, 684] width 124 height 49
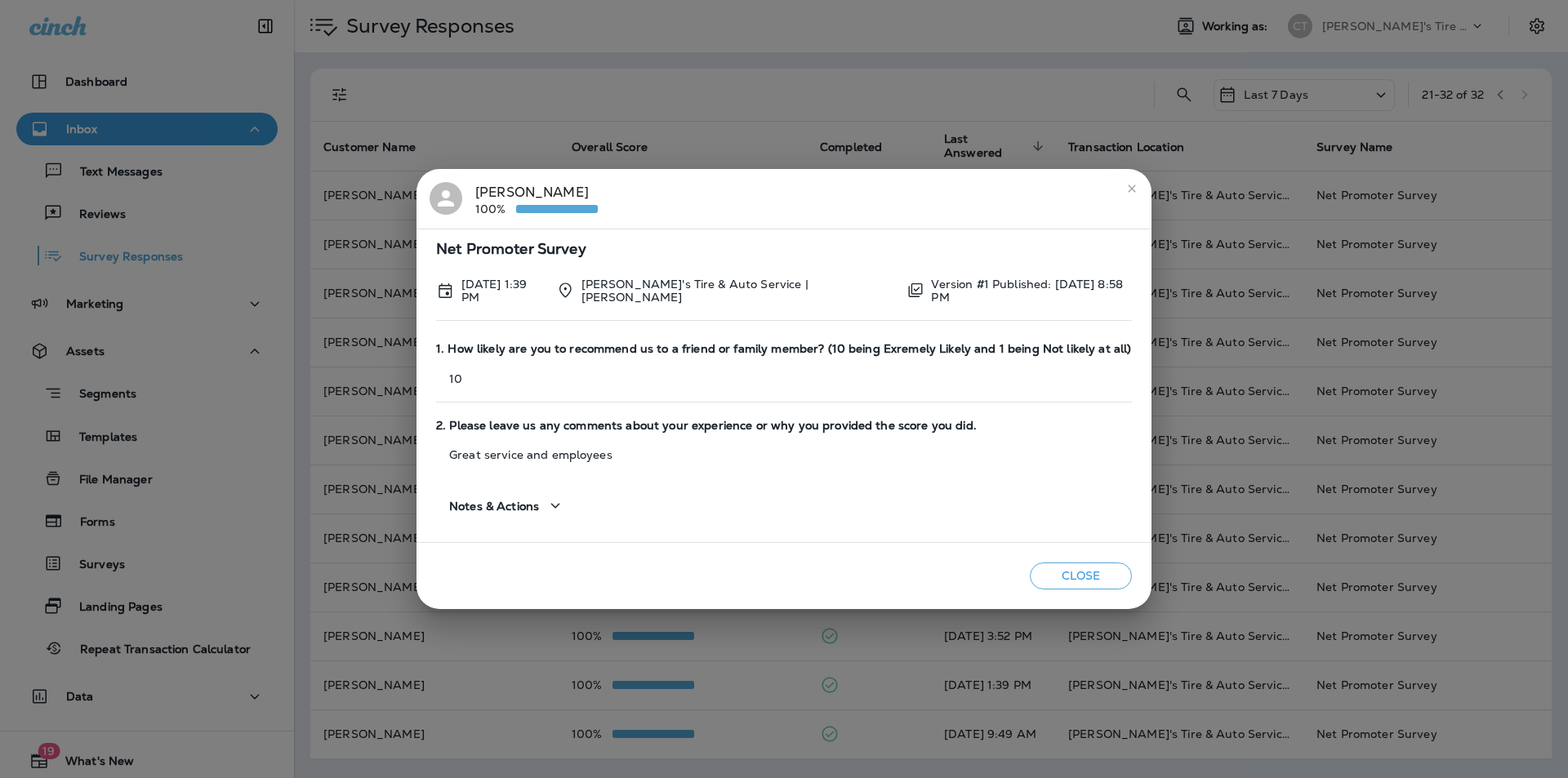
click at [1127, 185] on icon "close" at bounding box center [1132, 189] width 13 height 13
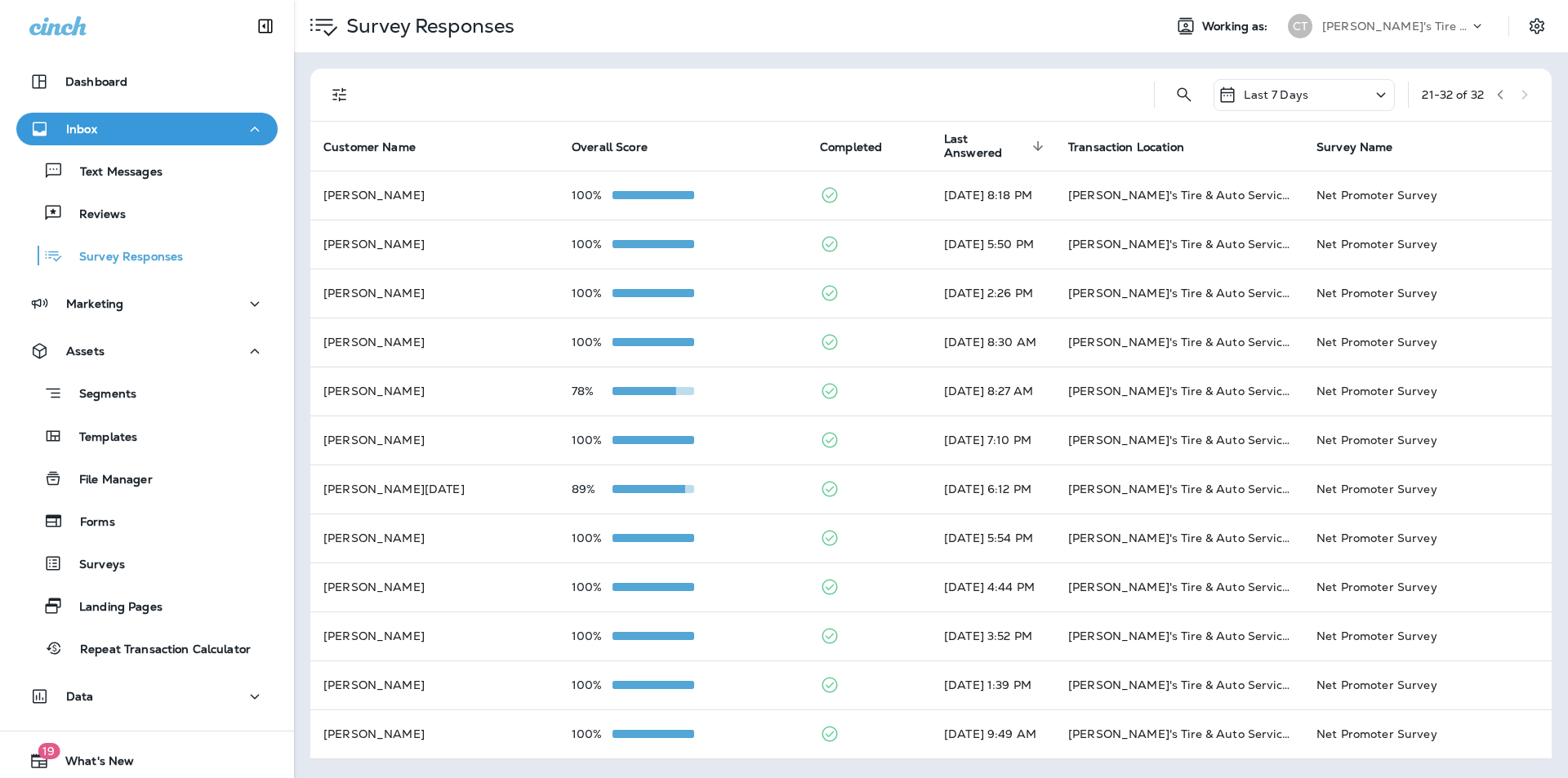
click at [1500, 90] on icon "button" at bounding box center [1500, 95] width 11 height 11
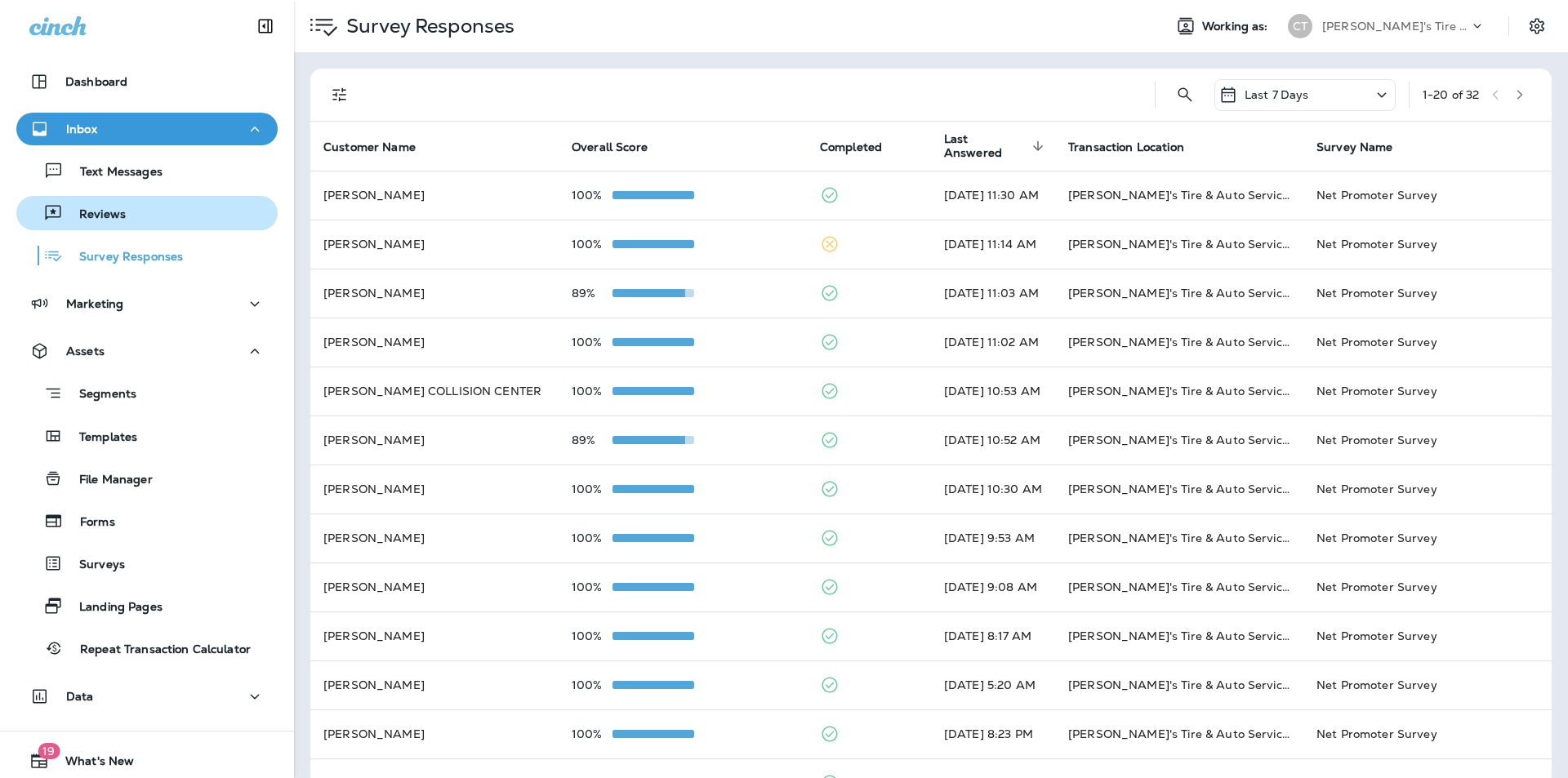
click at [112, 214] on p "Reviews" at bounding box center [94, 215] width 63 height 16
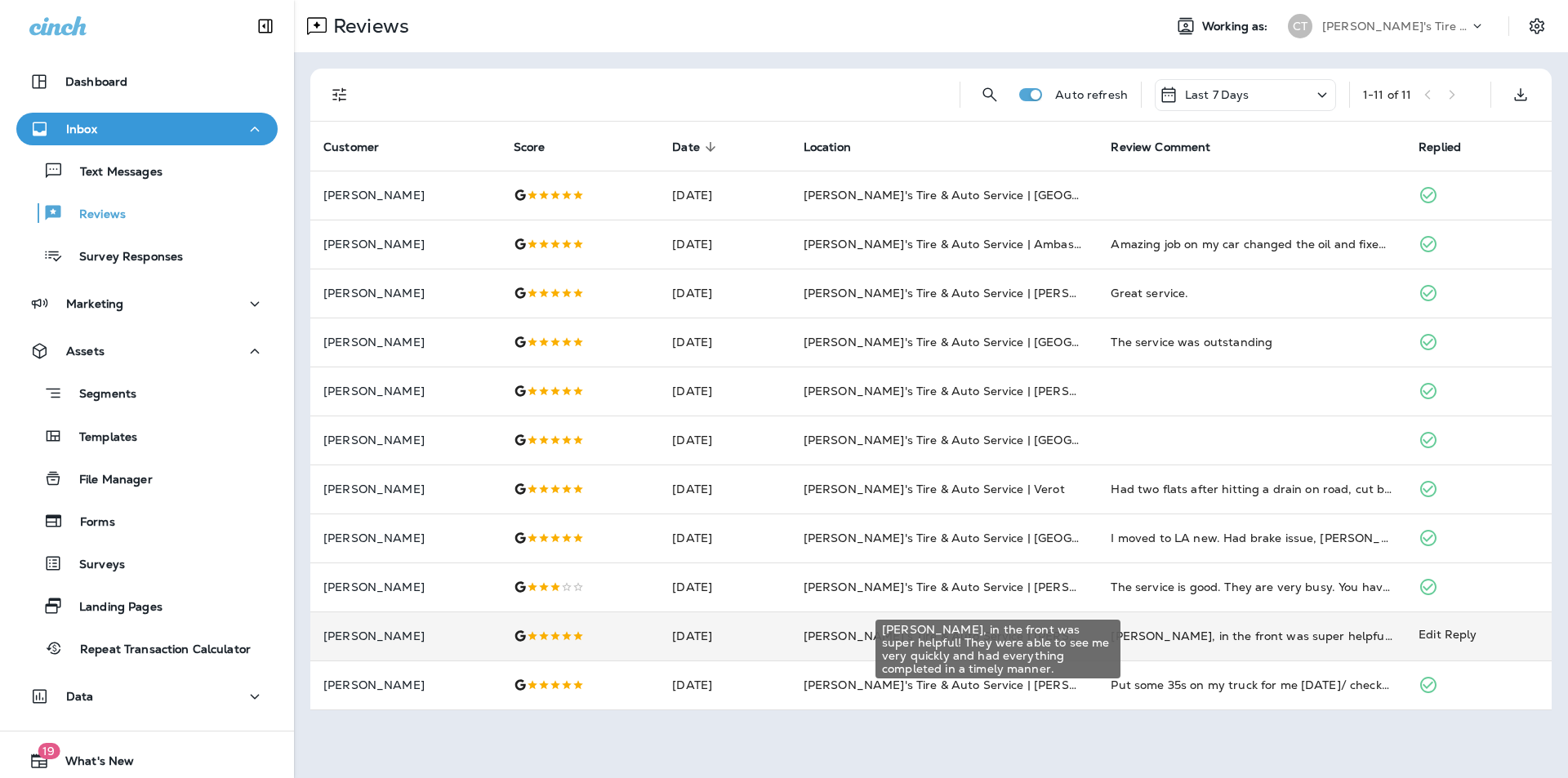
click at [1227, 633] on div "[PERSON_NAME], in the front was super helpful! They were able to see me very qu…" at bounding box center [1252, 636] width 282 height 17
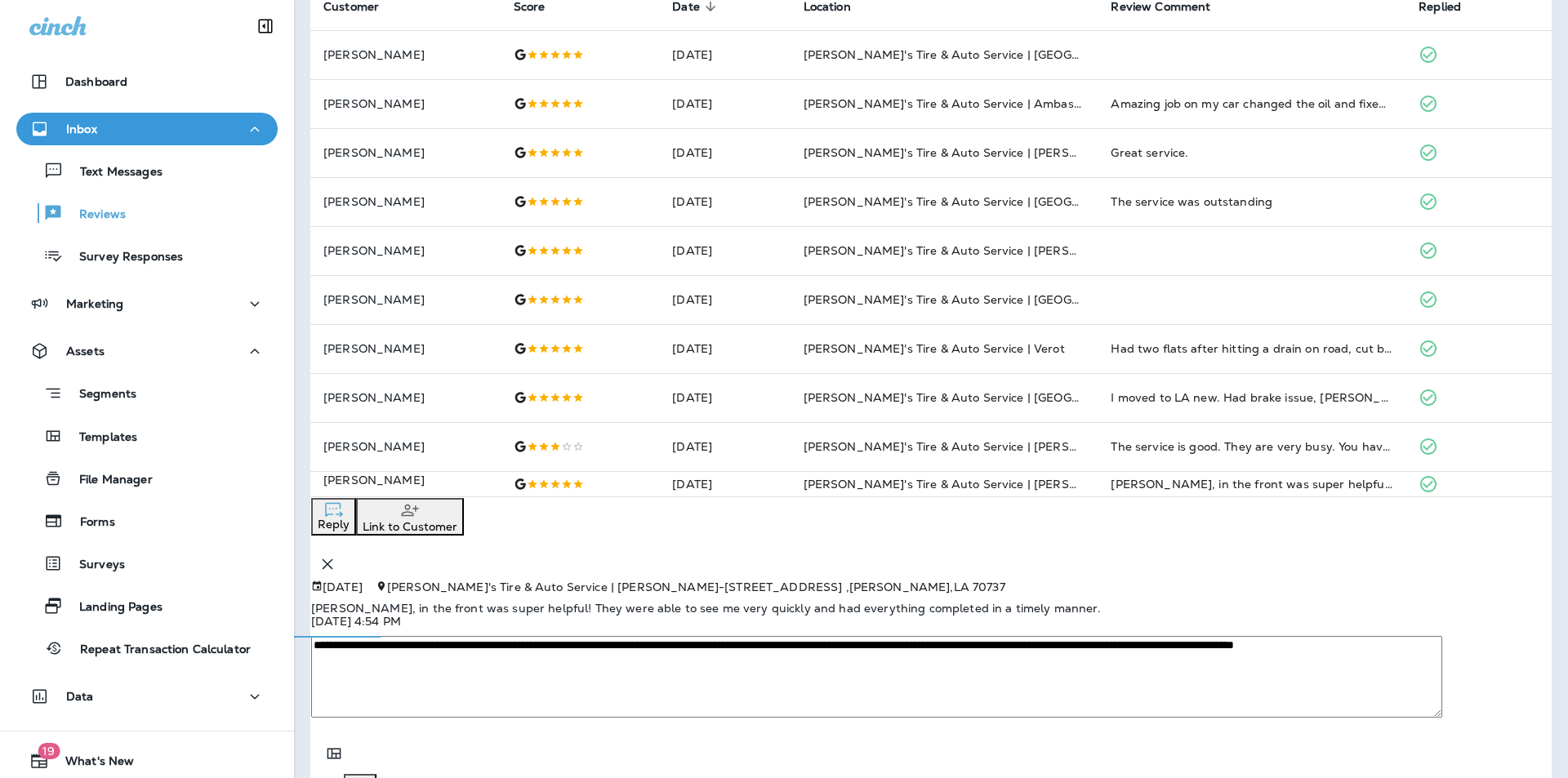
scroll to position [12, 0]
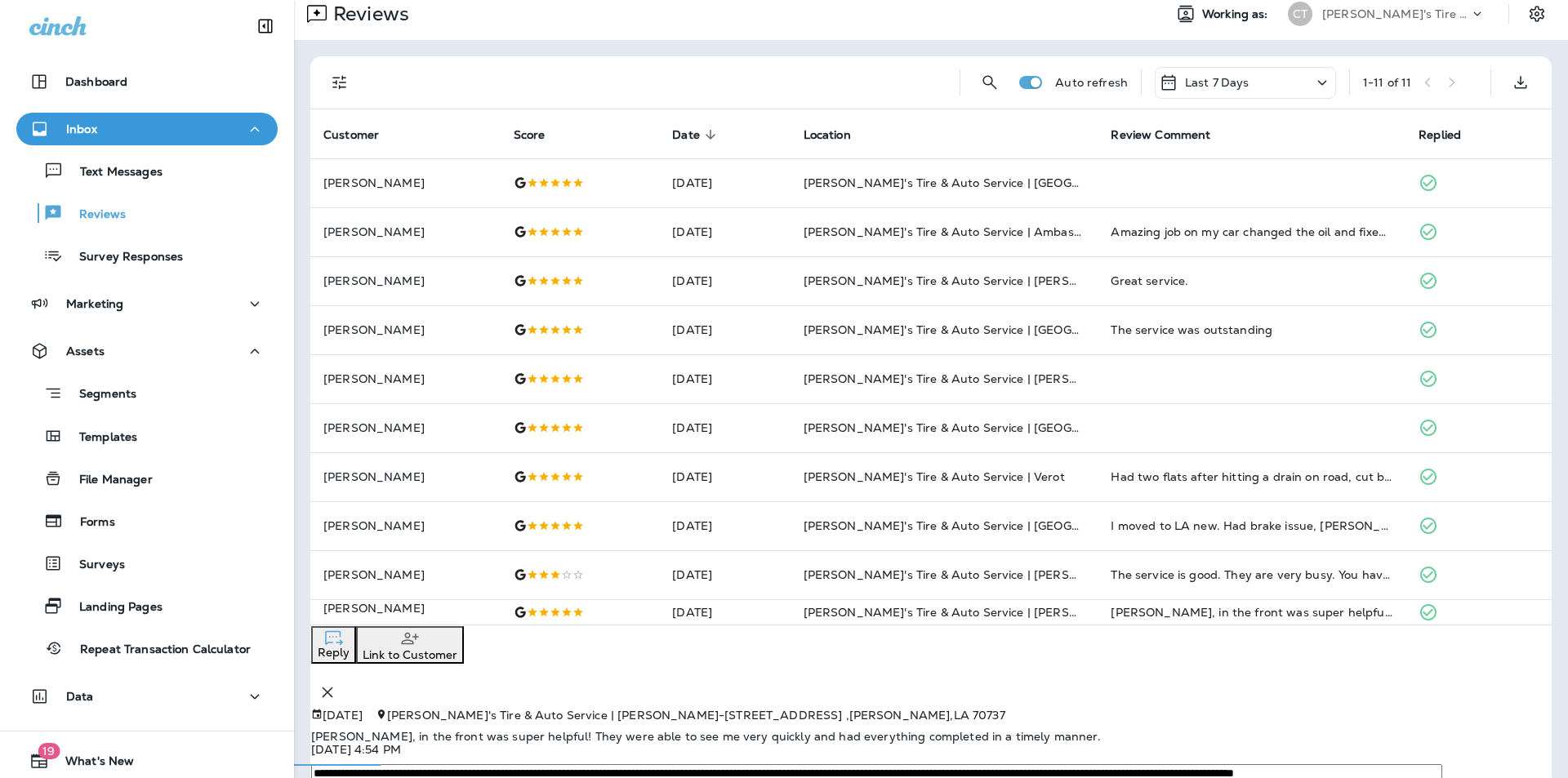
click at [337, 682] on icon "button" at bounding box center [327, 691] width 19 height 19
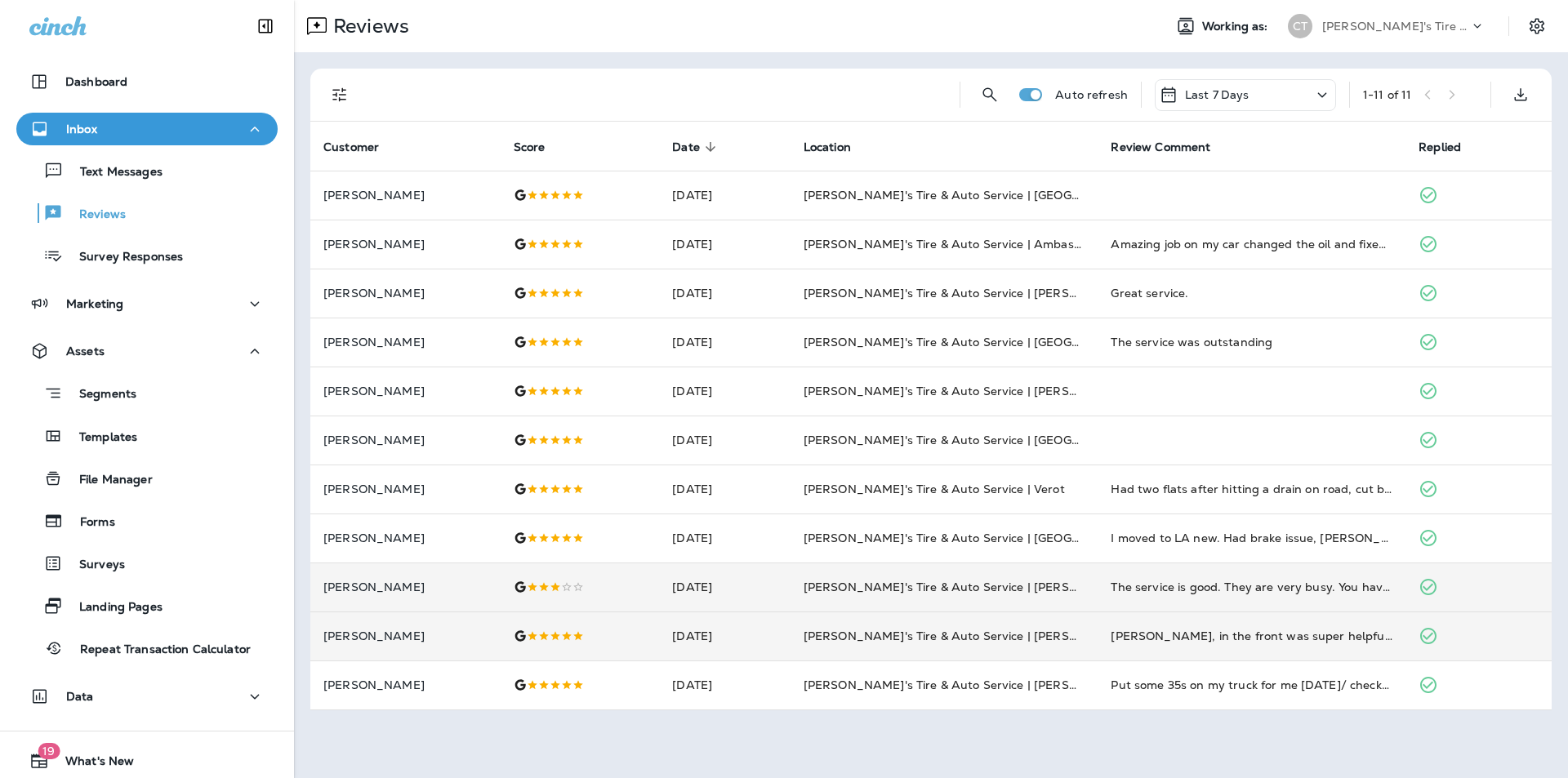
scroll to position [0, 0]
click at [1083, 580] on td "[PERSON_NAME]'s Tire & Auto Service | [PERSON_NAME]" at bounding box center [944, 586] width 308 height 49
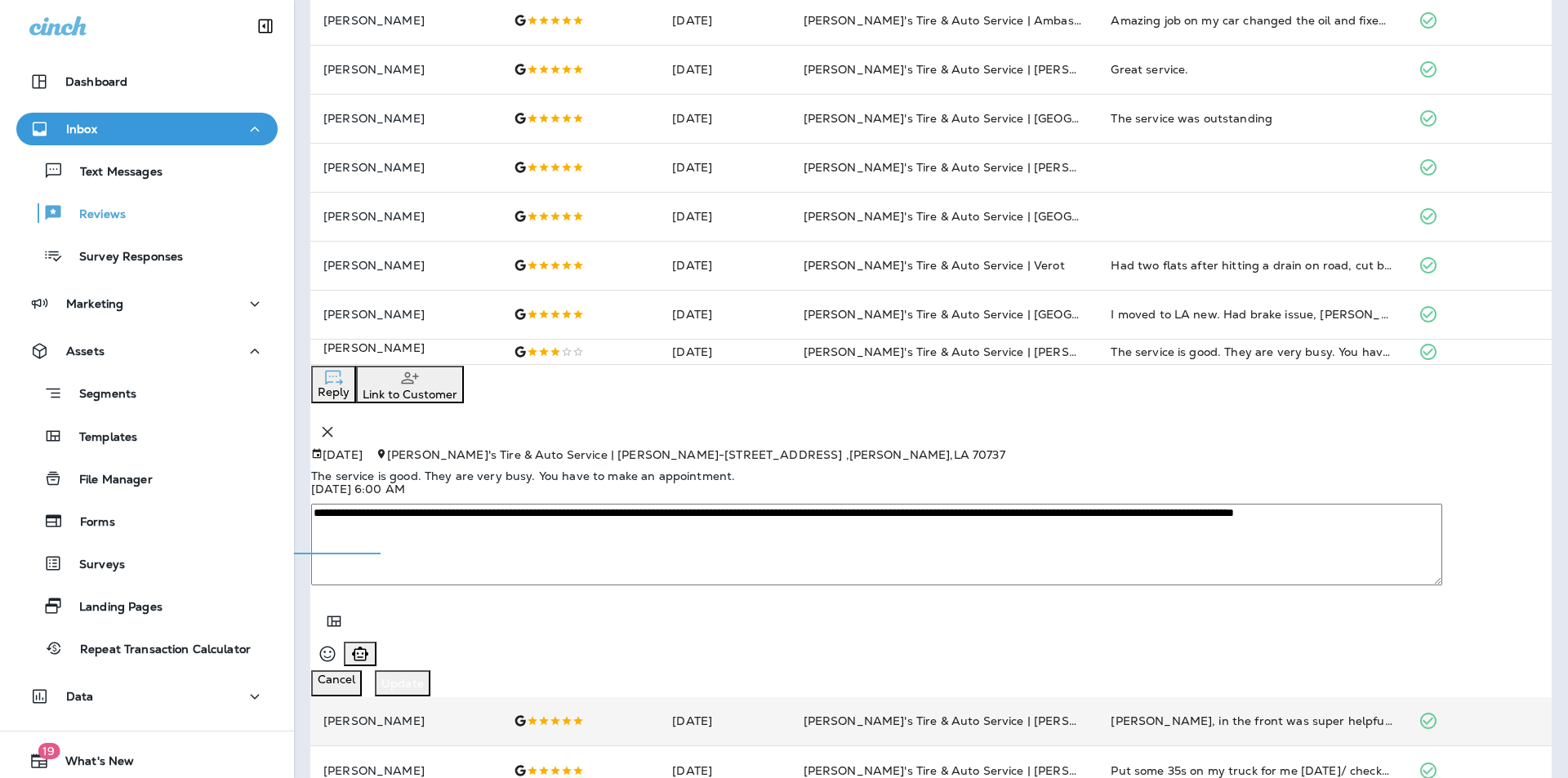
click at [333, 426] on icon "button" at bounding box center [328, 432] width 11 height 11
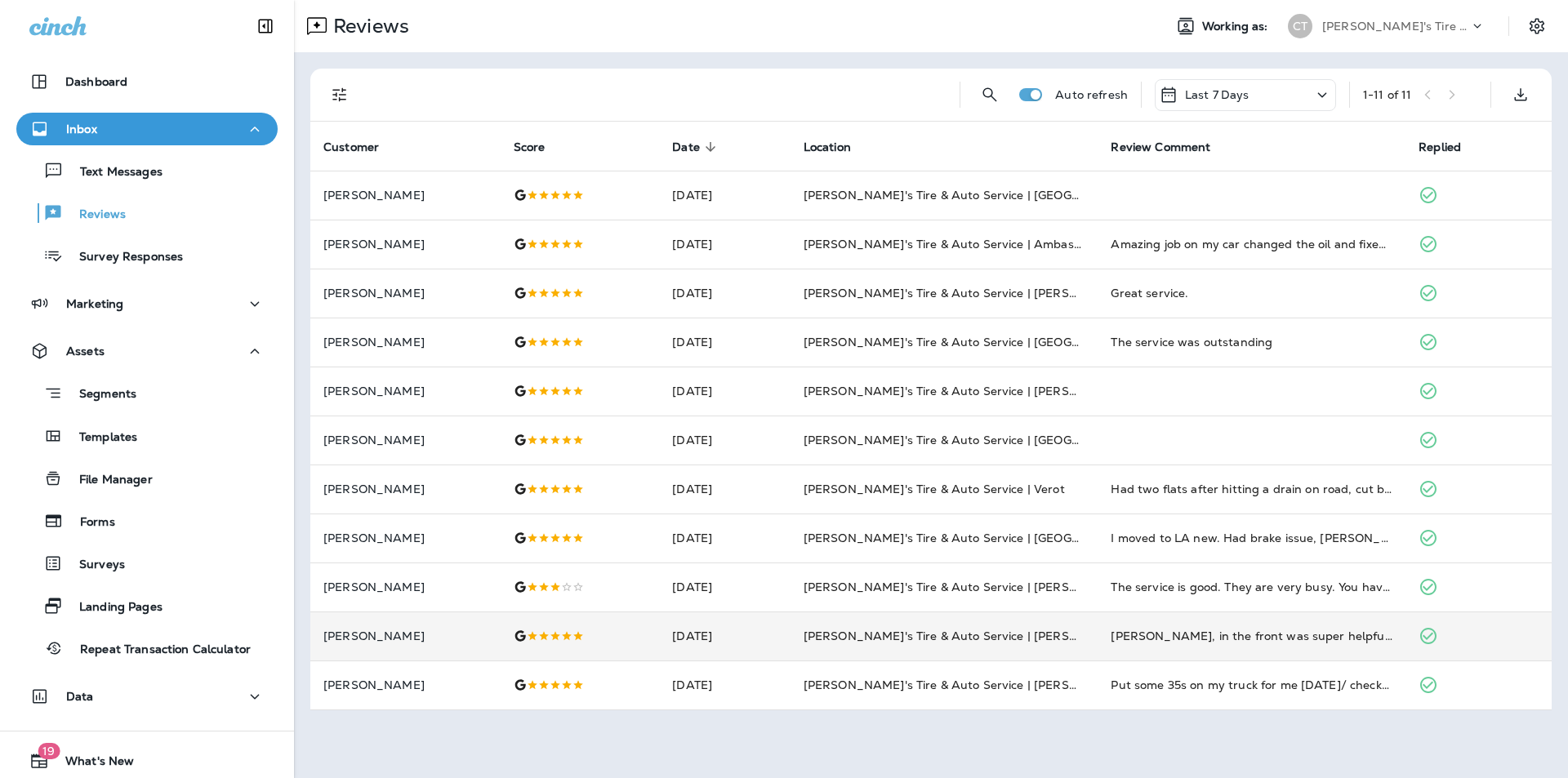
scroll to position [0, 0]
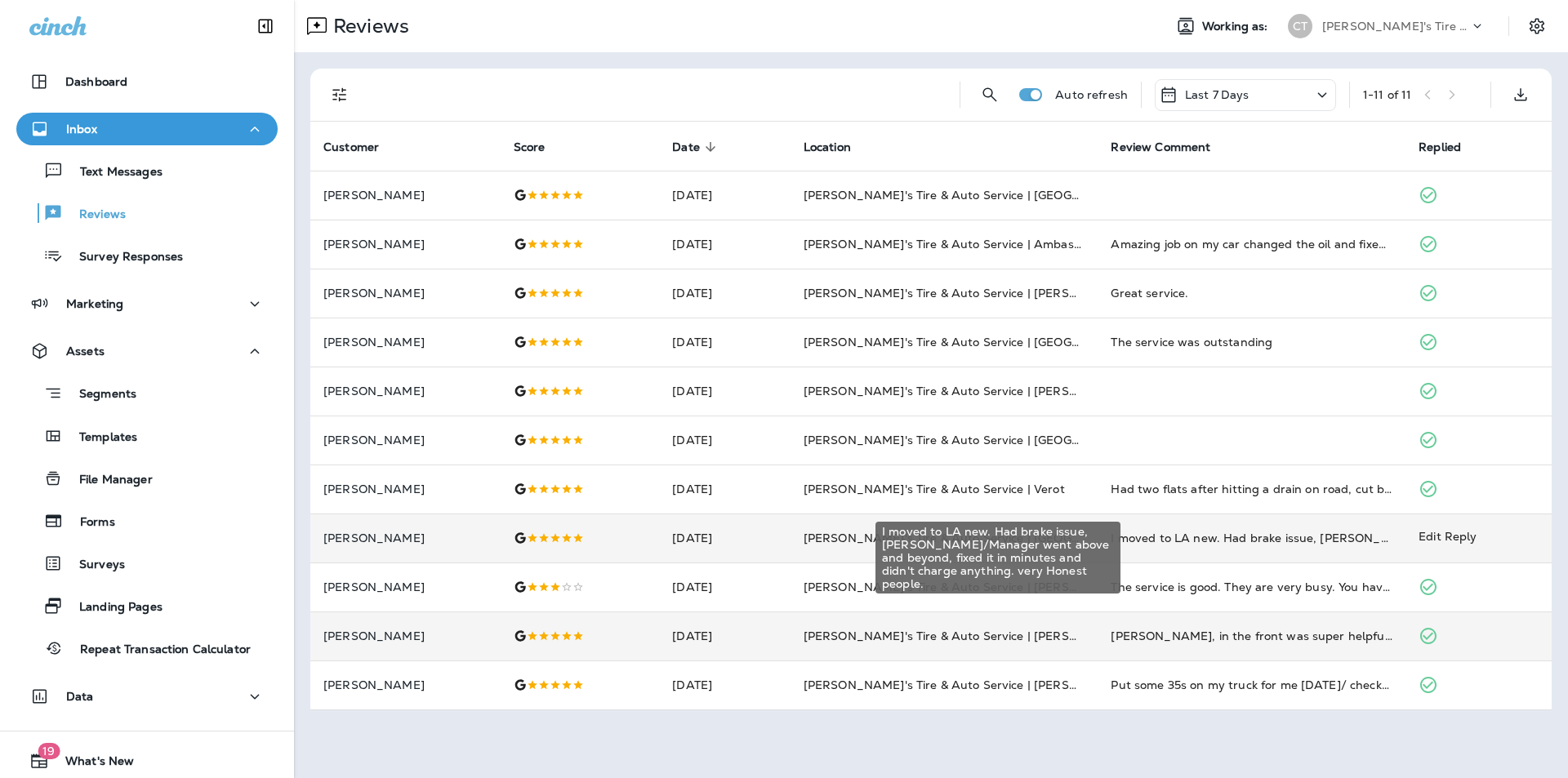
click at [1271, 537] on div "I moved to LA new. Had brake issue, [PERSON_NAME]/Manager went above and beyond…" at bounding box center [1252, 538] width 282 height 17
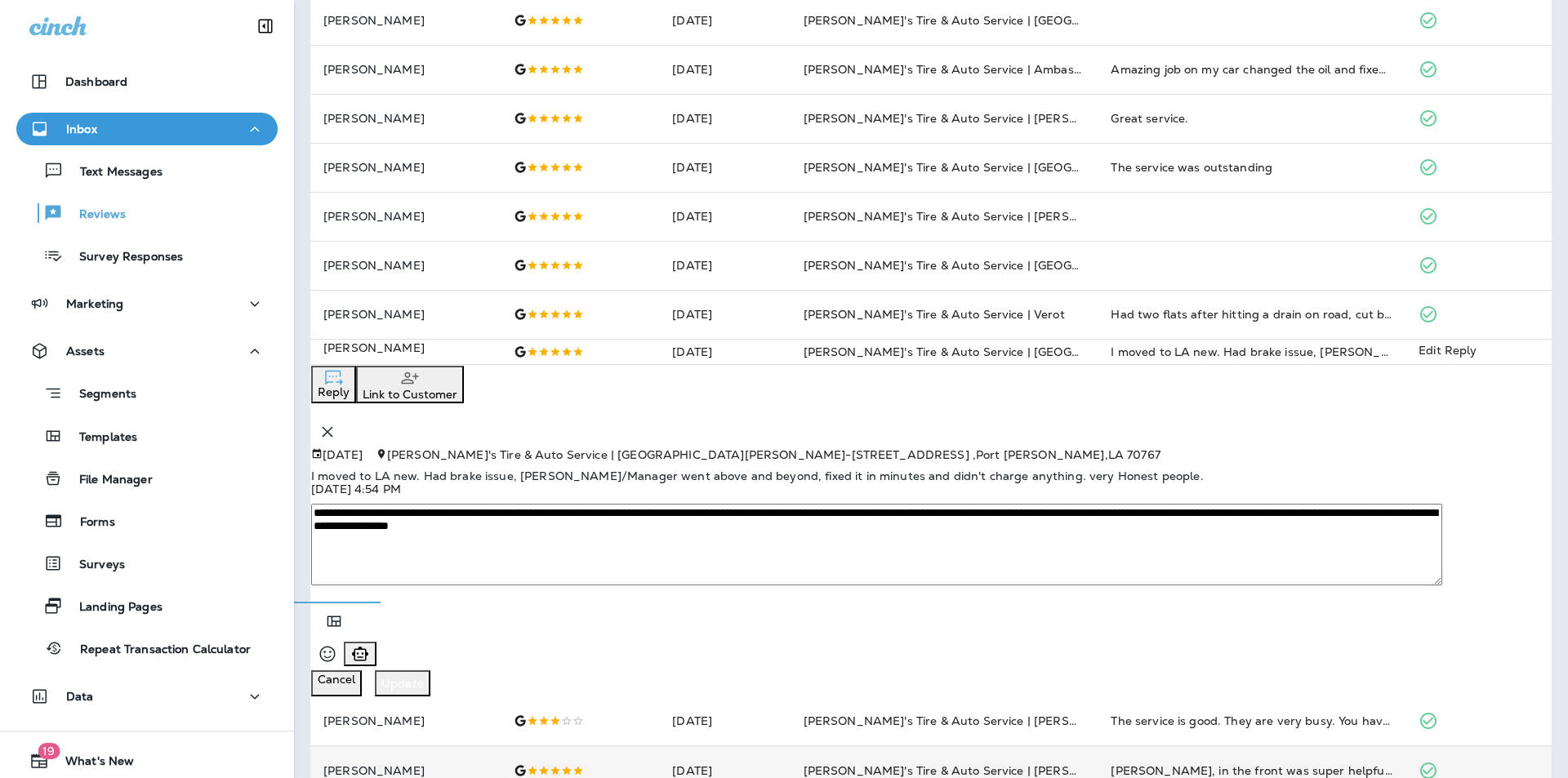
click at [919, 662] on div "**********" at bounding box center [931, 573] width 1240 height 249
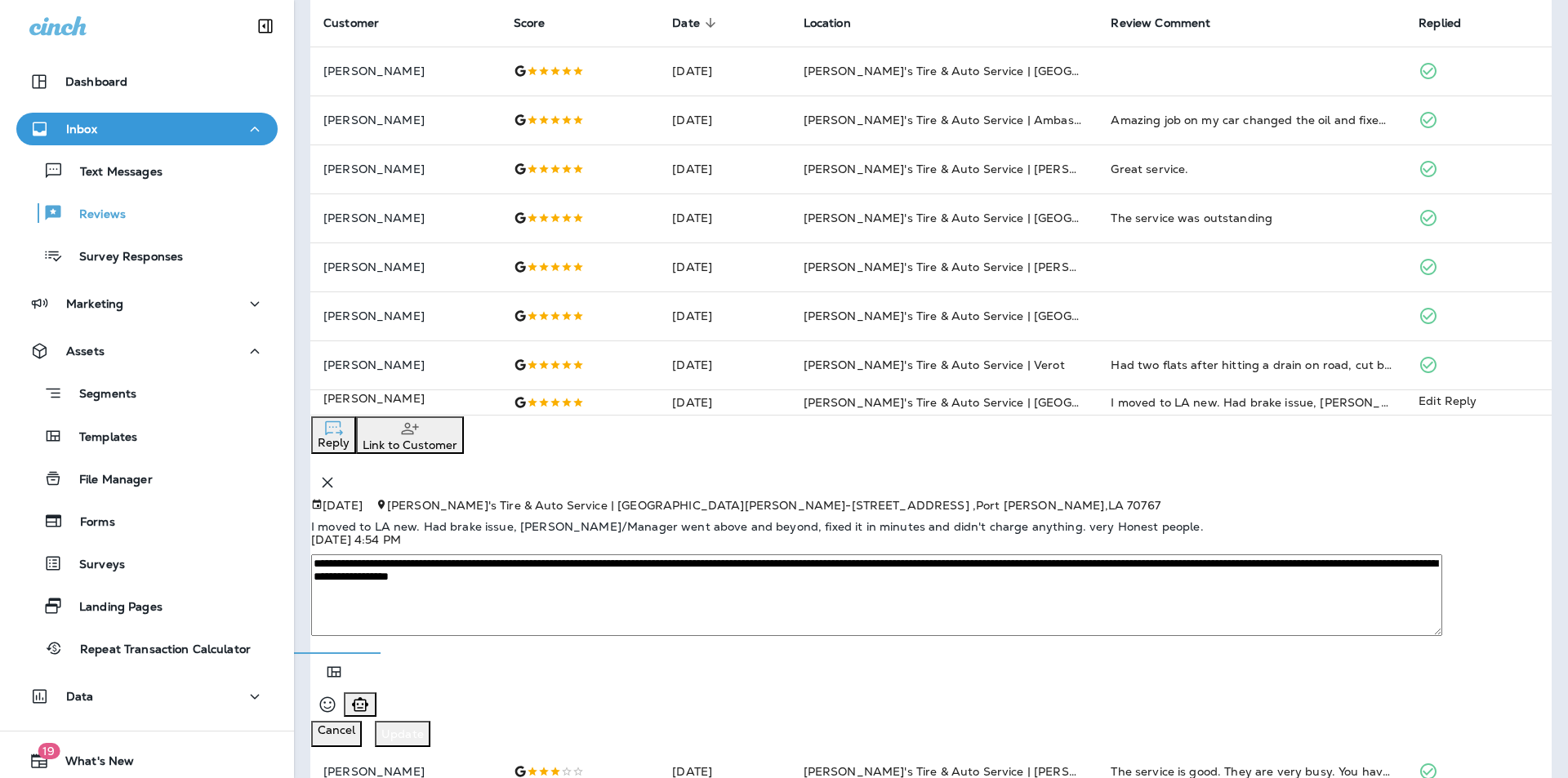
scroll to position [0, 0]
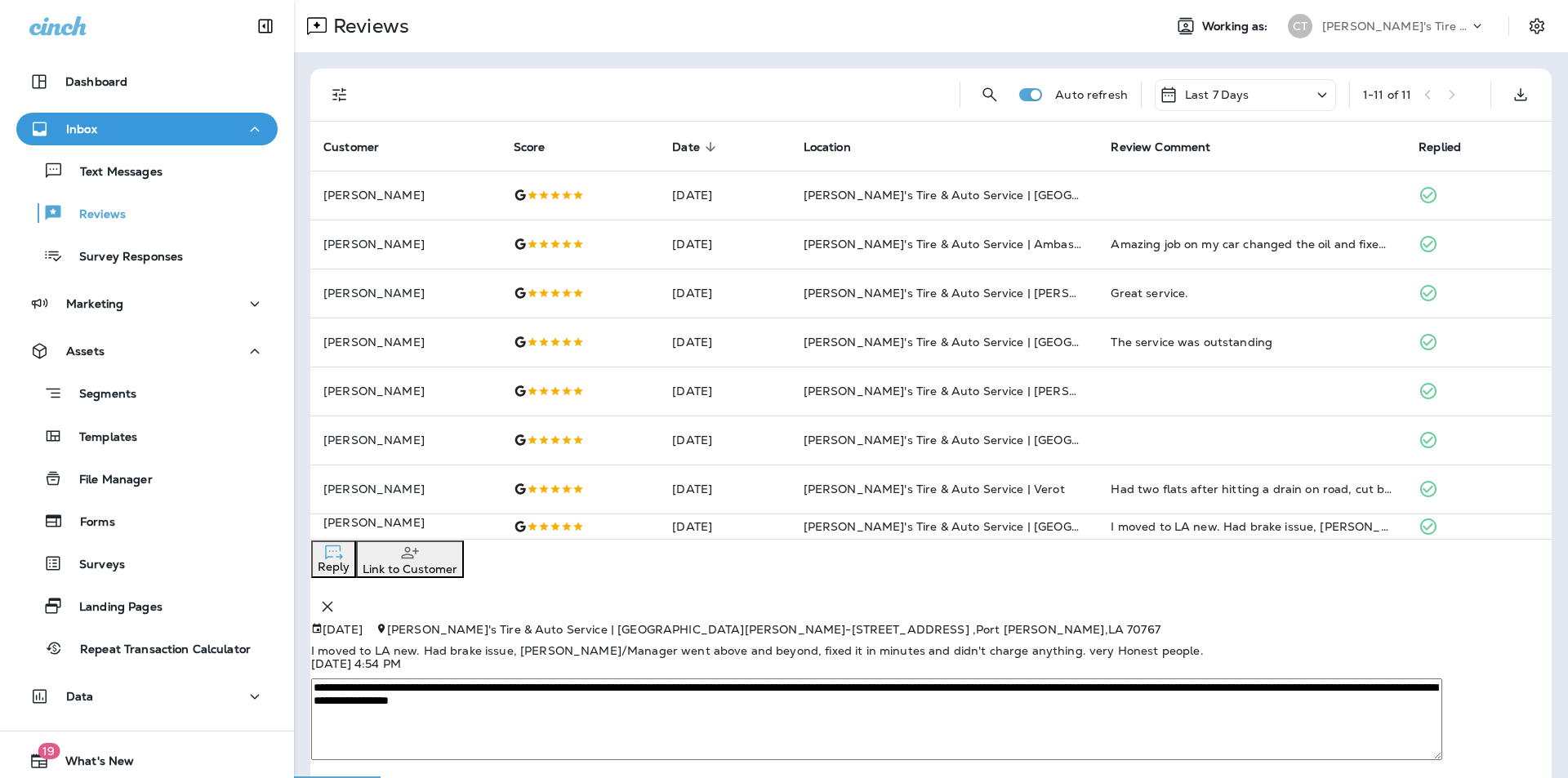
click at [333, 600] on icon "button" at bounding box center [328, 606] width 11 height 11
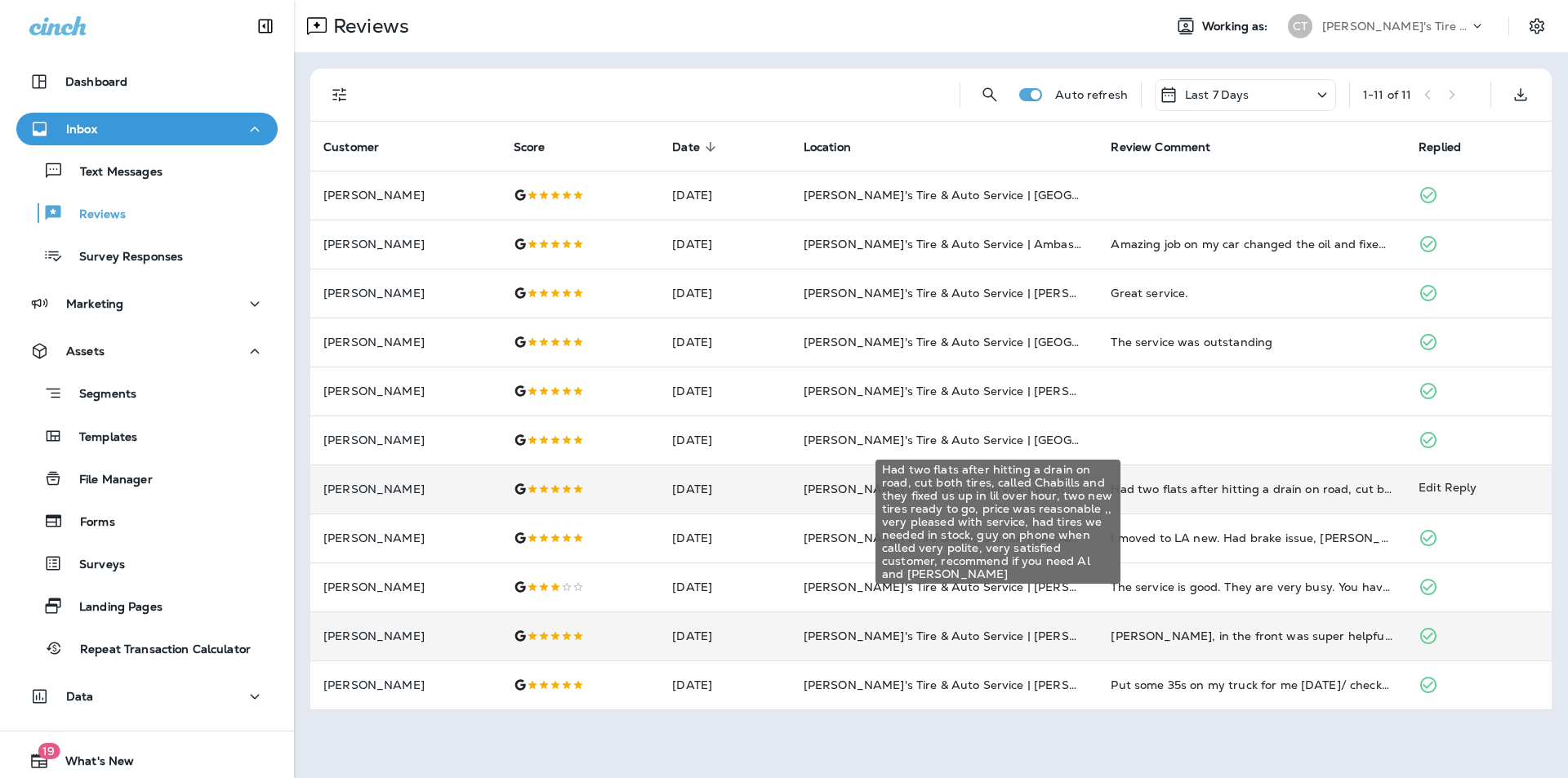
click at [1170, 487] on div "Had two flats after hitting a drain on road, cut both tires, called Chabills an…" at bounding box center [1252, 489] width 282 height 17
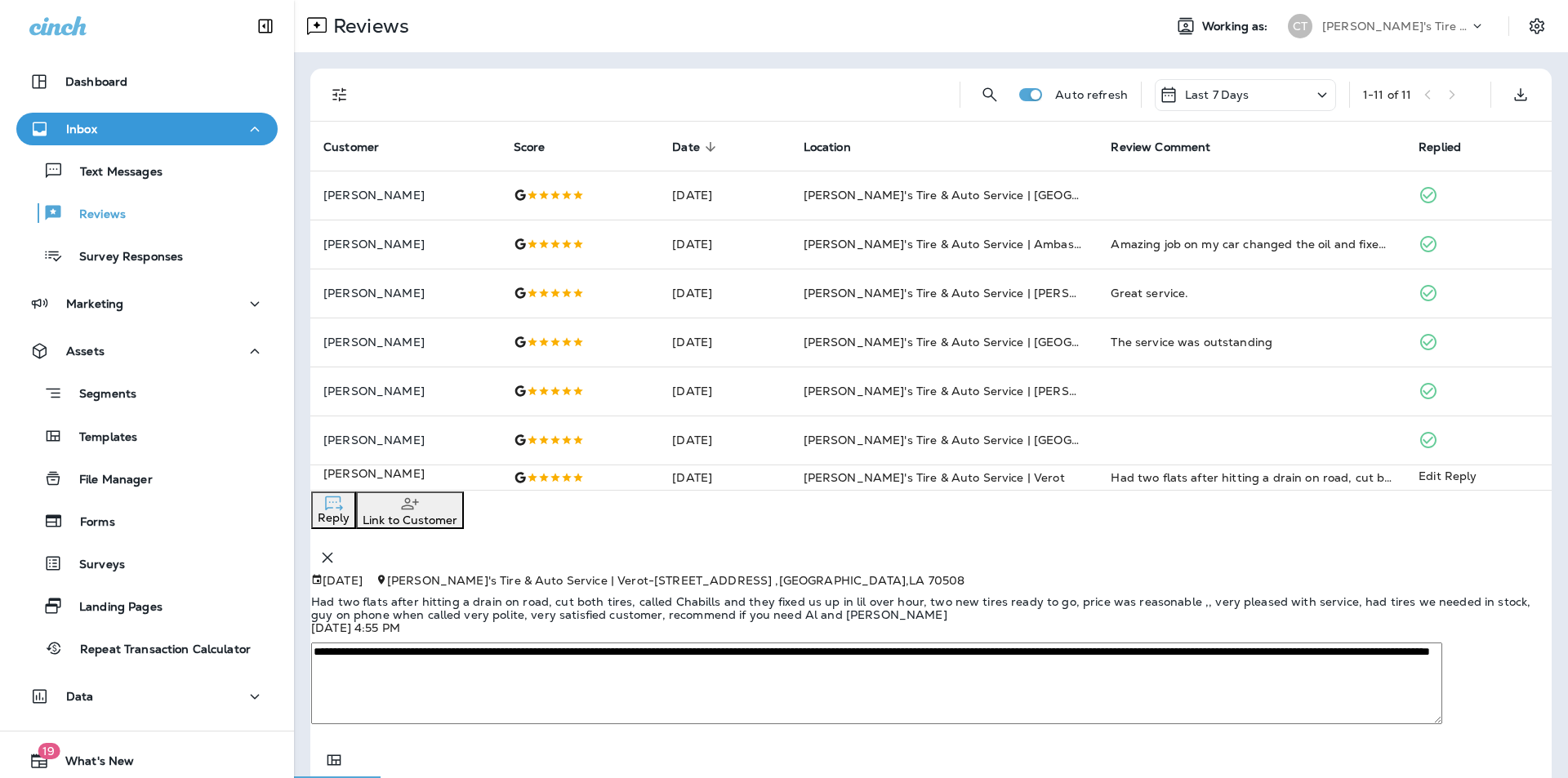
scroll to position [139, 0]
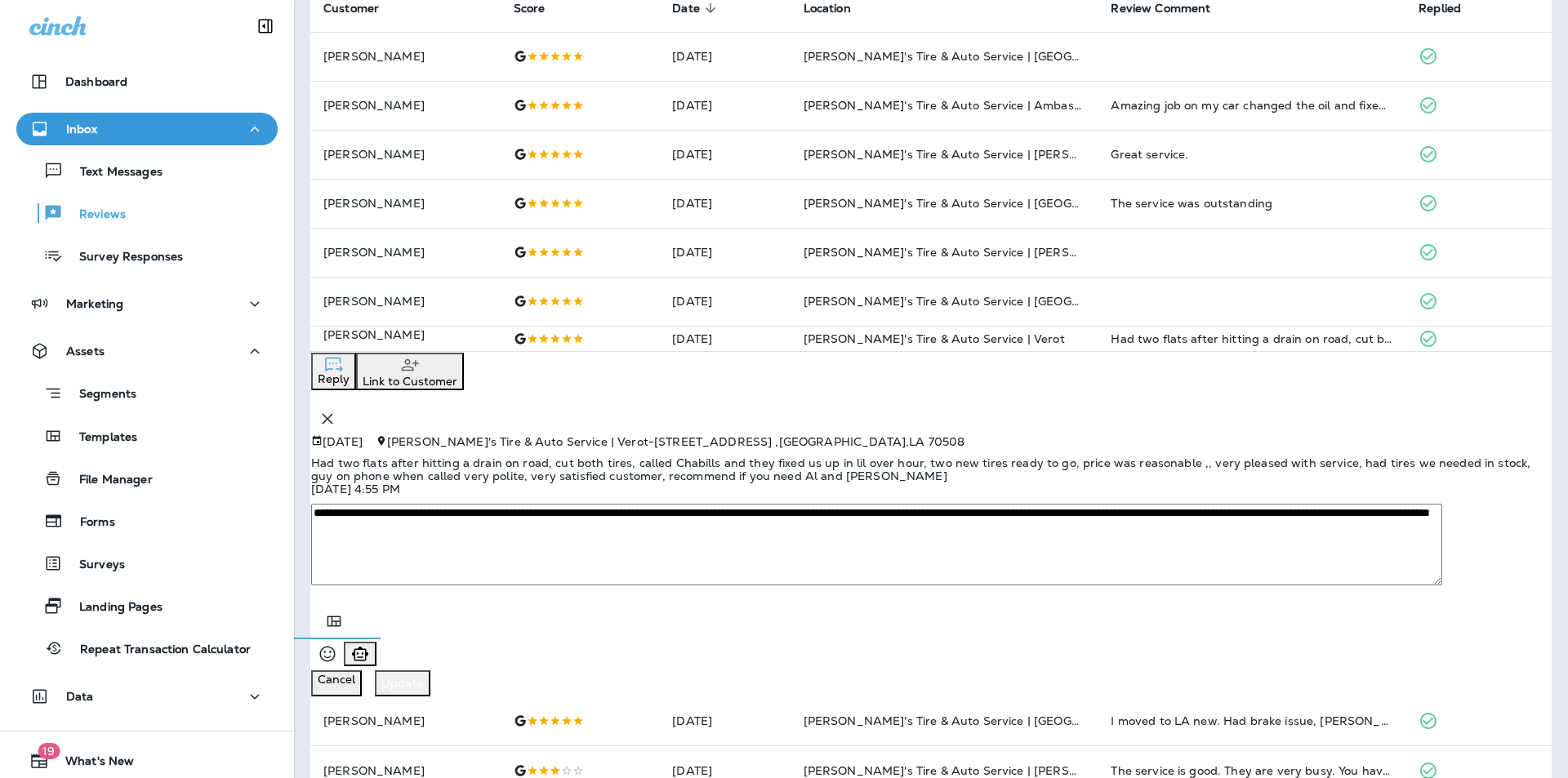
click at [337, 409] on icon "button" at bounding box center [327, 418] width 19 height 19
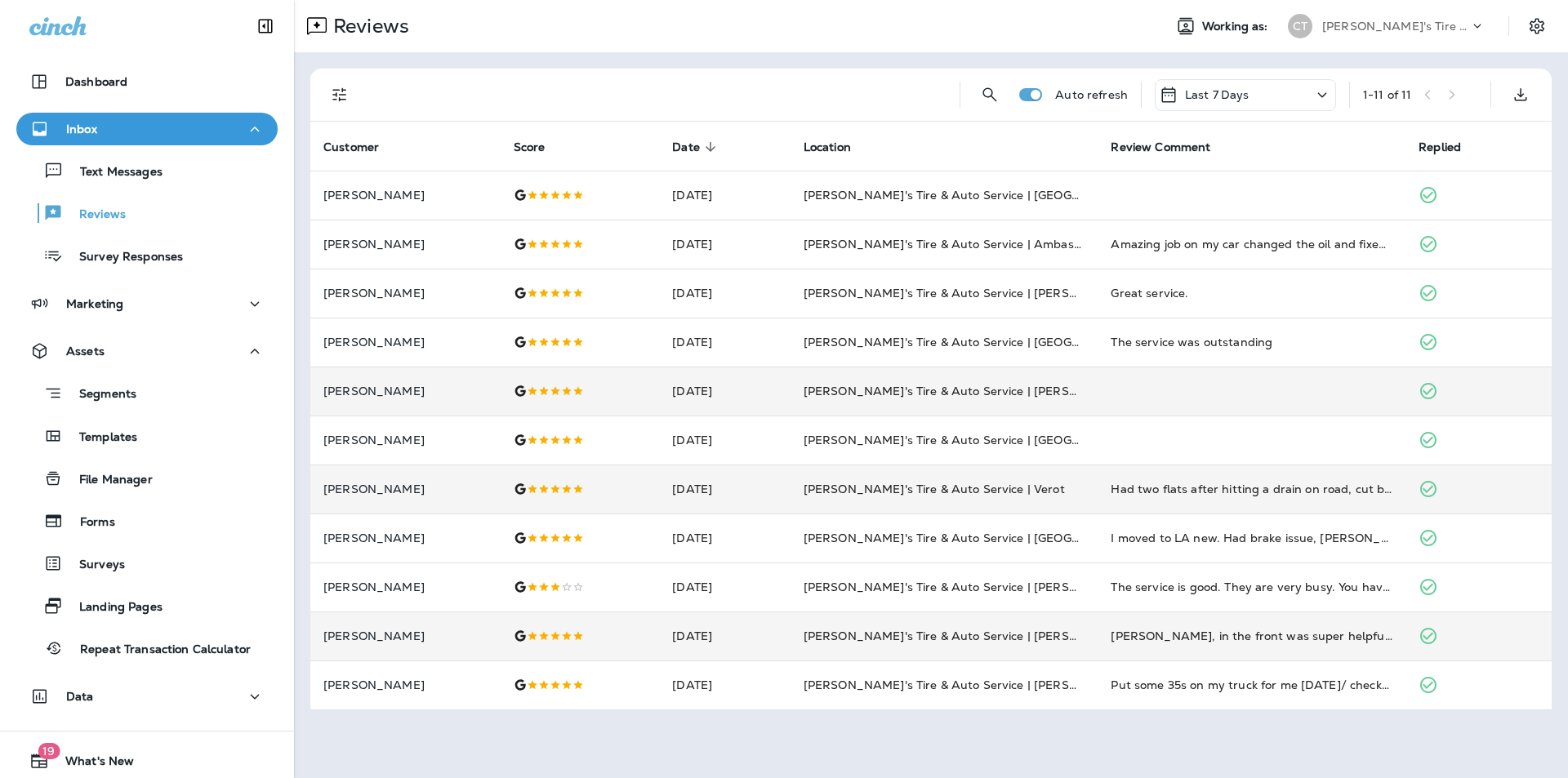
scroll to position [0, 0]
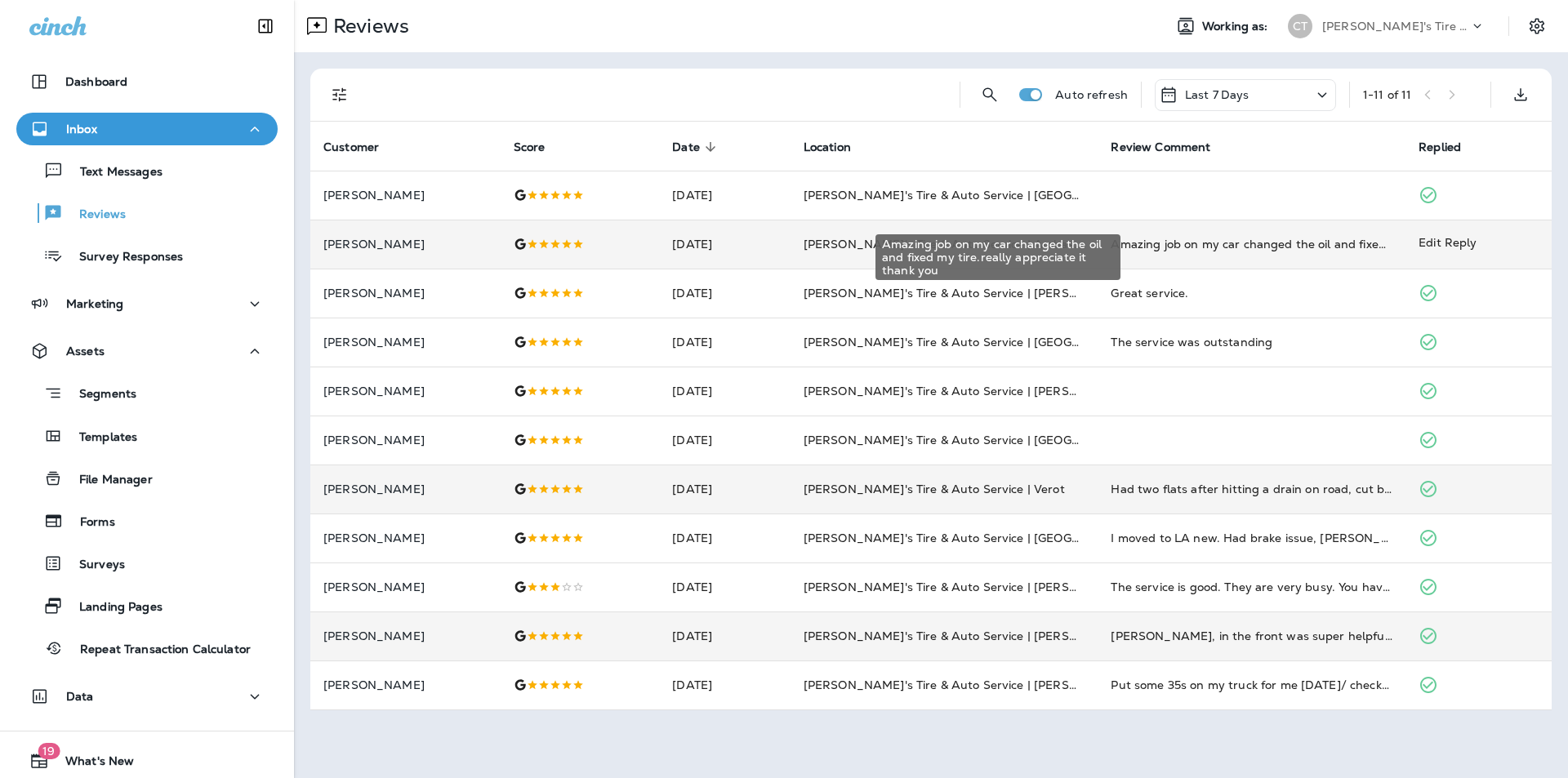
click at [1223, 236] on div "Amazing job on my car changed the oil and fixed my tire.really appreciate it th…" at bounding box center [1252, 244] width 282 height 17
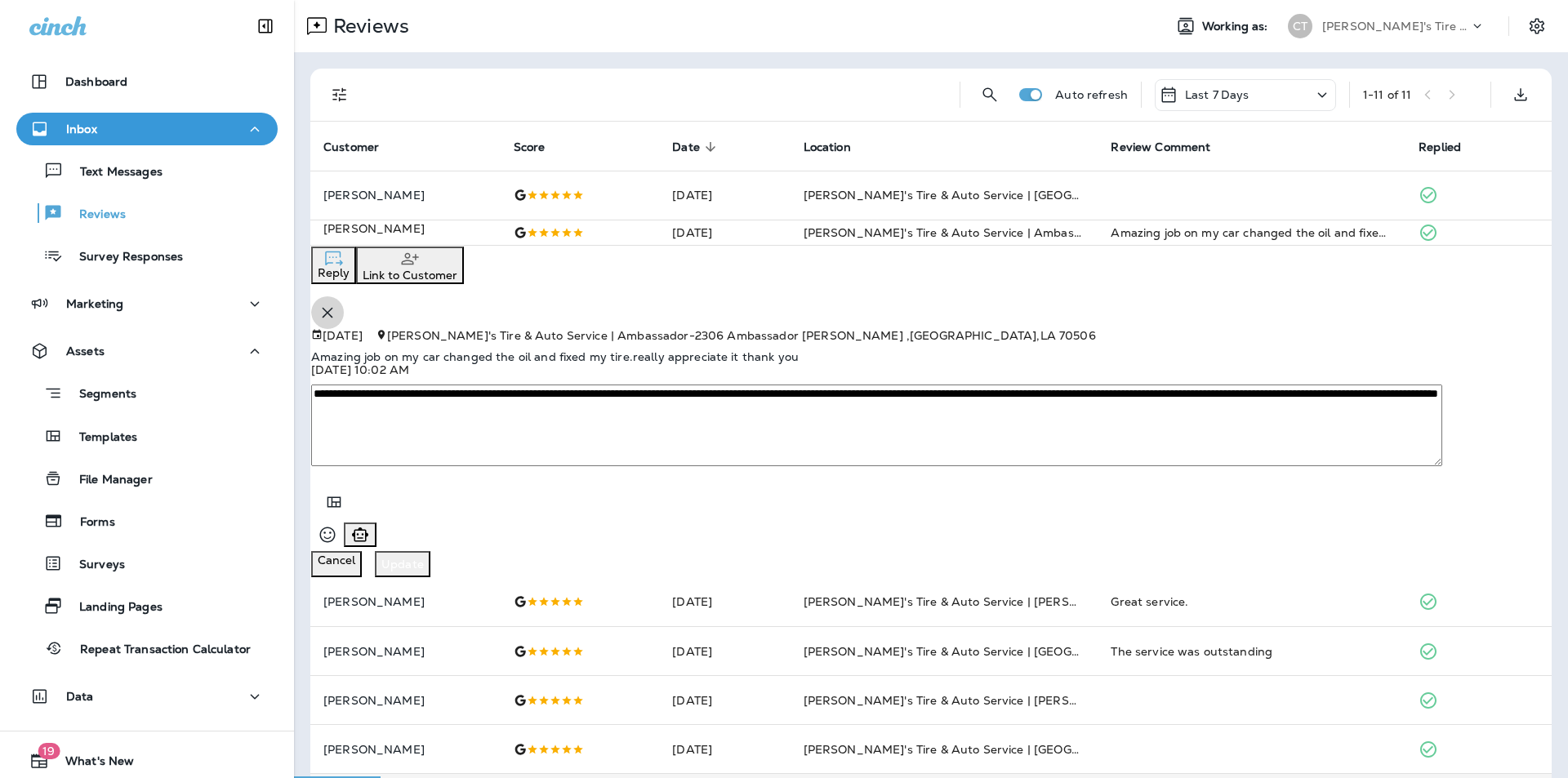
click at [337, 303] on icon "button" at bounding box center [327, 312] width 19 height 19
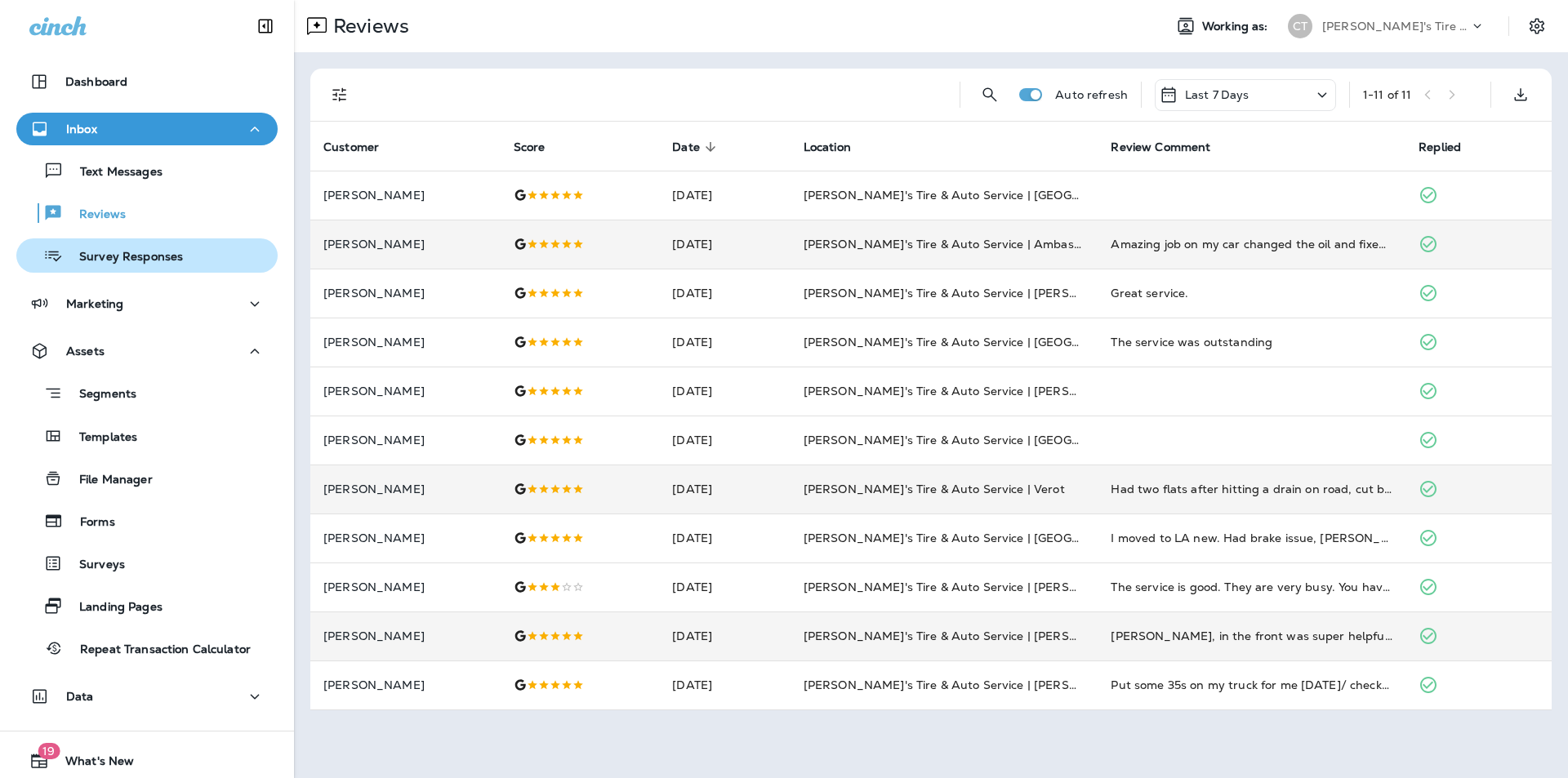
click at [132, 259] on p "Survey Responses" at bounding box center [123, 257] width 120 height 16
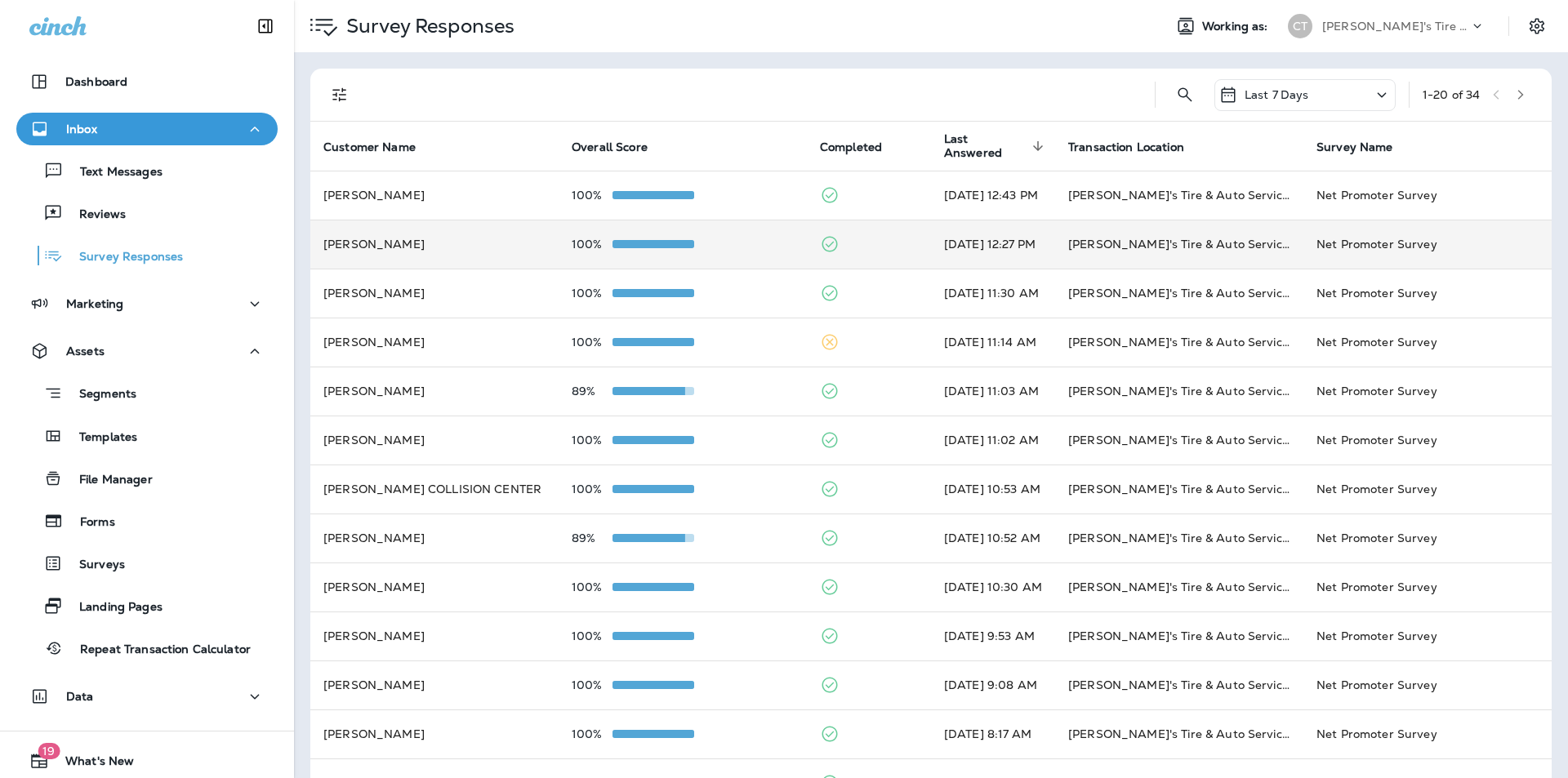
click at [855, 238] on td at bounding box center [869, 243] width 124 height 49
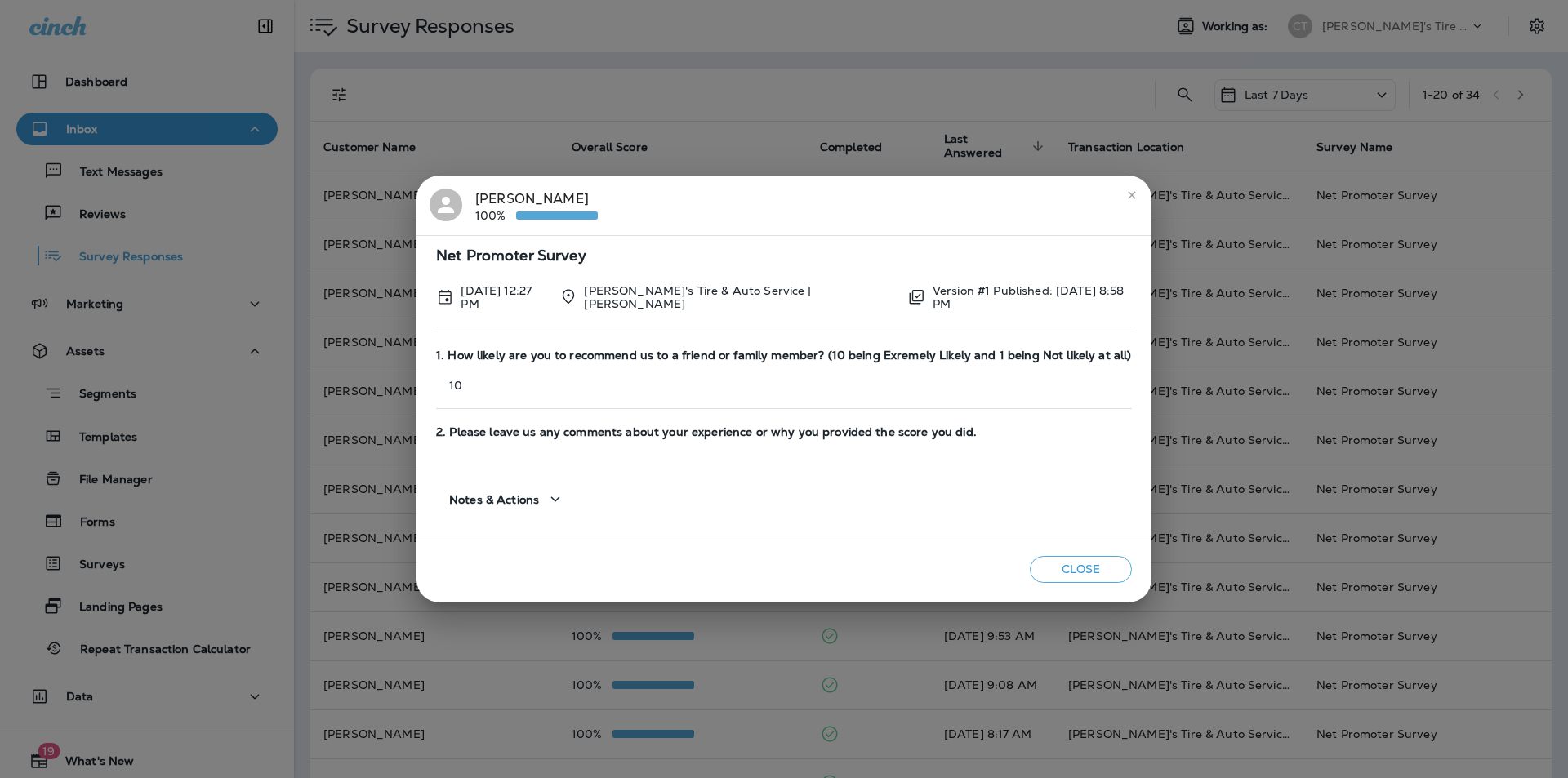
click at [1128, 192] on icon "close" at bounding box center [1132, 195] width 13 height 13
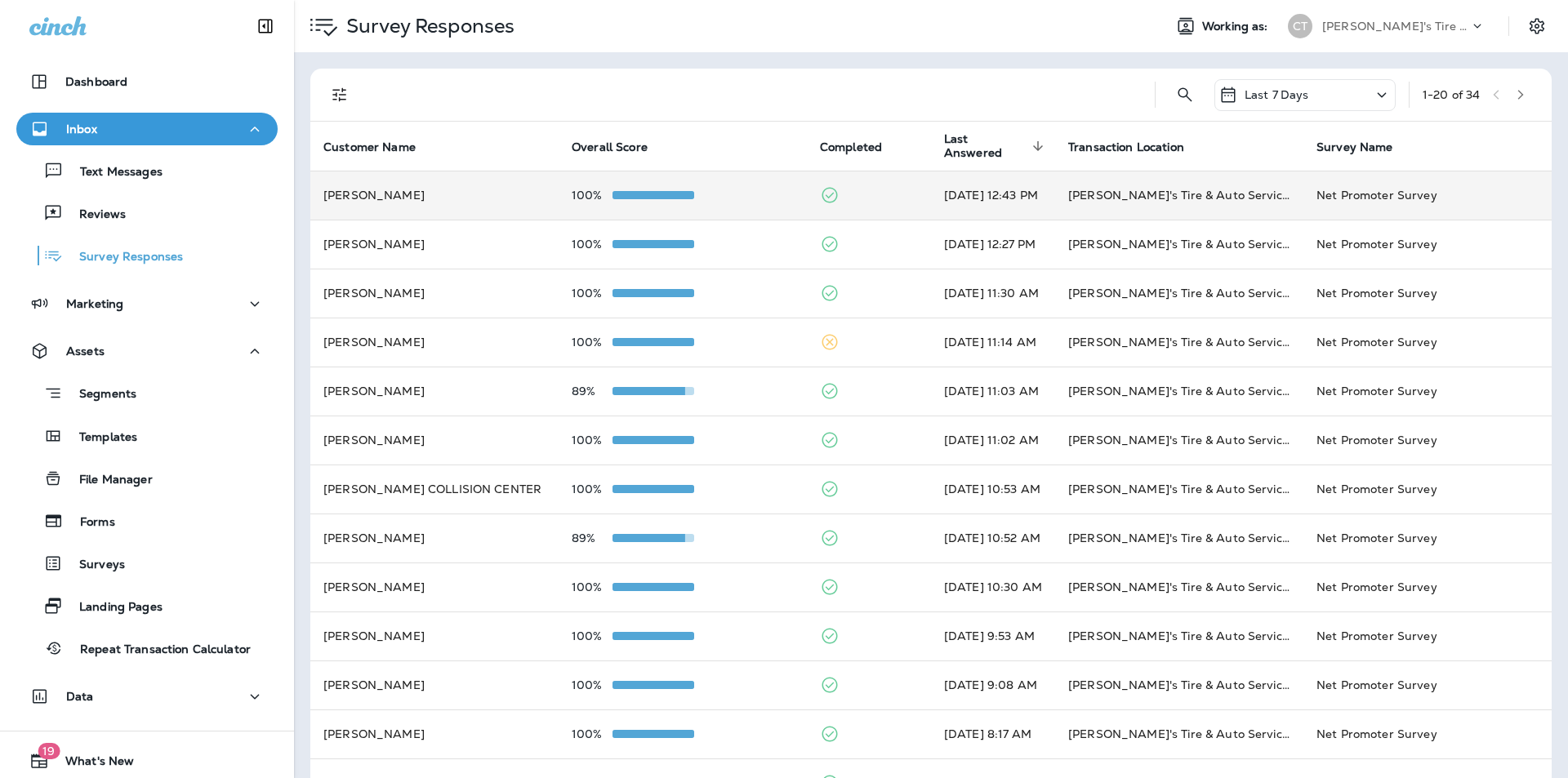
click at [852, 188] on td at bounding box center [869, 194] width 124 height 49
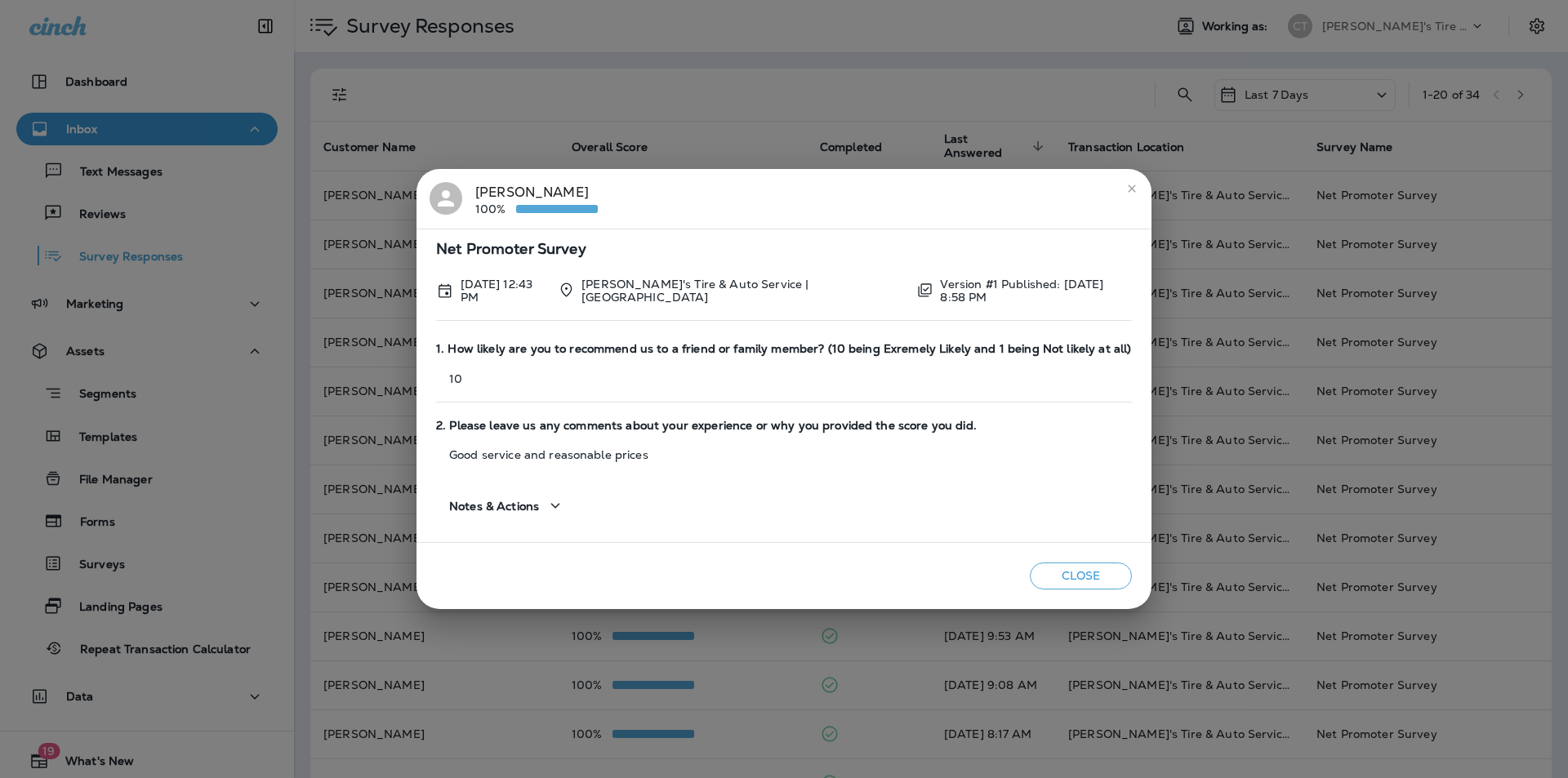
click at [1129, 190] on icon "close" at bounding box center [1131, 188] width 7 height 7
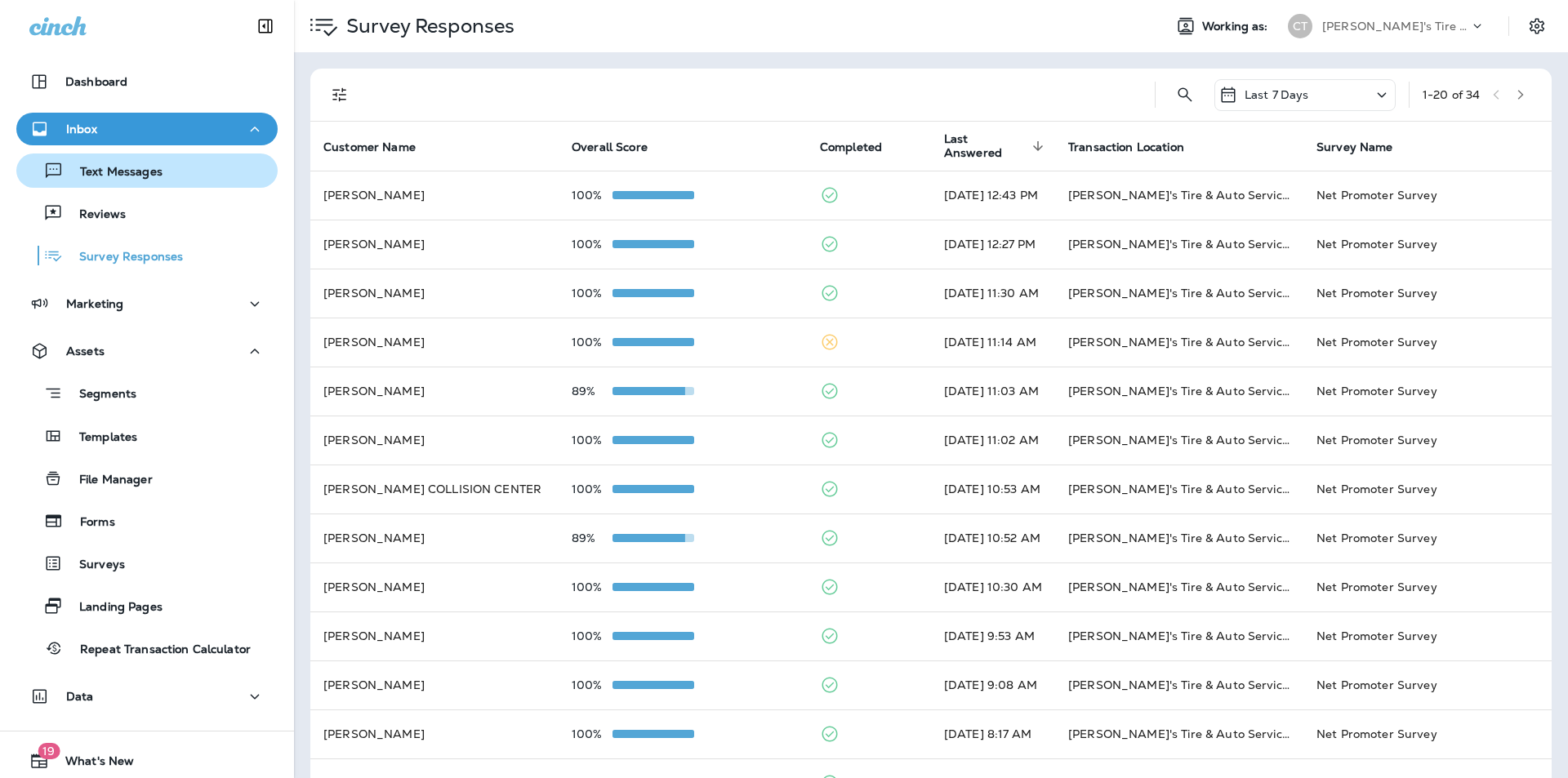
click at [115, 168] on p "Text Messages" at bounding box center [112, 172] width 99 height 16
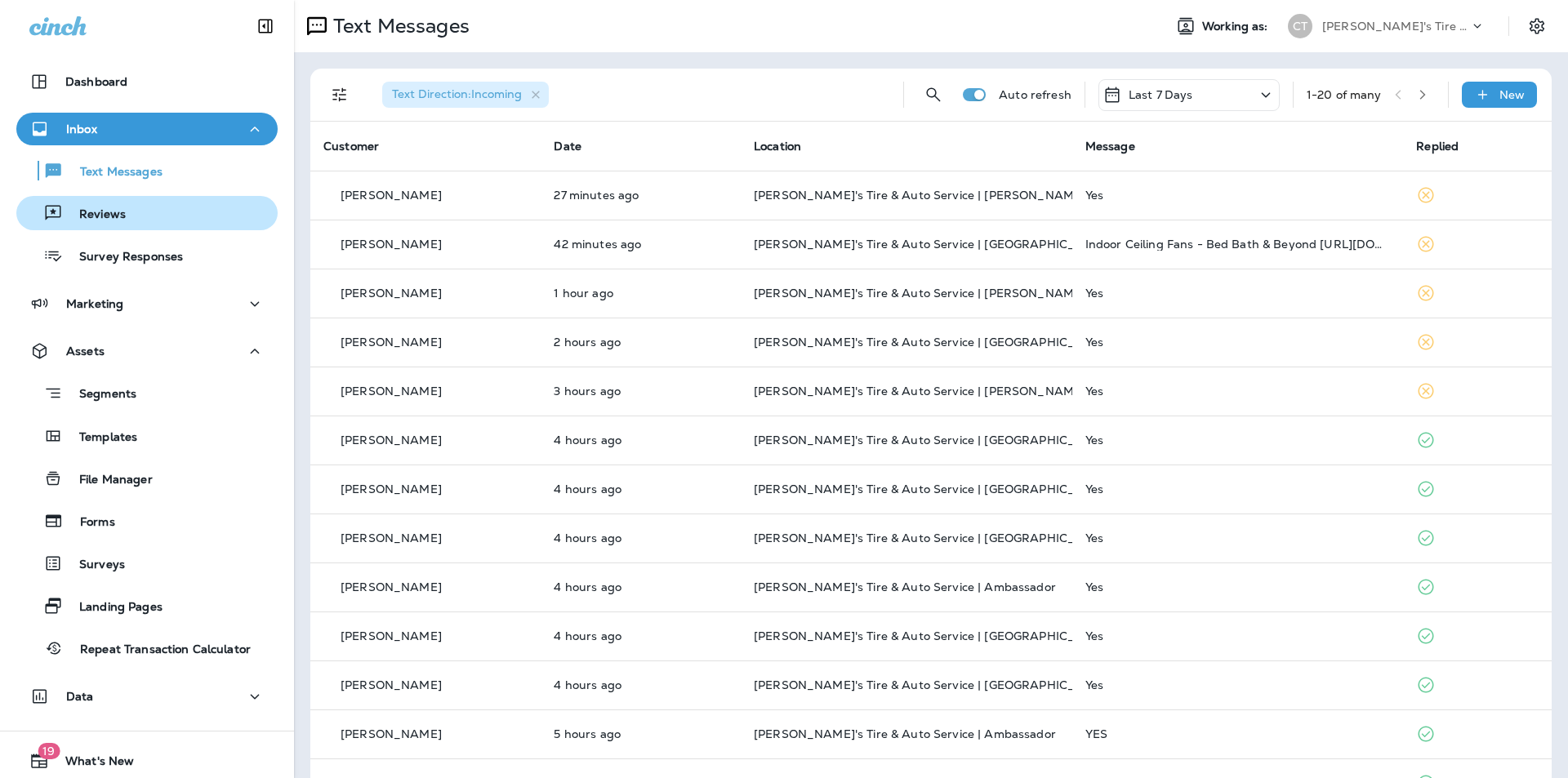
click at [121, 205] on div "Reviews" at bounding box center [75, 213] width 103 height 25
